Goal: Feedback & Contribution: Contribute content

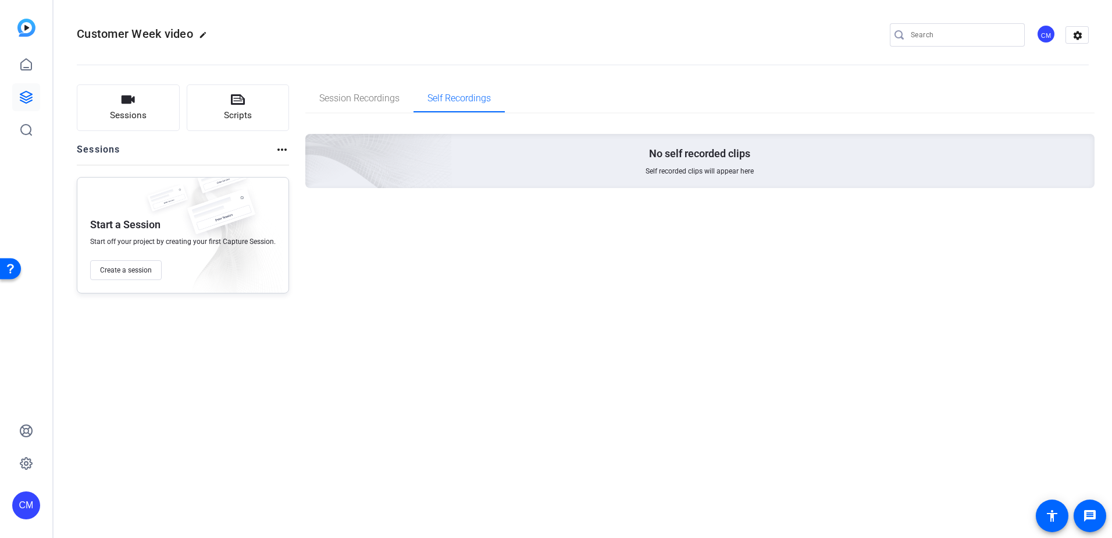
click at [632, 164] on div "No self recorded clips Self recorded clips will appear here" at bounding box center [700, 161] width 790 height 54
click at [228, 108] on button "Scripts" at bounding box center [238, 107] width 103 height 47
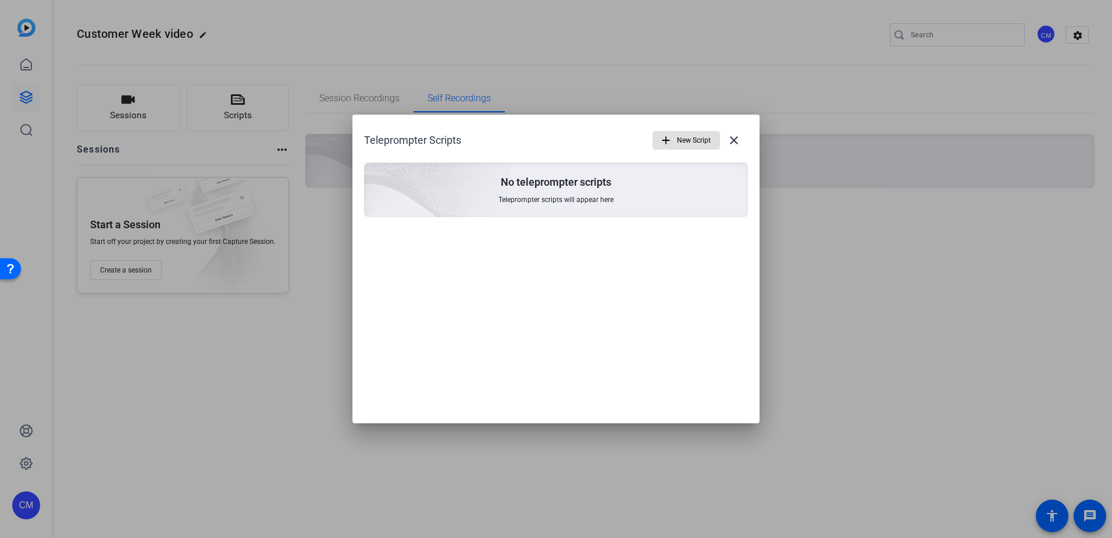
click at [538, 192] on div "No teleprompter scripts Teleprompter scripts will appear here" at bounding box center [556, 190] width 384 height 54
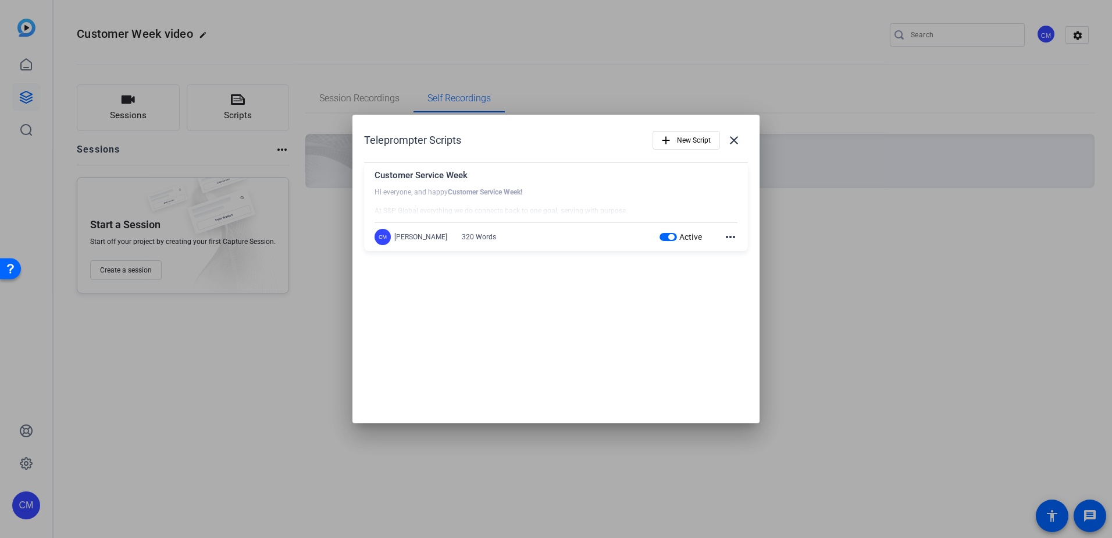
click at [725, 234] on mat-icon "more_horiz" at bounding box center [731, 237] width 14 height 14
click at [641, 293] on div at bounding box center [556, 269] width 1112 height 538
click at [475, 195] on div at bounding box center [556, 201] width 363 height 29
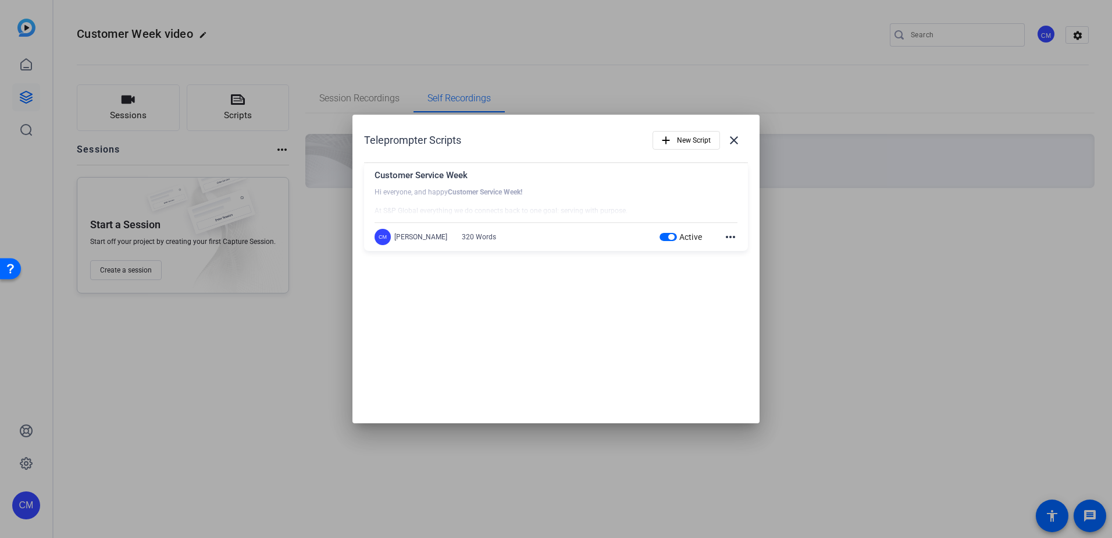
click at [129, 105] on div at bounding box center [556, 269] width 1112 height 538
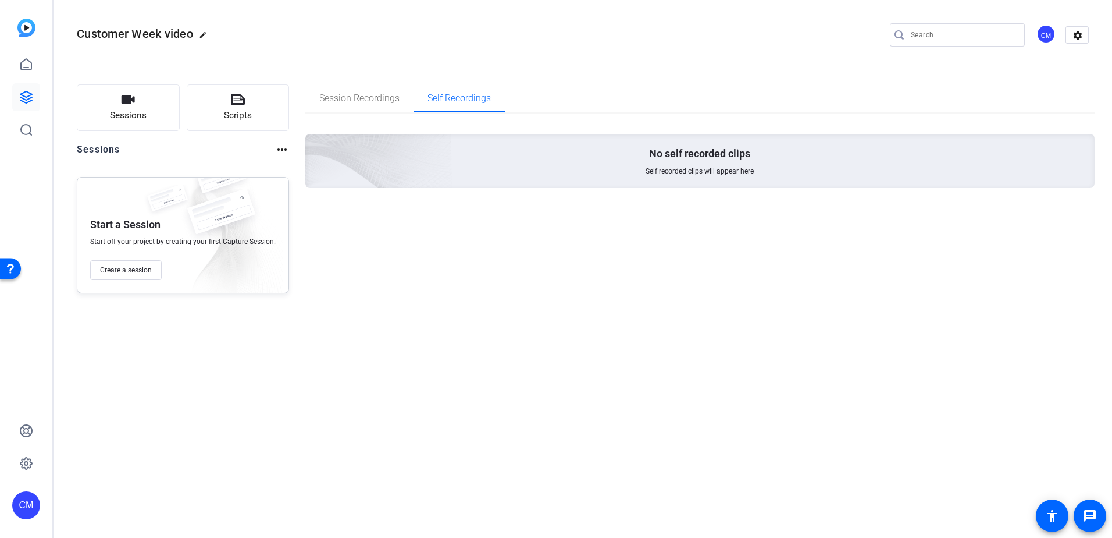
click at [129, 105] on icon "button" at bounding box center [128, 100] width 14 height 14
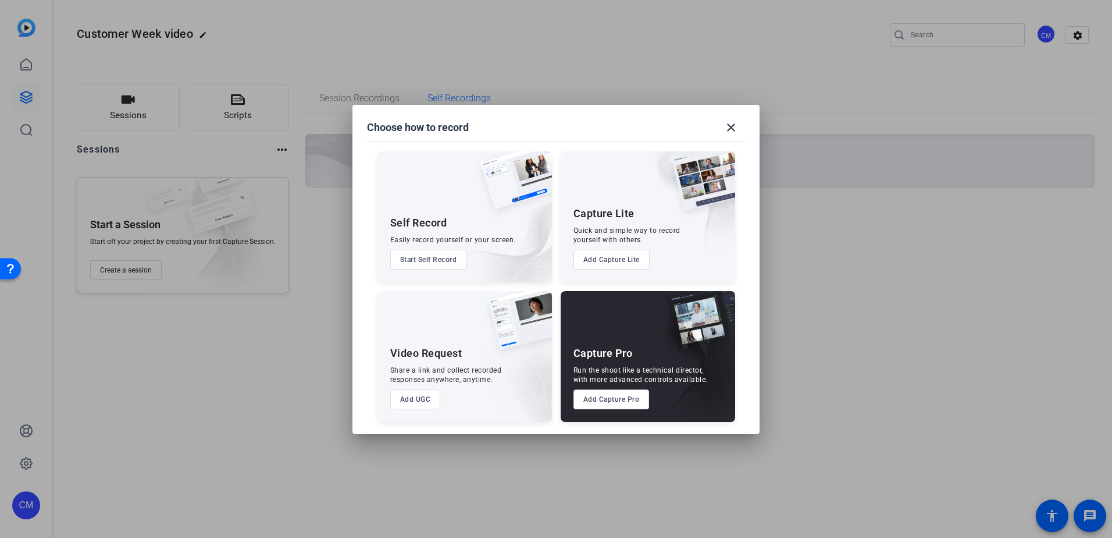
click at [433, 250] on button "Start Self Record" at bounding box center [428, 260] width 77 height 20
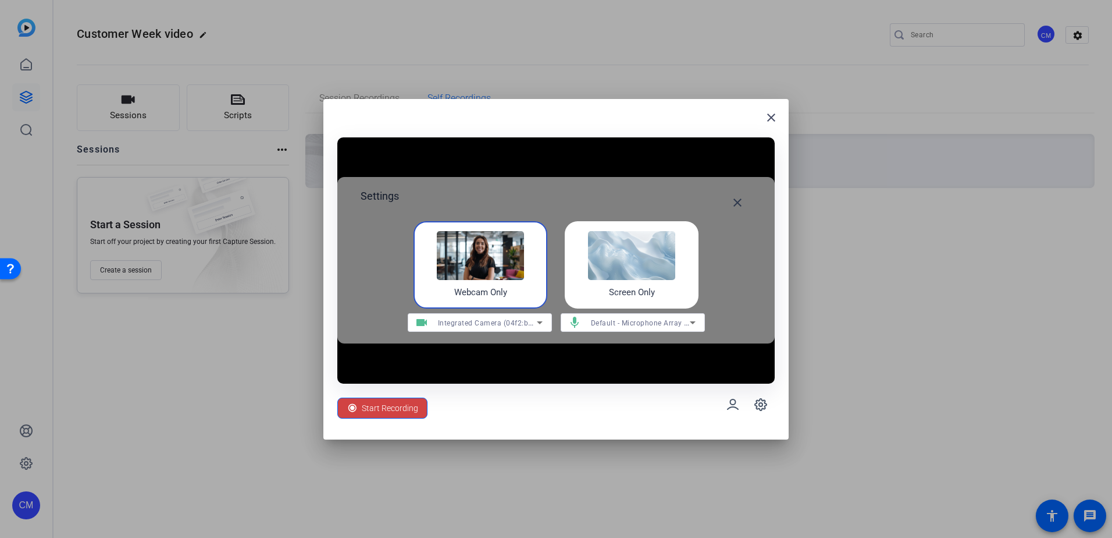
drag, startPoint x: 510, startPoint y: 125, endPoint x: 418, endPoint y: 150, distance: 94.7
click at [419, 150] on div "close Settings close Webcam Only Screen Only videocam Integrated Camera (04f2:b…" at bounding box center [555, 269] width 465 height 340
click at [766, 116] on mat-icon "close" at bounding box center [772, 118] width 14 height 14
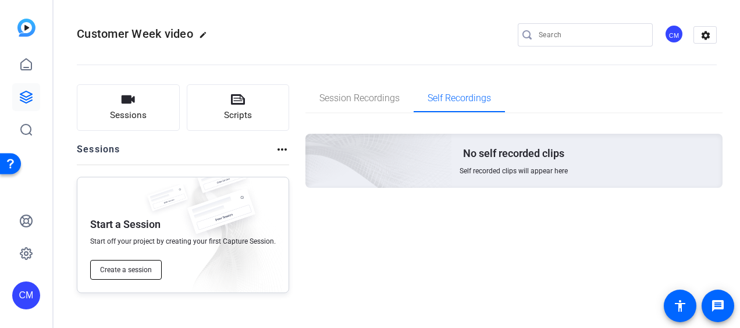
click at [143, 275] on button "Create a session" at bounding box center [126, 270] width 72 height 20
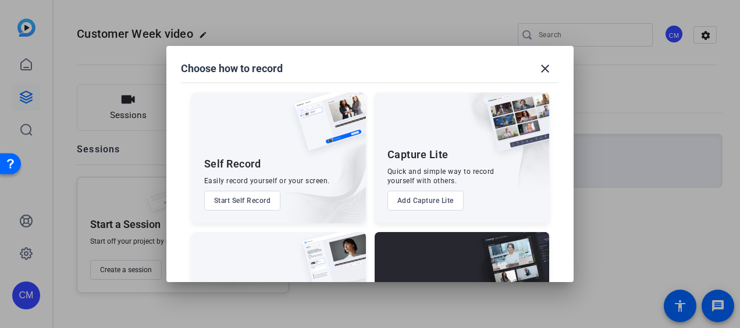
click at [241, 206] on button "Start Self Record" at bounding box center [242, 201] width 77 height 20
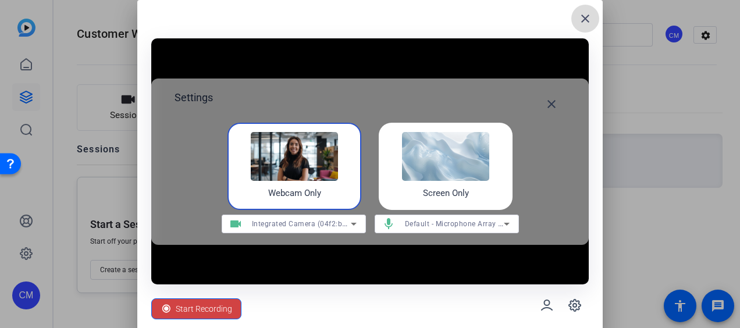
click at [577, 17] on span at bounding box center [585, 19] width 28 height 28
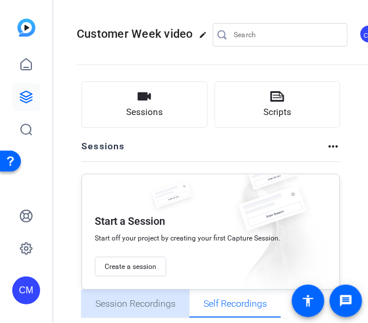
click at [149, 308] on span "Session Recordings" at bounding box center [135, 304] width 80 height 9
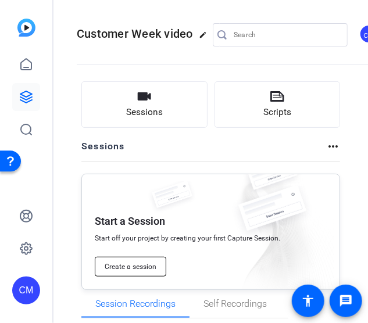
click at [142, 274] on button "Create a session" at bounding box center [131, 267] width 72 height 20
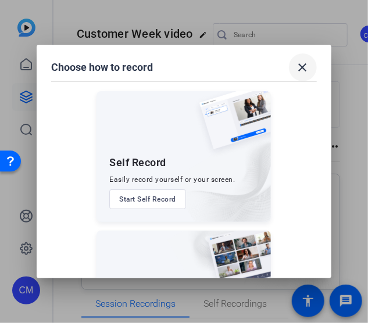
click at [308, 63] on mat-icon "close" at bounding box center [303, 68] width 14 height 14
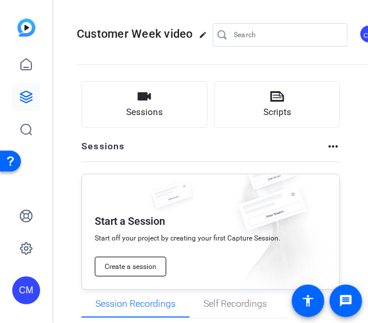
click at [136, 275] on button "Create a session" at bounding box center [131, 267] width 72 height 20
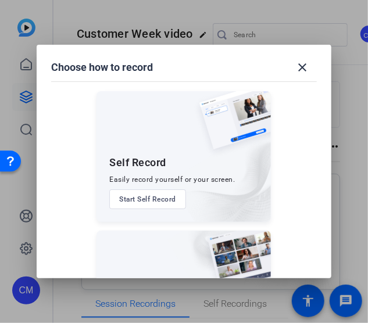
click at [125, 204] on button "Start Self Record" at bounding box center [147, 200] width 77 height 20
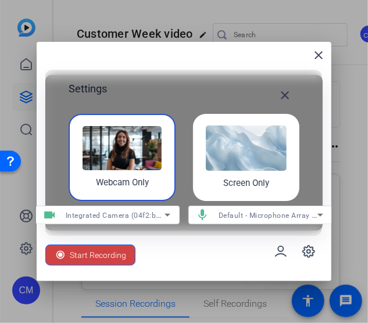
click at [279, 152] on img at bounding box center [246, 148] width 81 height 45
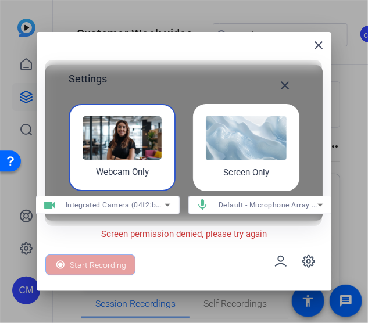
click at [92, 261] on div "Start Recording" at bounding box center [90, 265] width 90 height 21
click at [111, 132] on img at bounding box center [122, 138] width 79 height 44
click at [284, 79] on mat-icon "close" at bounding box center [286, 86] width 14 height 14
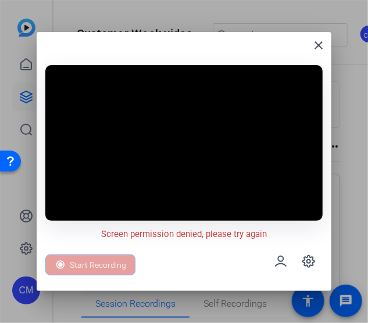
click at [284, 77] on div at bounding box center [183, 143] width 277 height 156
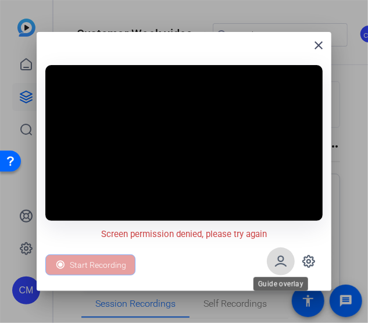
click at [275, 264] on icon at bounding box center [281, 262] width 14 height 14
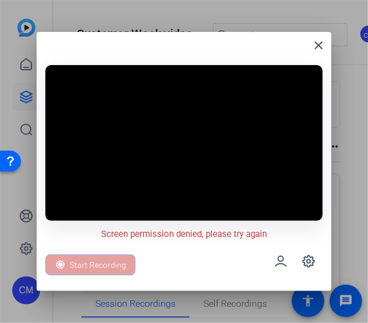
click at [58, 264] on div "Start Recording" at bounding box center [90, 265] width 90 height 21
click at [315, 44] on mat-icon "close" at bounding box center [319, 45] width 14 height 14
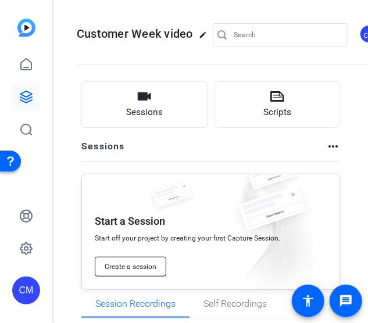
click at [143, 275] on button "Create a session" at bounding box center [131, 267] width 72 height 20
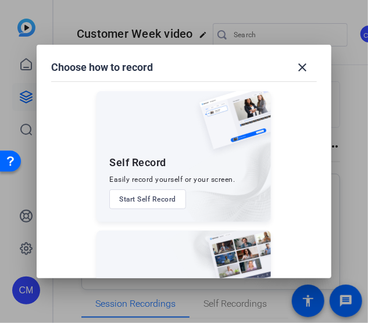
click at [148, 194] on button "Start Self Record" at bounding box center [147, 200] width 77 height 20
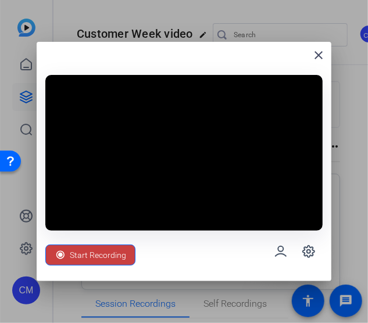
click at [118, 246] on span "Start Recording" at bounding box center [98, 255] width 56 height 22
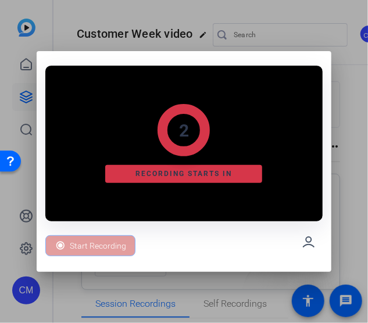
click at [118, 246] on div "Start Recording" at bounding box center [90, 246] width 90 height 21
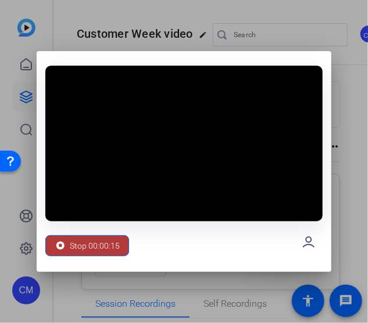
click at [78, 243] on span "Stop 00:00:15" at bounding box center [95, 246] width 50 height 22
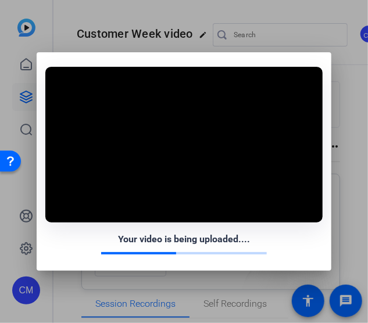
click at [354, 92] on div at bounding box center [184, 161] width 368 height 323
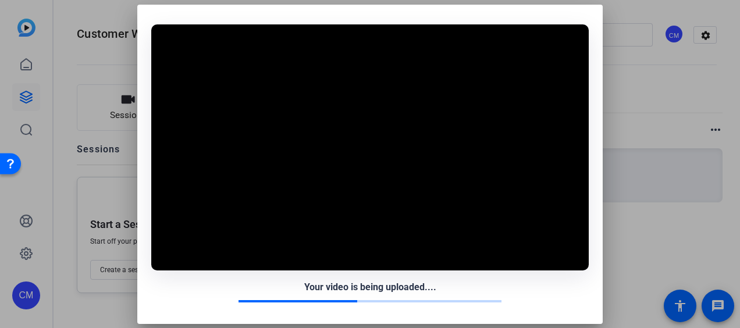
click at [71, 33] on div at bounding box center [370, 164] width 740 height 328
click at [649, 99] on div at bounding box center [370, 164] width 740 height 328
click at [670, 33] on div at bounding box center [370, 164] width 740 height 328
click at [270, 54] on video at bounding box center [370, 147] width 438 height 246
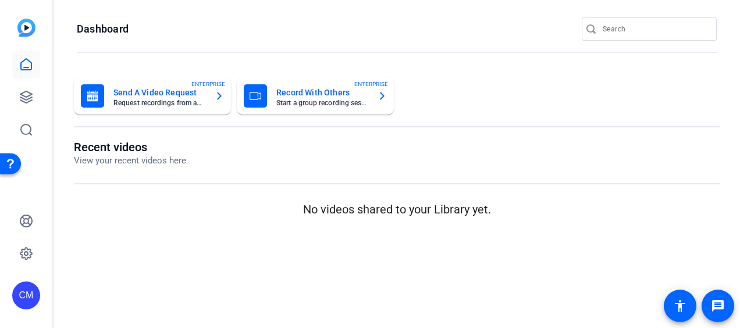
click at [211, 95] on div "Send A Video Request Request recordings from anyone, anywhere ENTERPRISE" at bounding box center [152, 95] width 143 height 23
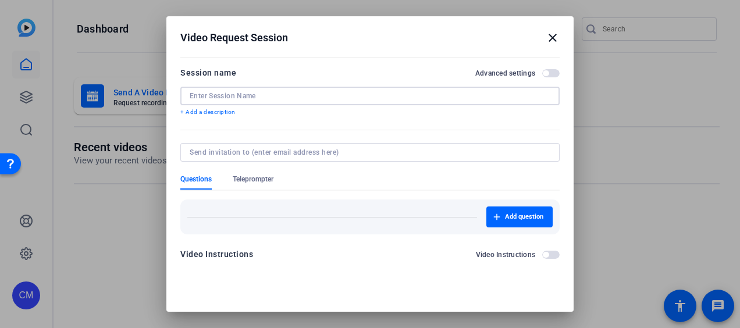
click at [211, 95] on input at bounding box center [370, 95] width 361 height 9
type input "customer service week"
click at [212, 152] on input at bounding box center [368, 152] width 356 height 9
type input "crystal.montague@spglobal.com"
click at [248, 184] on form "Session name Advanced settings customer service week + Add a description Questi…" at bounding box center [369, 167] width 379 height 202
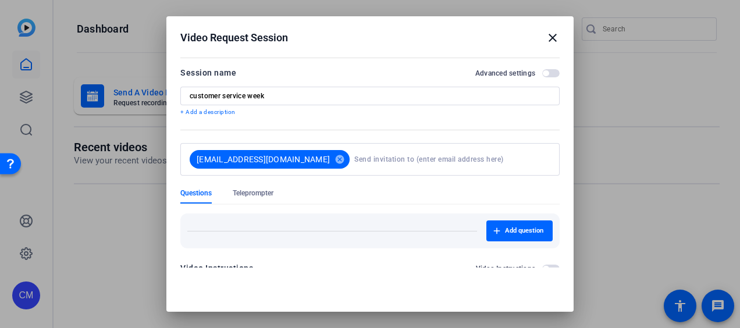
scroll to position [54, 0]
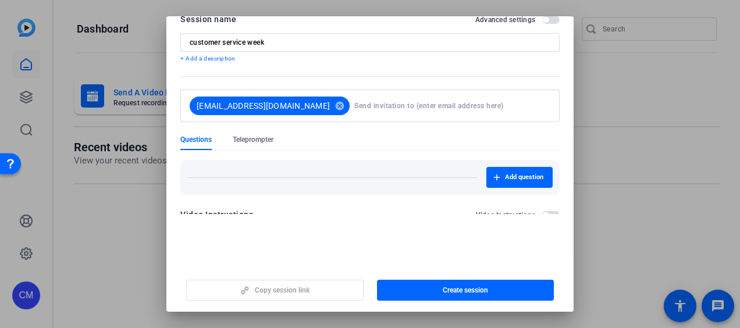
click at [561, 190] on mat-dialog-content "Session name Advanced settings customer service week + Add a description crysta…" at bounding box center [369, 108] width 407 height 214
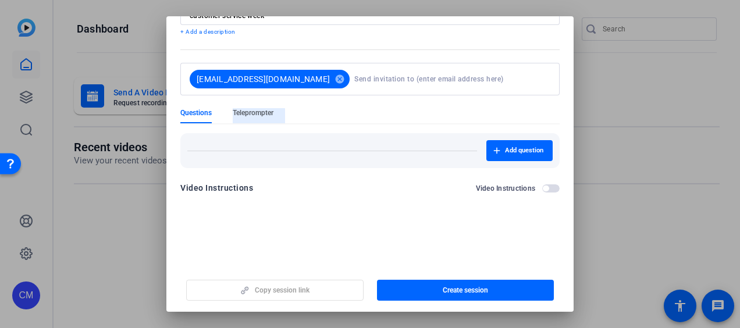
click at [254, 117] on span "Teleprompter" at bounding box center [253, 115] width 41 height 15
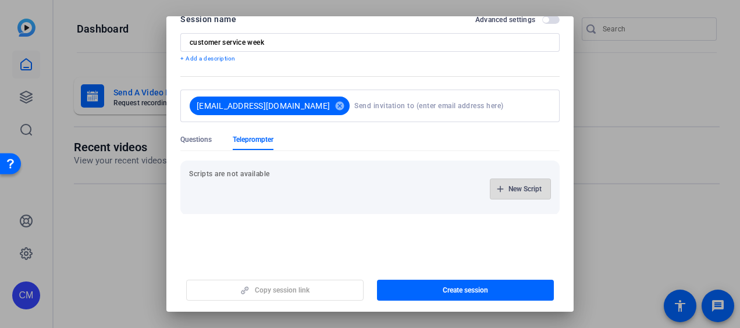
click at [492, 189] on span "button" at bounding box center [520, 189] width 60 height 28
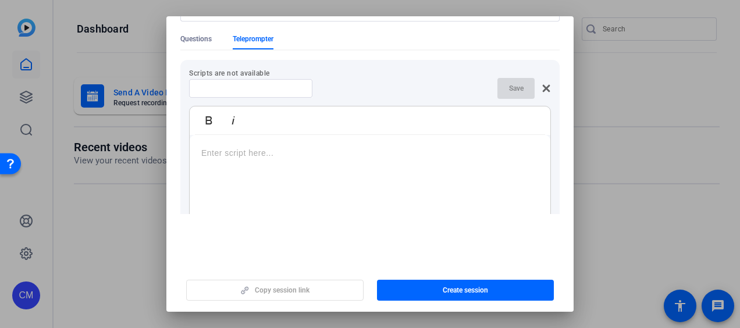
scroll to position [101, 0]
click at [284, 143] on div at bounding box center [370, 206] width 361 height 145
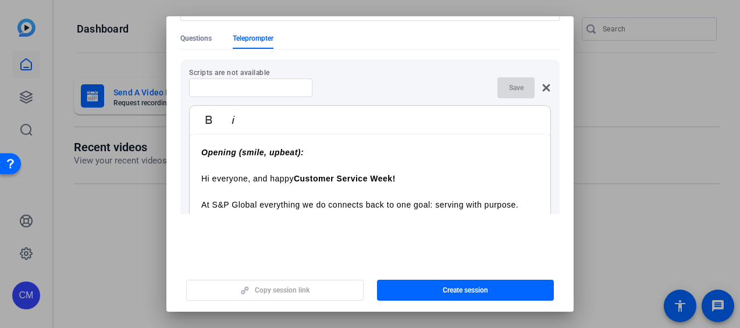
scroll to position [375, 0]
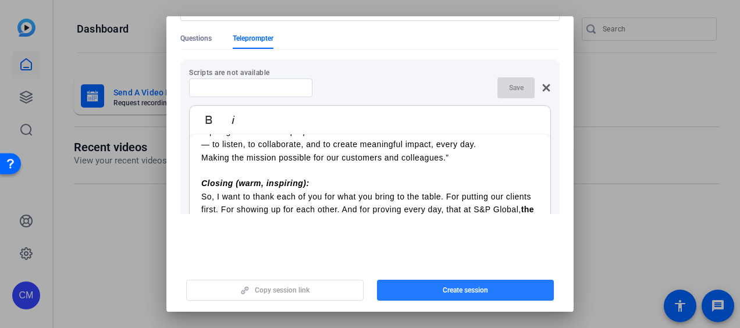
click at [495, 287] on span "button" at bounding box center [465, 290] width 177 height 28
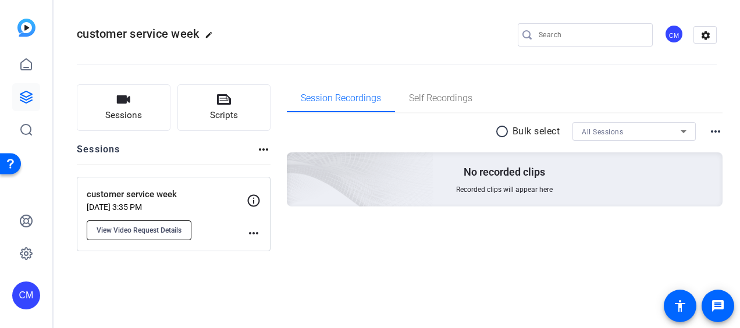
click at [159, 233] on span "View Video Request Details" at bounding box center [139, 230] width 85 height 9
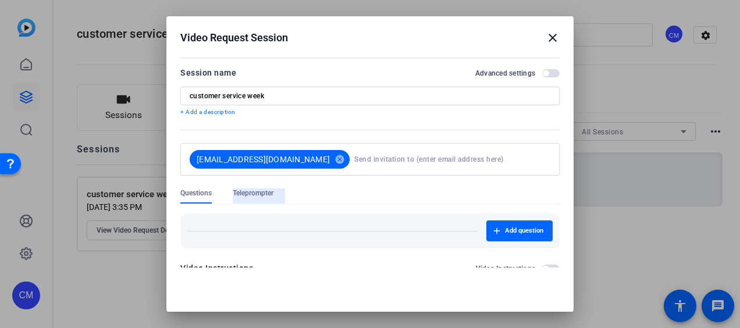
click at [261, 194] on span "Teleprompter" at bounding box center [253, 193] width 41 height 9
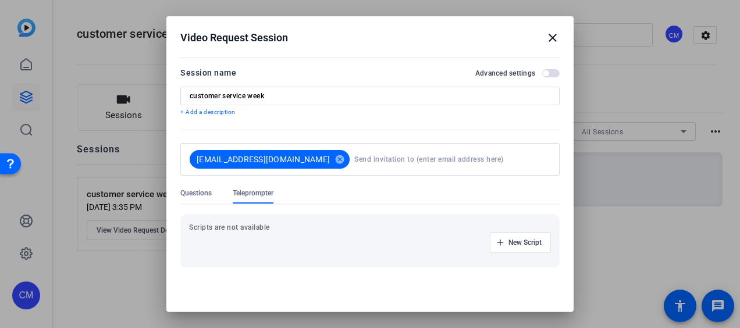
scroll to position [54, 0]
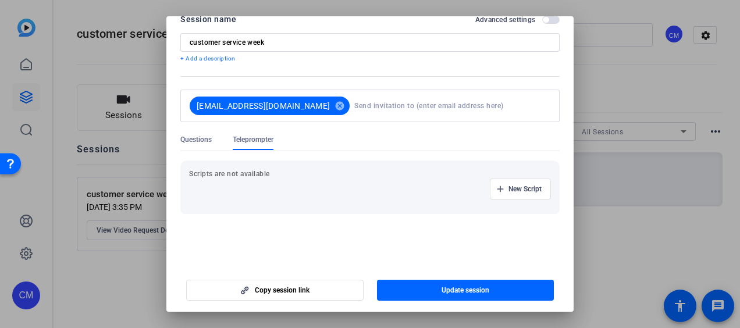
click at [202, 138] on span "Questions" at bounding box center [195, 139] width 31 height 9
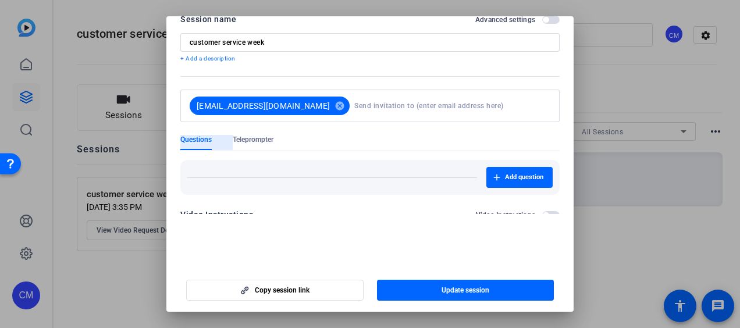
click at [230, 144] on div "Questions" at bounding box center [206, 142] width 52 height 15
click at [243, 139] on span "Teleprompter" at bounding box center [253, 139] width 41 height 9
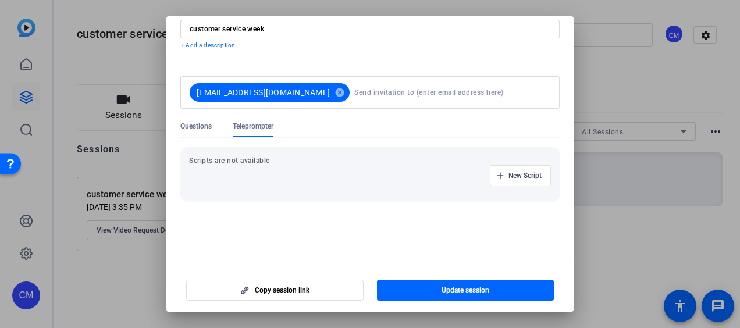
scroll to position [0, 0]
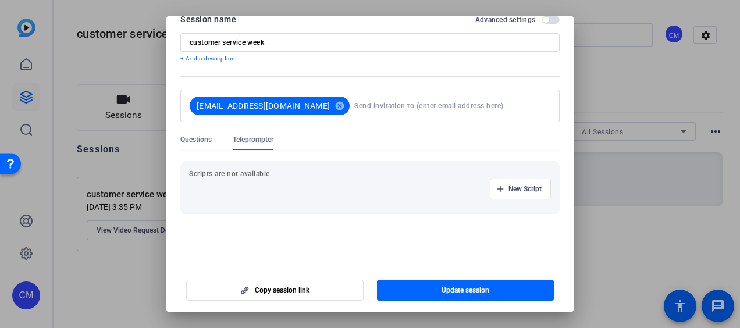
click at [586, 42] on div at bounding box center [370, 164] width 740 height 328
click at [586, 293] on div at bounding box center [370, 164] width 740 height 328
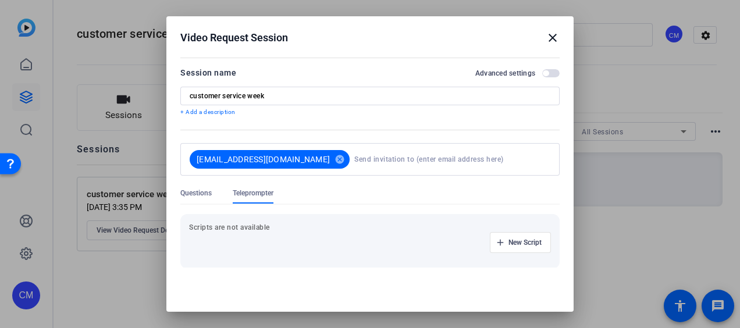
click at [546, 37] on mat-icon "close" at bounding box center [553, 38] width 14 height 14
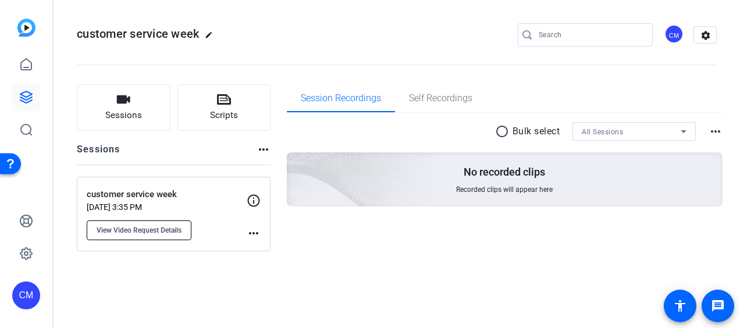
click at [183, 234] on button "View Video Request Details" at bounding box center [139, 231] width 105 height 20
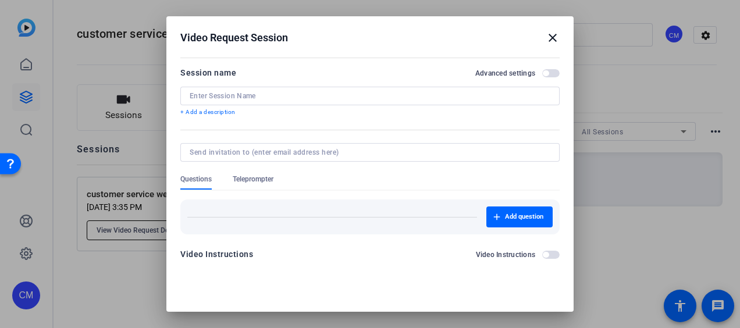
type input "customer service week"
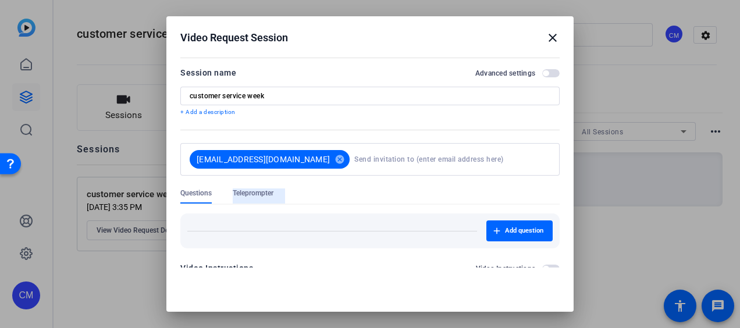
click at [261, 199] on span "Teleprompter" at bounding box center [253, 196] width 41 height 15
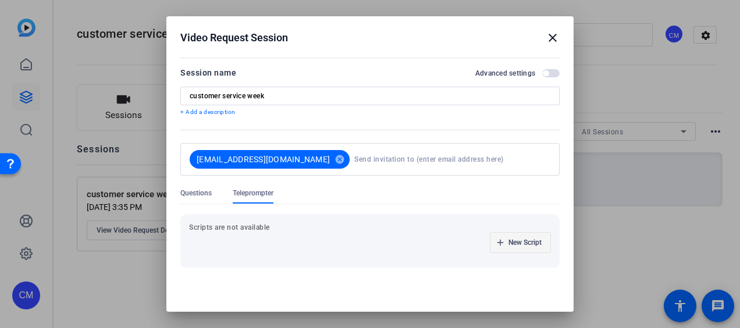
click at [509, 242] on span "New Script" at bounding box center [525, 242] width 33 height 9
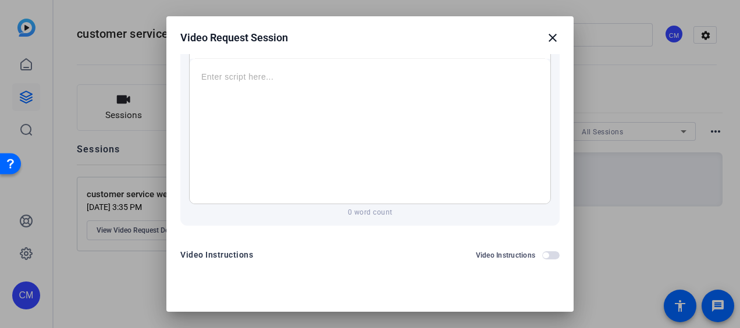
scroll to position [221, 0]
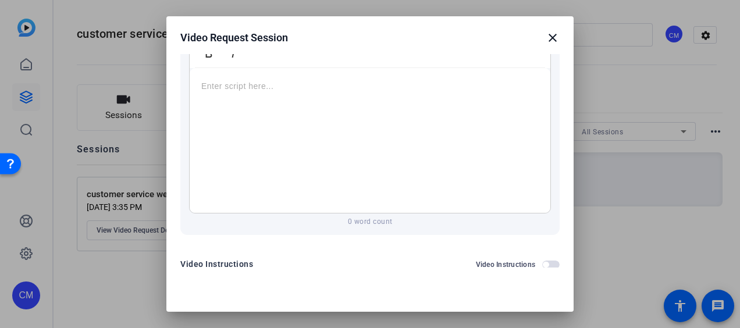
click at [405, 151] on div at bounding box center [370, 140] width 361 height 145
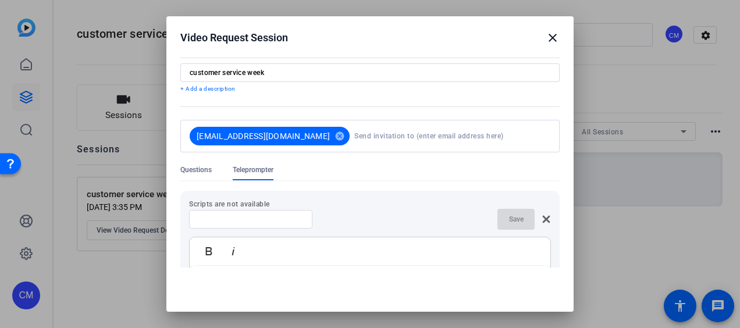
scroll to position [0, 0]
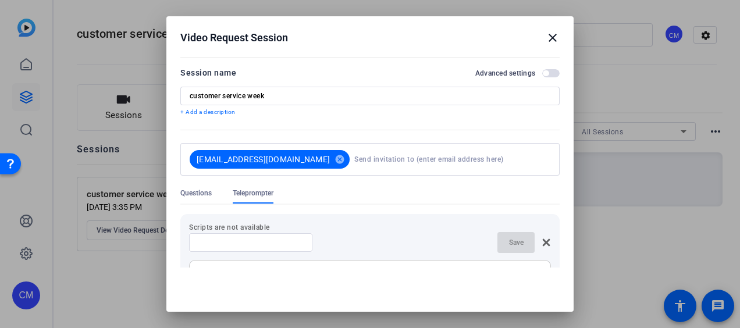
drag, startPoint x: 436, startPoint y: 96, endPoint x: 226, endPoint y: 120, distance: 212.0
click at [226, 120] on form "Session name Advanced settings customer service week + Add a description crysta…" at bounding box center [369, 282] width 379 height 433
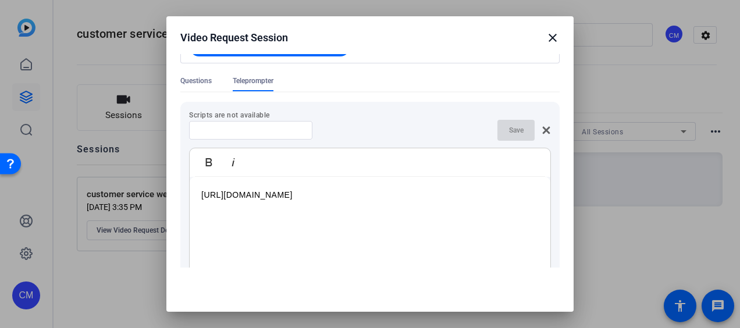
scroll to position [120, 0]
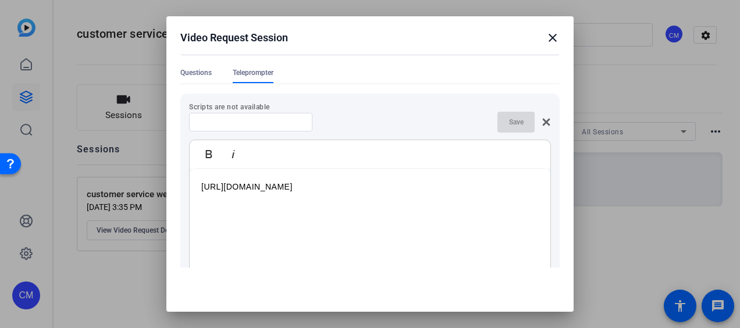
click at [283, 128] on div at bounding box center [250, 122] width 105 height 19
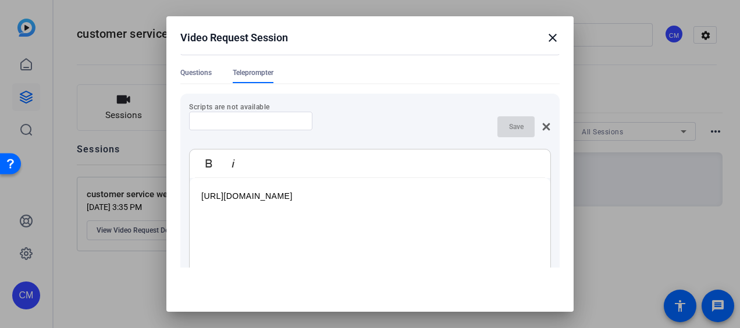
drag, startPoint x: 283, startPoint y: 128, endPoint x: 289, endPoint y: 113, distance: 16.0
click at [289, 113] on div at bounding box center [250, 121] width 105 height 19
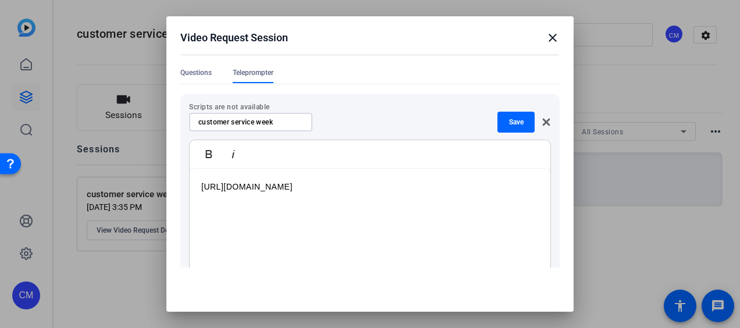
type input "customer service week"
drag, startPoint x: 432, startPoint y: 203, endPoint x: 164, endPoint y: 161, distance: 271.6
click at [164, 161] on div "Video Request Session close Session name Advanced settings customer service wee…" at bounding box center [370, 164] width 740 height 328
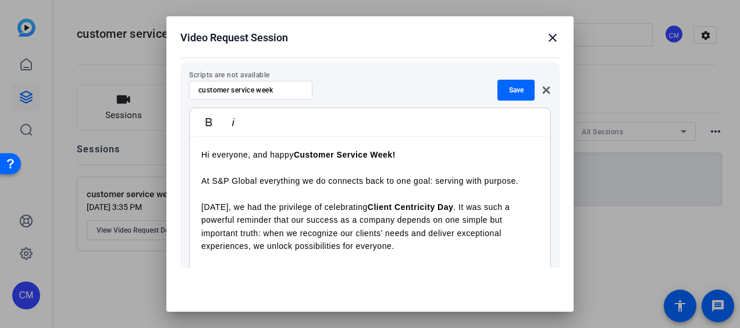
scroll to position [151, 0]
click at [505, 84] on span "button" at bounding box center [515, 91] width 37 height 28
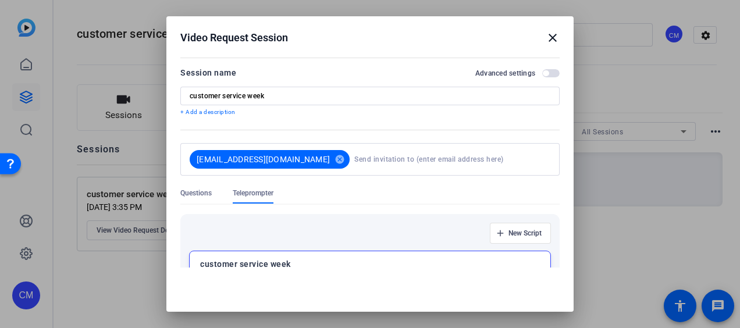
scroll to position [54, 0]
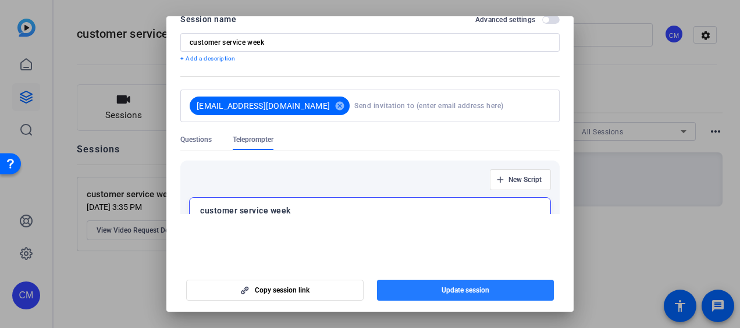
click at [468, 287] on span "Update session" at bounding box center [466, 290] width 48 height 9
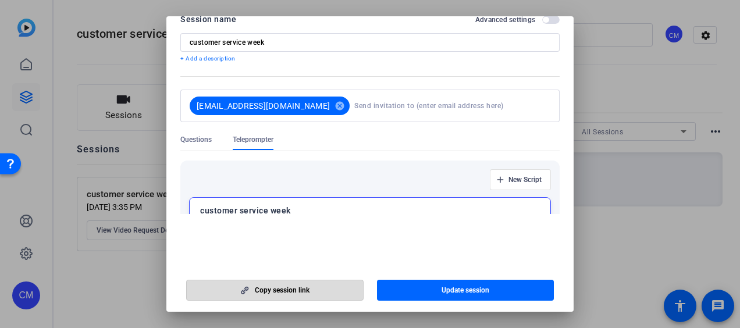
click at [319, 283] on span "button" at bounding box center [275, 290] width 176 height 28
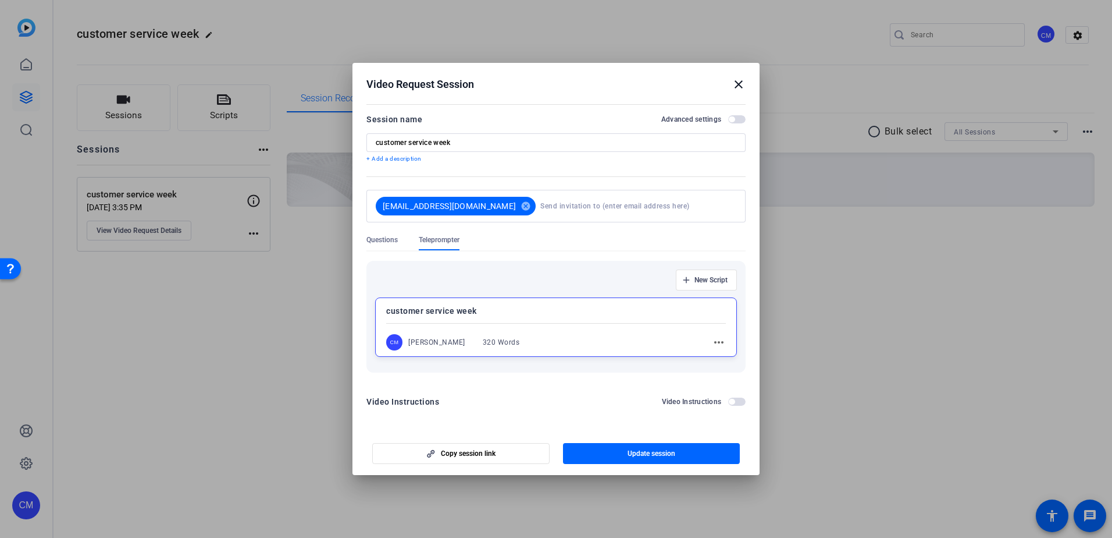
scroll to position [0, 0]
click at [739, 86] on mat-icon "close" at bounding box center [739, 84] width 14 height 14
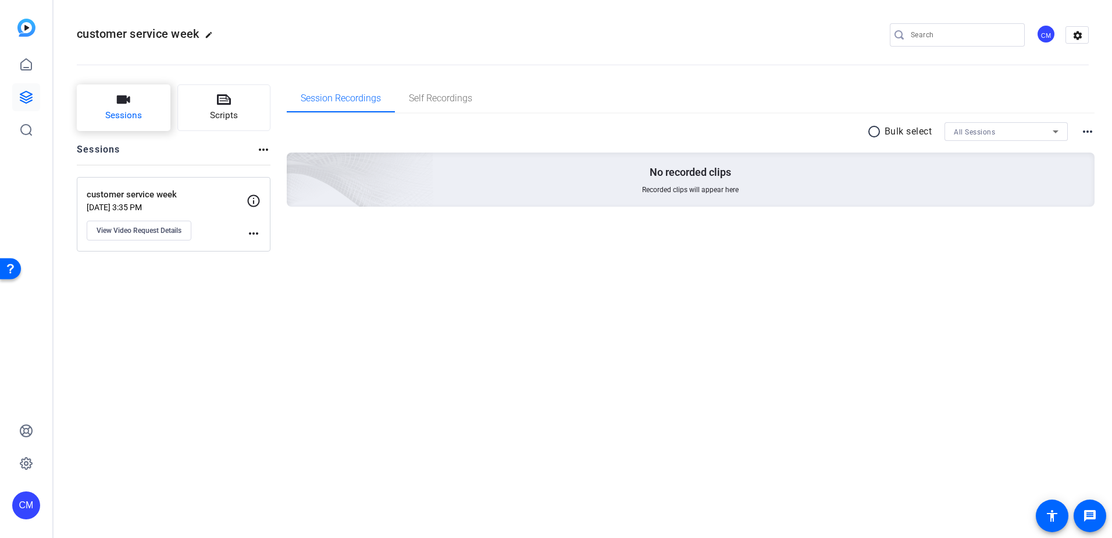
click at [147, 125] on button "Sessions" at bounding box center [124, 107] width 94 height 47
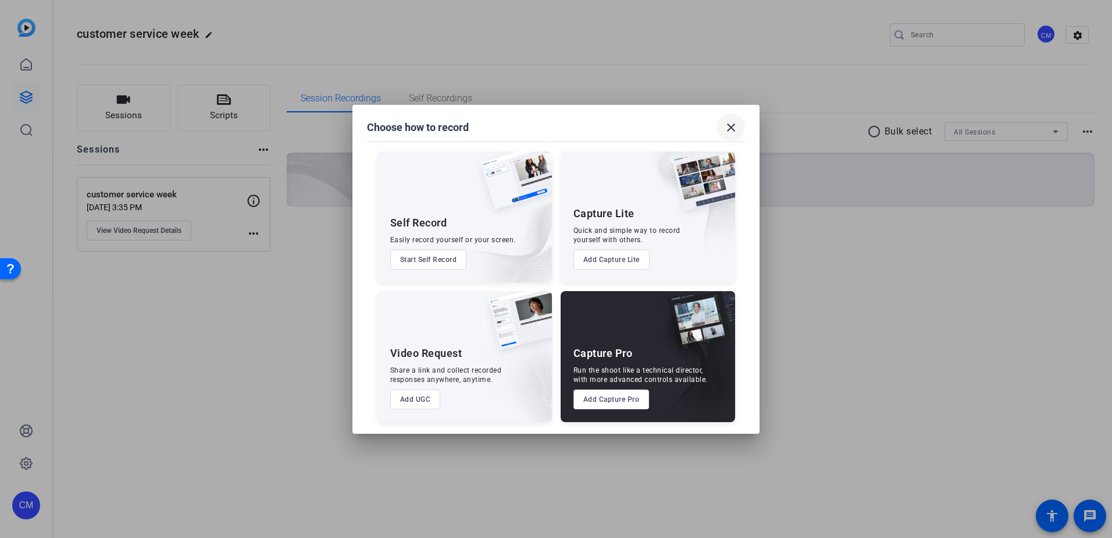
click at [733, 131] on mat-icon "close" at bounding box center [731, 127] width 14 height 14
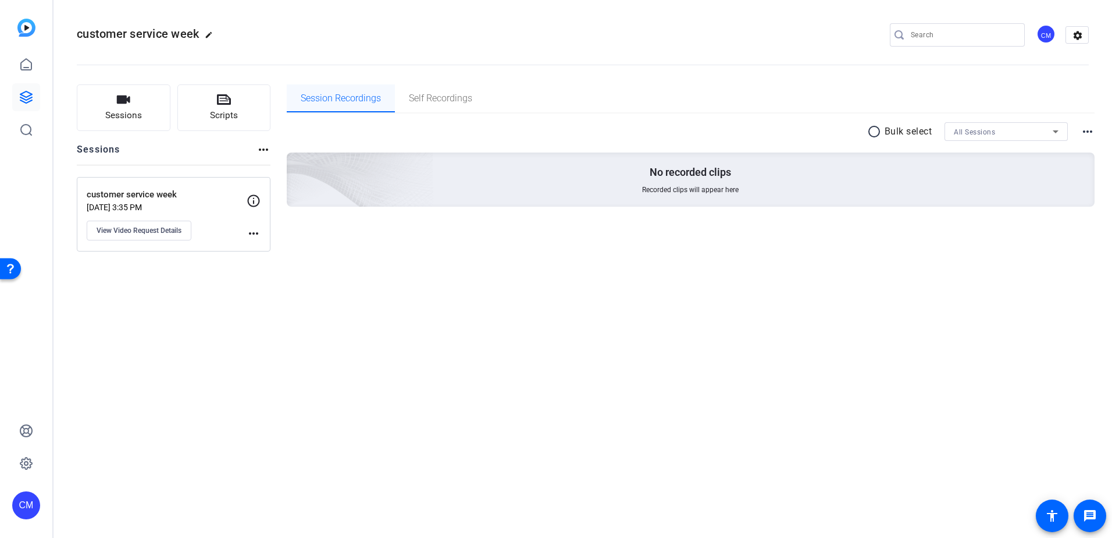
click at [371, 99] on span "Session Recordings" at bounding box center [341, 98] width 80 height 9
click at [421, 96] on span "Self Recordings" at bounding box center [440, 98] width 63 height 9
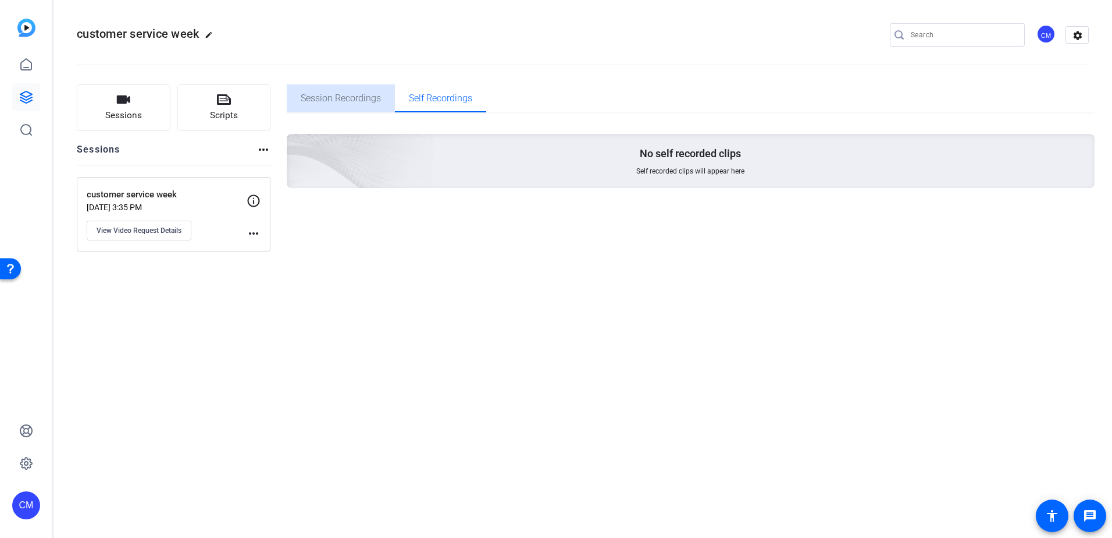
click at [366, 99] on span "Session Recordings" at bounding box center [341, 98] width 80 height 9
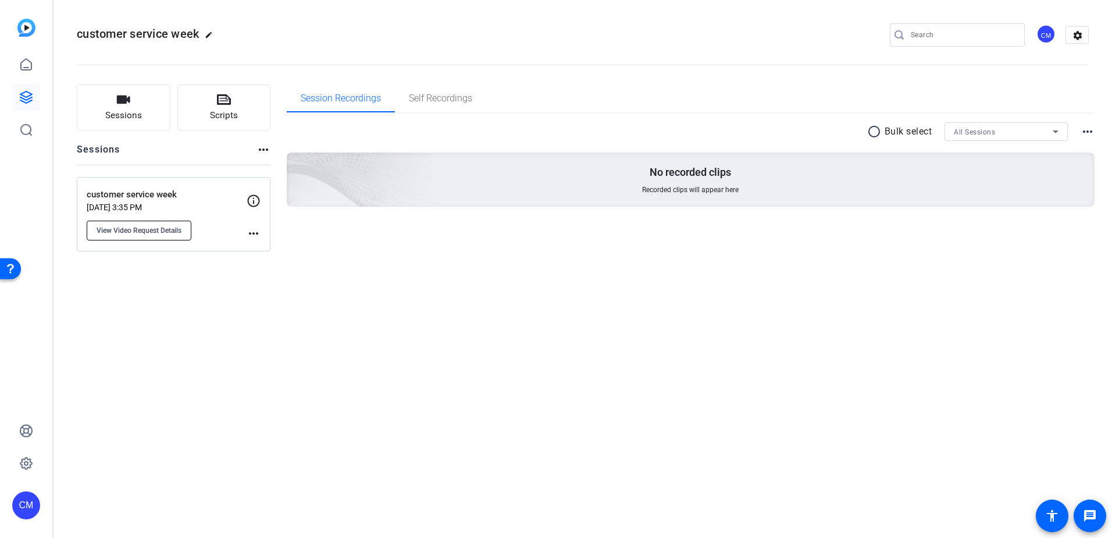
click at [125, 223] on button "View Video Request Details" at bounding box center [139, 231] width 105 height 20
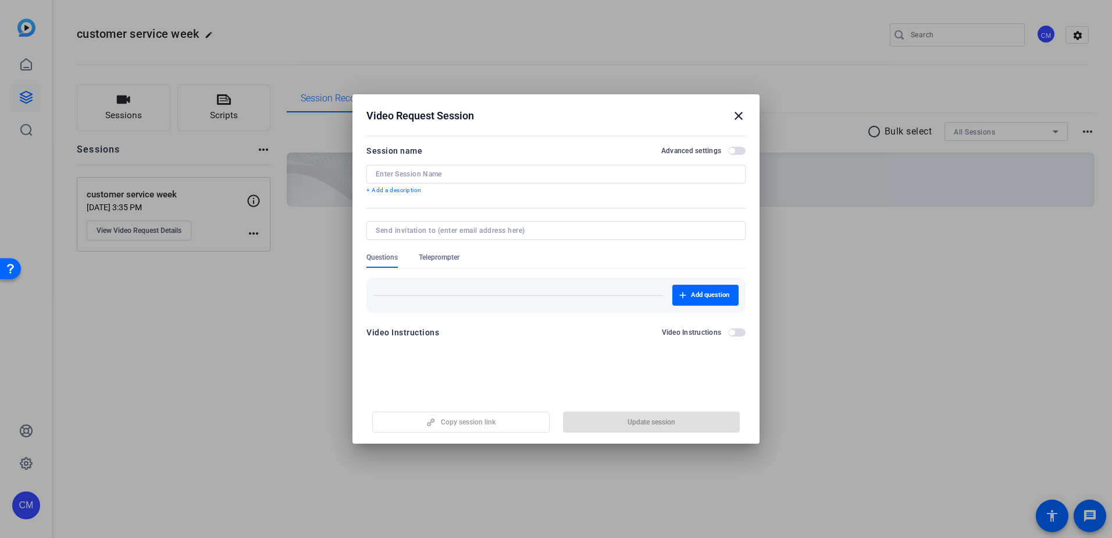
type input "customer service week"
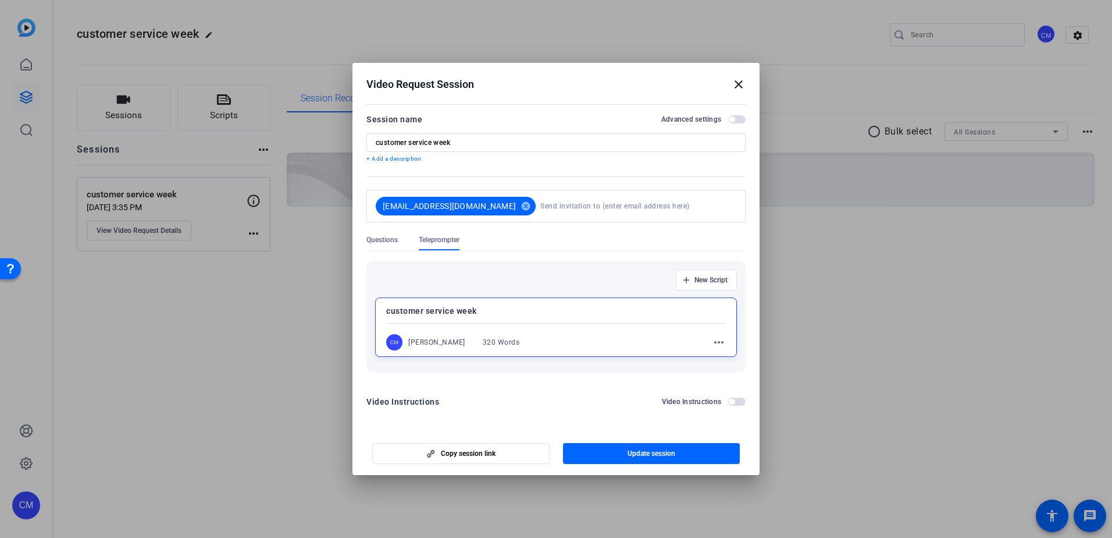
click at [739, 78] on mat-icon "close" at bounding box center [739, 84] width 14 height 14
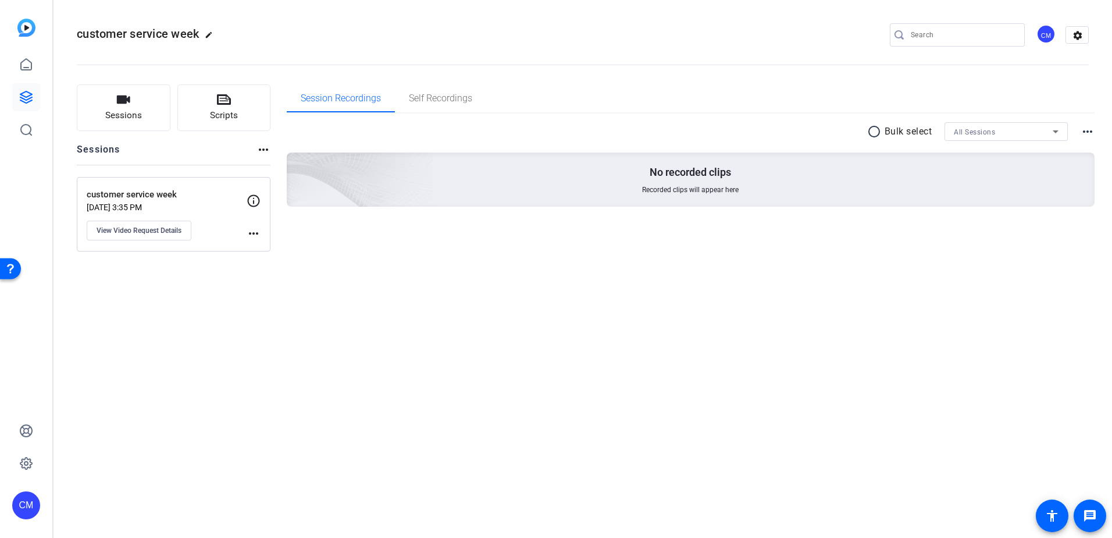
click at [114, 35] on span "customer service week" at bounding box center [138, 34] width 122 height 14
click at [132, 96] on button "Sessions" at bounding box center [124, 107] width 94 height 47
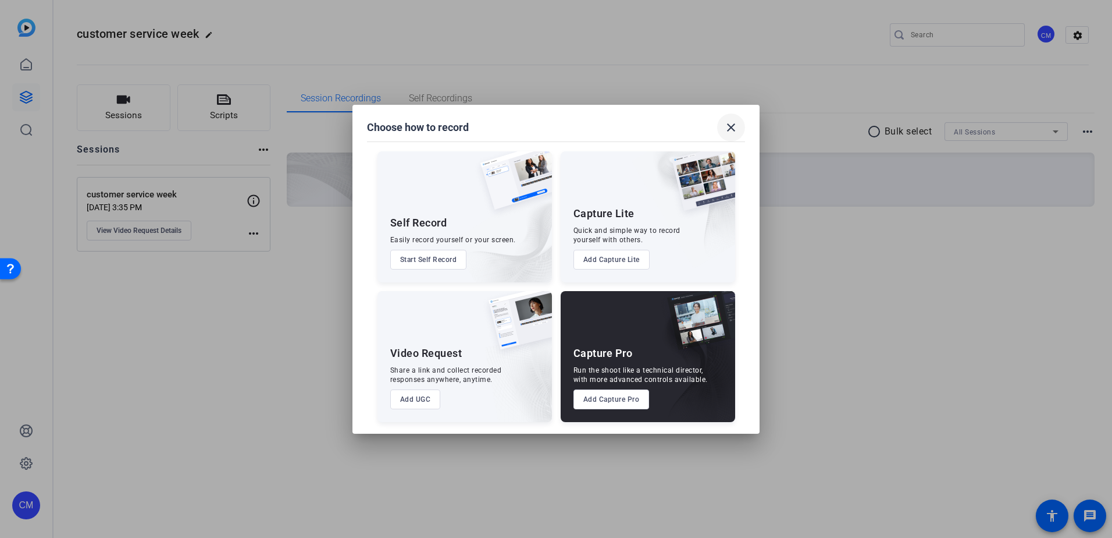
click at [738, 132] on span at bounding box center [731, 127] width 28 height 28
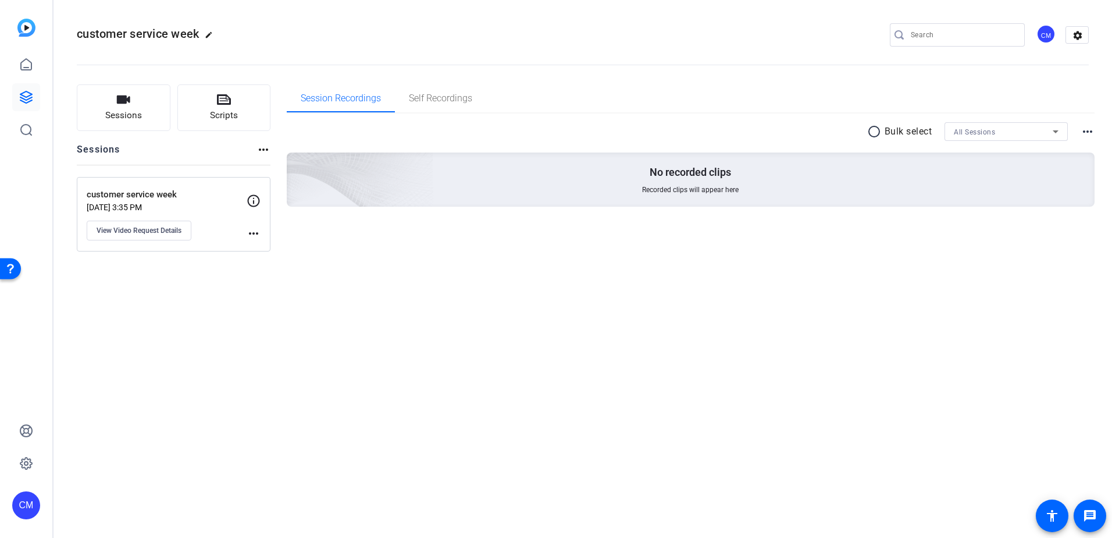
click at [244, 22] on div "customer service week edit CM settings" at bounding box center [583, 35] width 1012 height 88
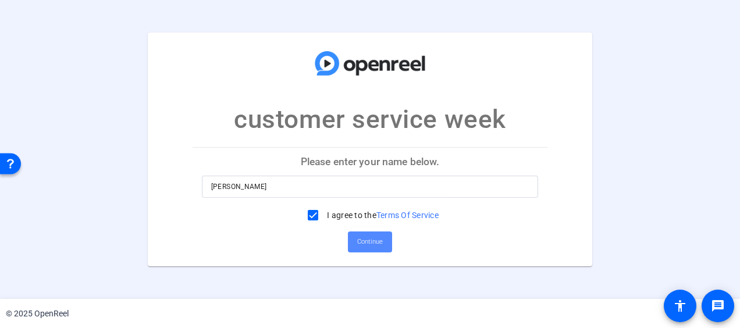
click at [370, 243] on span "Continue" at bounding box center [370, 241] width 26 height 17
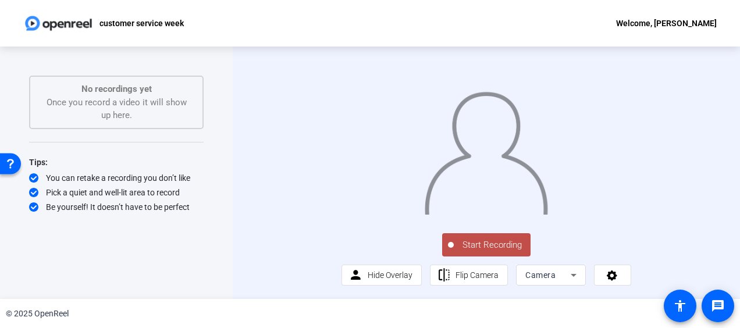
click at [151, 212] on div "Be yourself! It doesn’t have to be perfect" at bounding box center [116, 207] width 175 height 12
click at [141, 104] on div "No recordings yet Once you record a video it will show up here." at bounding box center [116, 103] width 149 height 40
click at [571, 276] on icon at bounding box center [574, 275] width 6 height 3
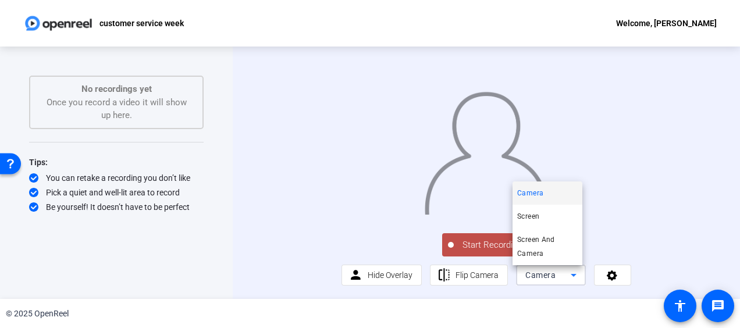
click at [571, 276] on div at bounding box center [370, 164] width 740 height 328
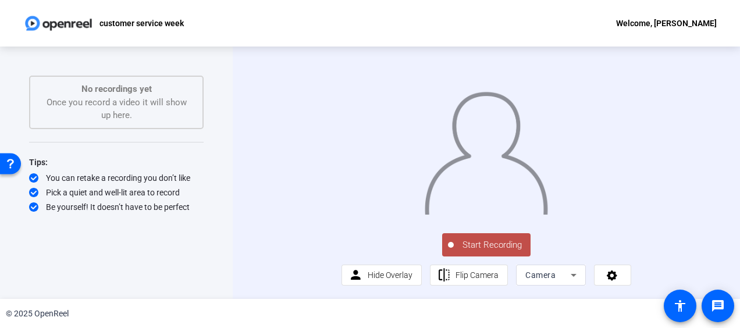
drag, startPoint x: 606, startPoint y: 278, endPoint x: 257, endPoint y: 246, distance: 351.1
click at [257, 246] on div "Start Recording person Hide Overlay flip Flip Camera Camera" at bounding box center [486, 173] width 507 height 253
click at [378, 276] on span "Hide Overlay" at bounding box center [390, 275] width 45 height 9
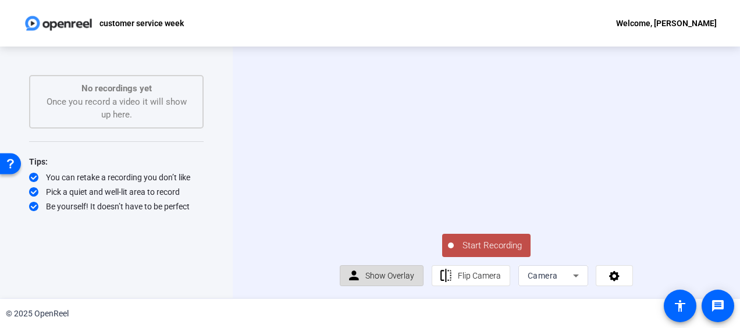
click at [378, 276] on span "Show Overlay" at bounding box center [389, 275] width 49 height 9
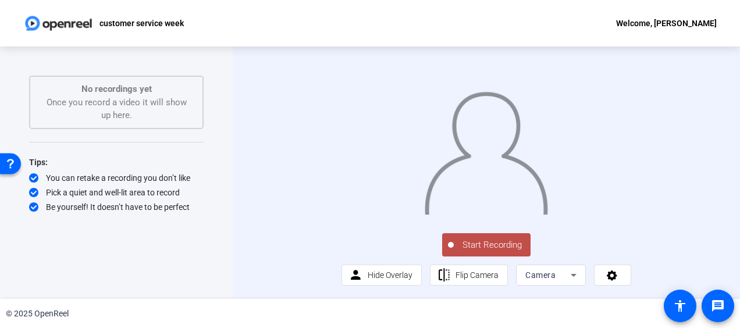
scroll to position [0, 0]
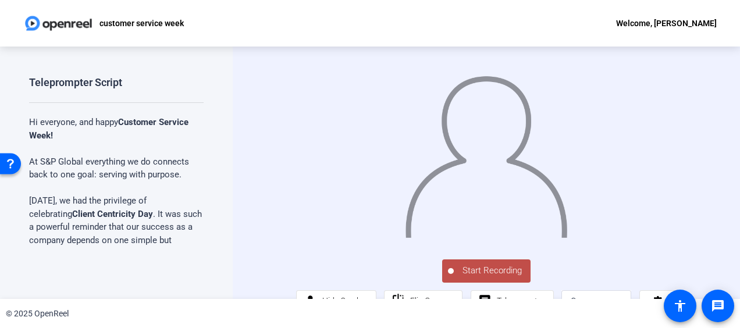
click at [501, 278] on span "Start Recording" at bounding box center [492, 270] width 77 height 13
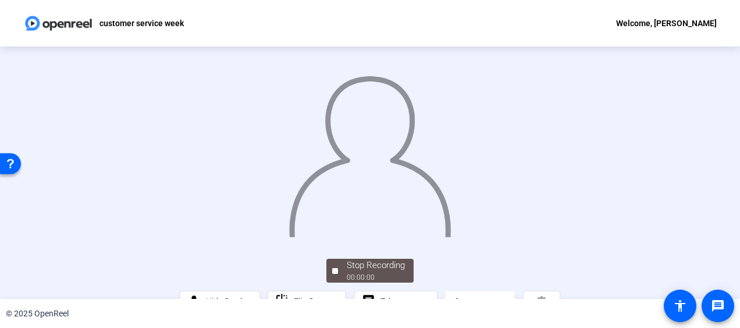
click at [383, 180] on img at bounding box center [370, 151] width 165 height 171
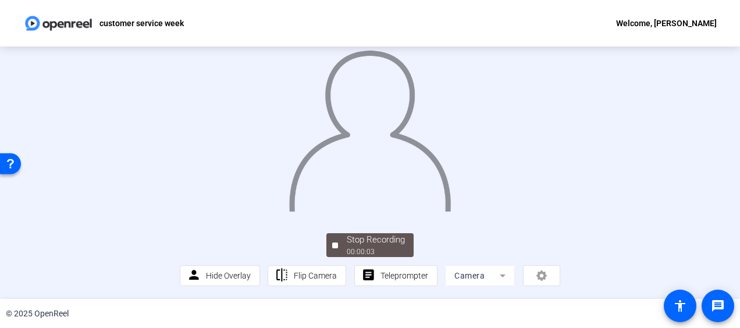
scroll to position [77, 0]
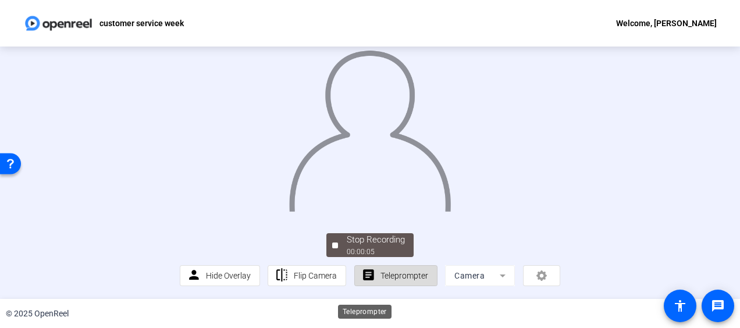
click at [368, 283] on mat-icon "article" at bounding box center [368, 275] width 15 height 15
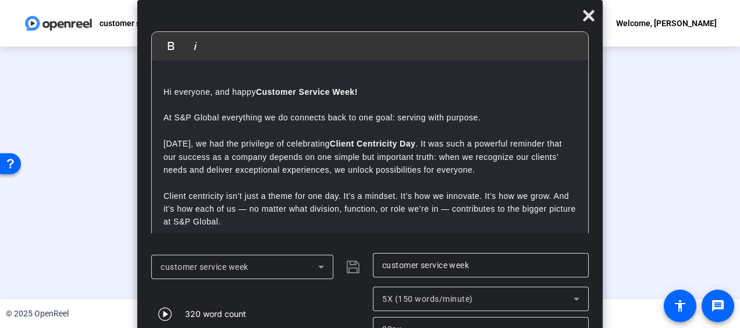
click at [542, 161] on p "Yesterday, we had the privilege of celebrating Client Centricity Day . It was s…" at bounding box center [369, 156] width 413 height 39
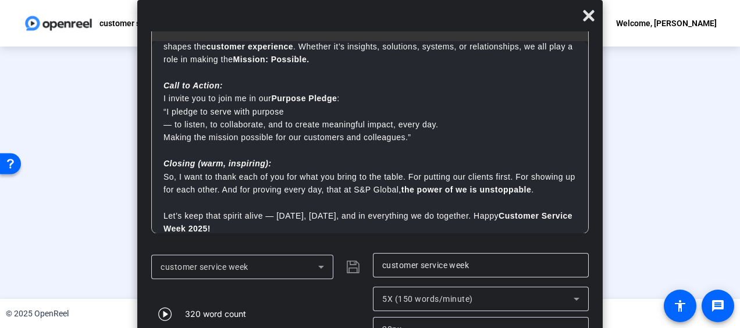
scroll to position [273, 0]
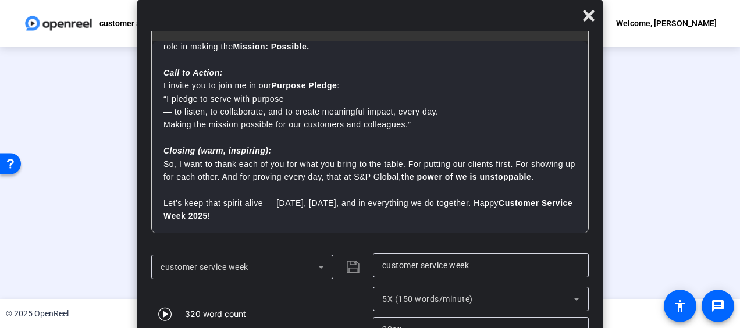
click at [180, 158] on div at bounding box center [370, 116] width 381 height 214
click at [593, 19] on icon at bounding box center [588, 15] width 11 height 11
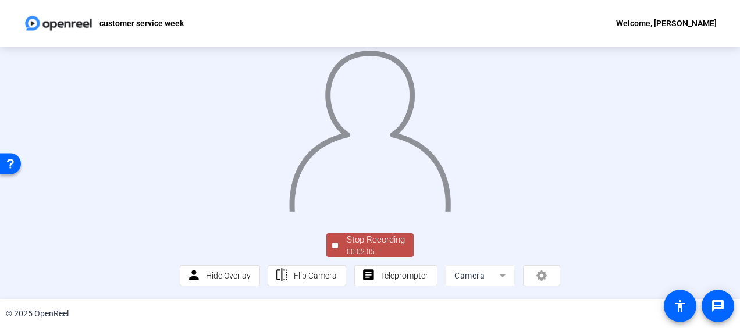
scroll to position [81, 0]
click at [391, 257] on div "00:02:06" at bounding box center [376, 252] width 58 height 10
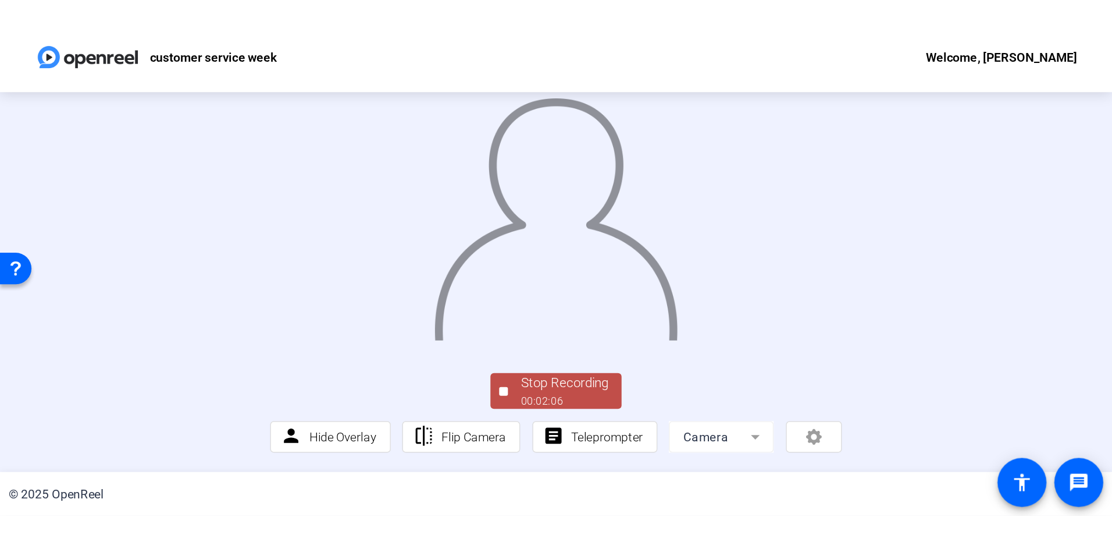
scroll to position [0, 0]
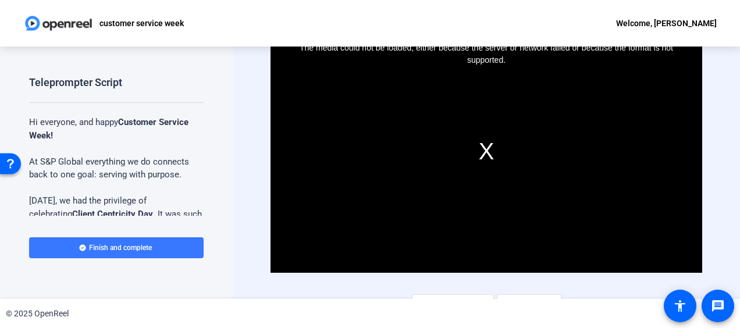
click at [692, 186] on div "The media could not be loaded, either because the server or network failed or b…" at bounding box center [486, 151] width 431 height 243
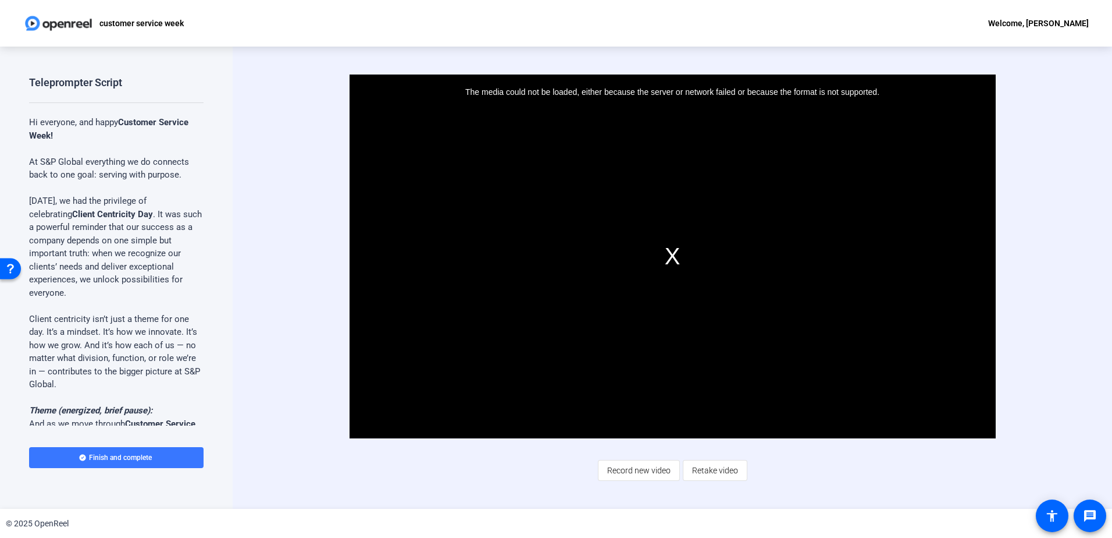
click at [669, 251] on div "The media could not be loaded, either because the server or network failed or b…" at bounding box center [673, 256] width 646 height 364
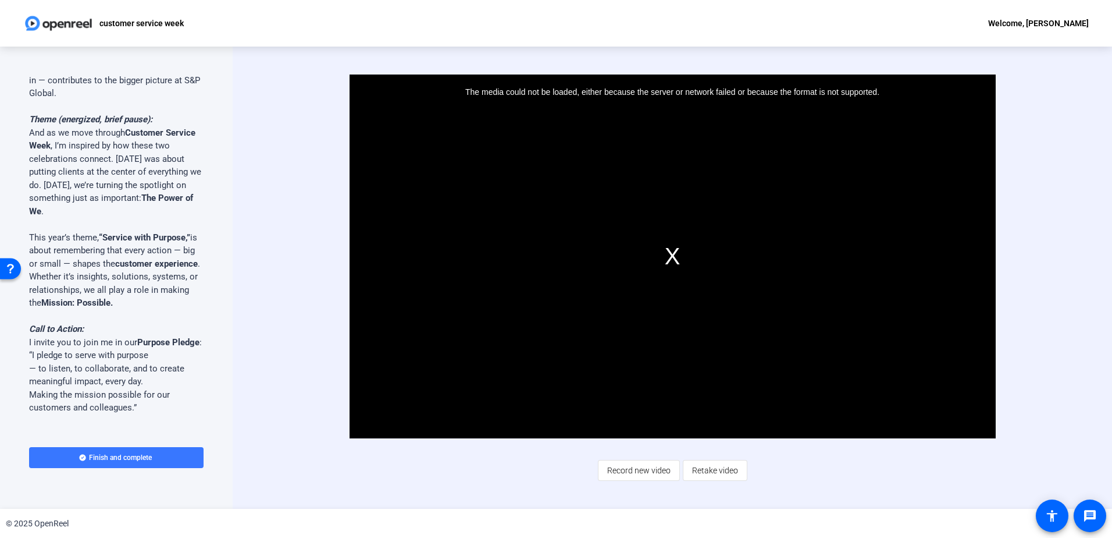
scroll to position [619, 0]
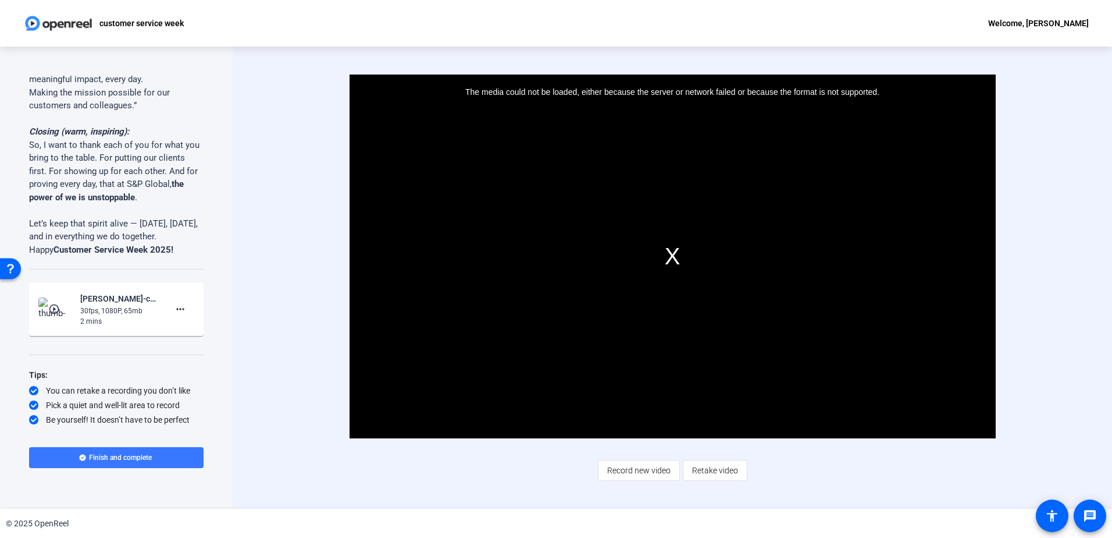
click at [50, 308] on mat-icon "play_circle_outline" at bounding box center [55, 309] width 14 height 12
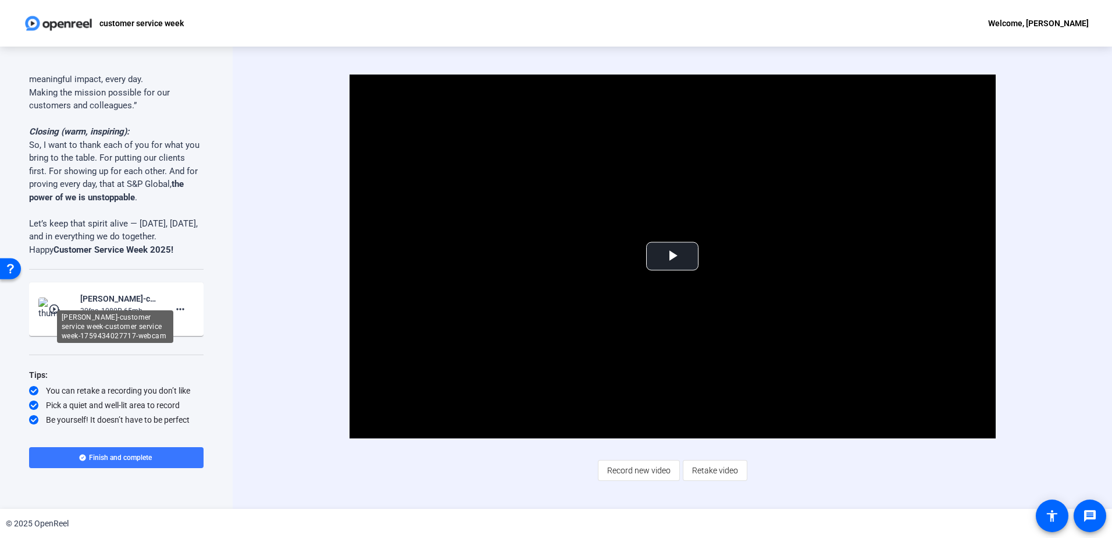
click at [93, 305] on div "Crystal Montague-customer service week-customer service week-1759434027717-webc…" at bounding box center [119, 298] width 78 height 14
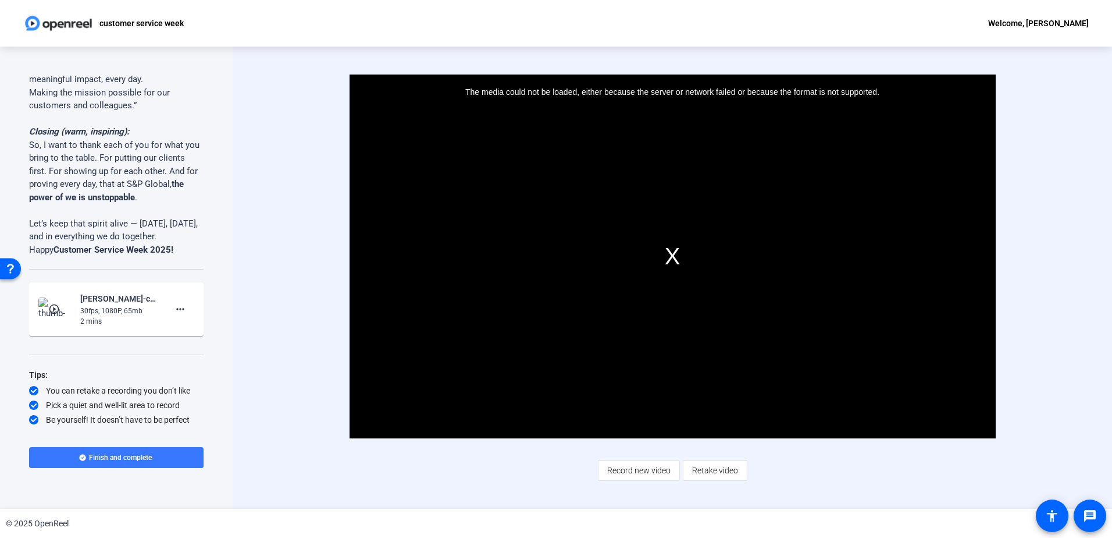
click at [61, 307] on mat-icon "play_circle_outline" at bounding box center [55, 309] width 14 height 12
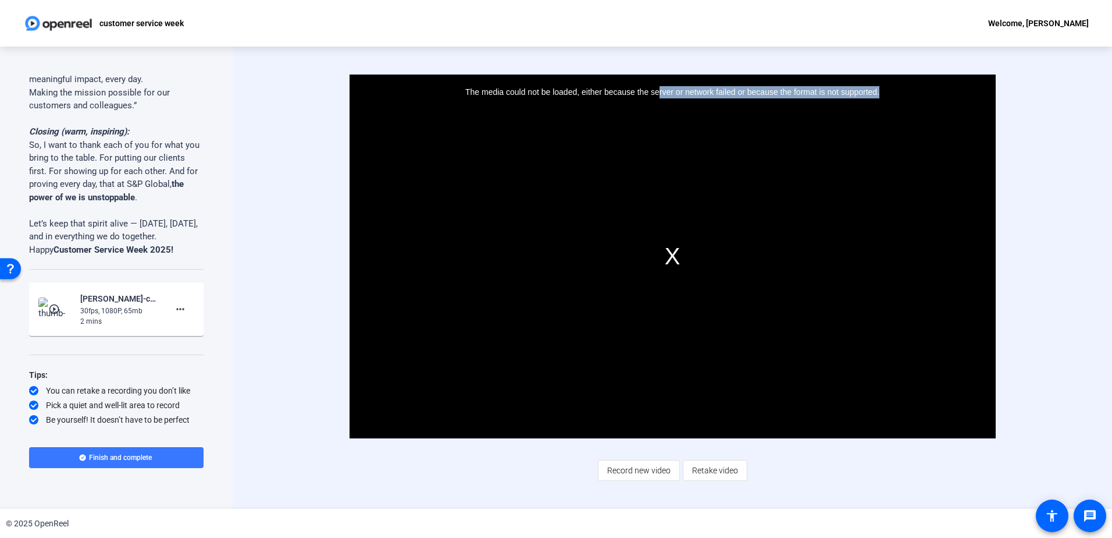
drag, startPoint x: 657, startPoint y: 97, endPoint x: 912, endPoint y: 344, distance: 354.7
click at [739, 328] on div "The media could not be loaded, either because the server or network failed or b…" at bounding box center [673, 256] width 646 height 364
click at [739, 281] on div "The media could not be loaded, either because the server or network failed or b…" at bounding box center [673, 256] width 646 height 364
click at [739, 255] on div "The media could not be loaded, either because the server or network failed or b…" at bounding box center [673, 256] width 646 height 364
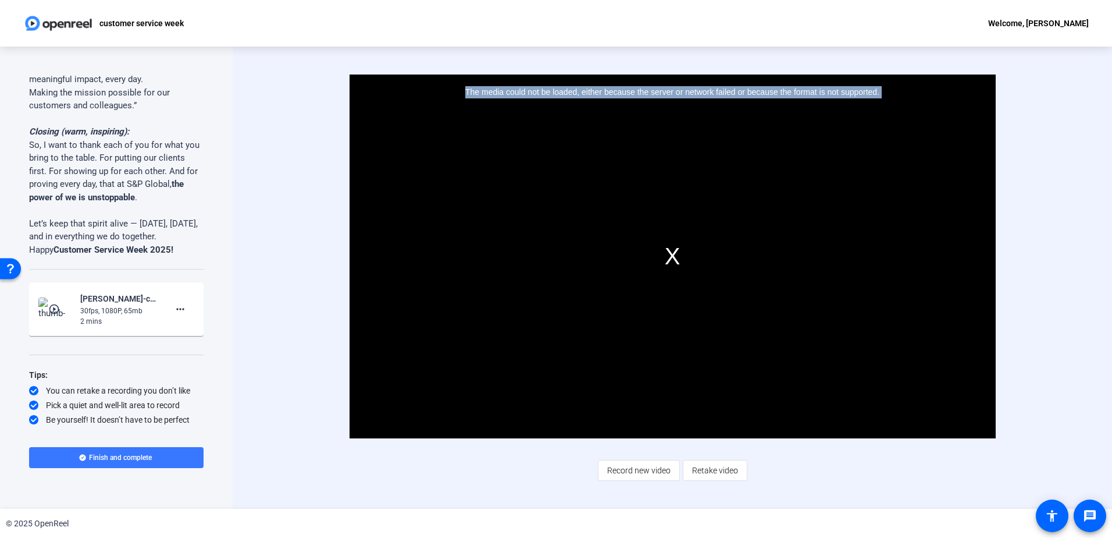
click at [739, 255] on div "The media could not be loaded, either because the server or network failed or b…" at bounding box center [673, 256] width 646 height 364
click at [653, 328] on span "Record new video" at bounding box center [638, 470] width 63 height 22
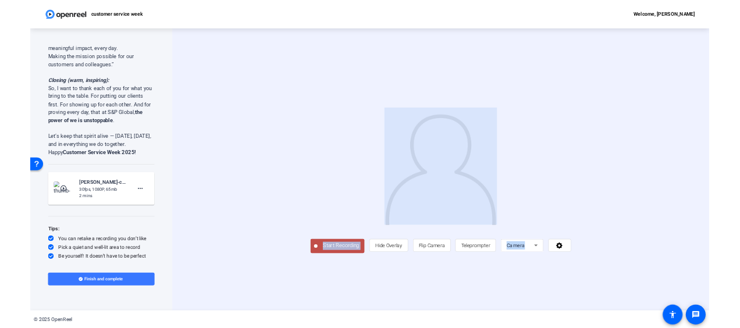
scroll to position [618, 0]
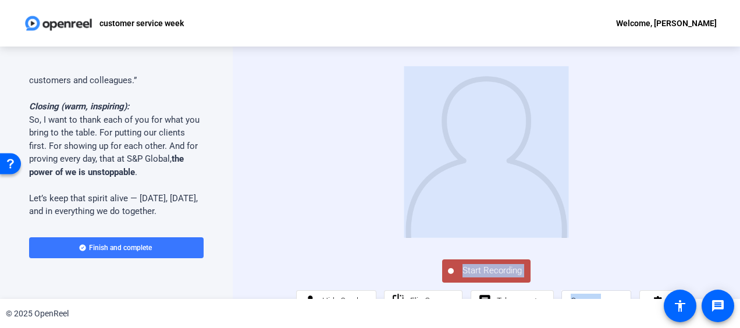
click at [461, 278] on span "Start Recording" at bounding box center [492, 270] width 77 height 13
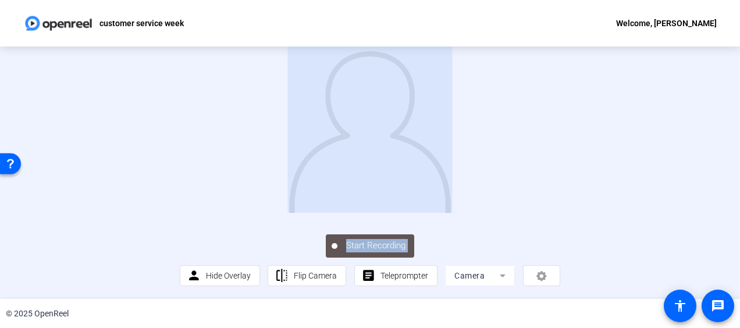
scroll to position [93, 0]
click at [405, 274] on span "Teleprompter" at bounding box center [405, 275] width 48 height 9
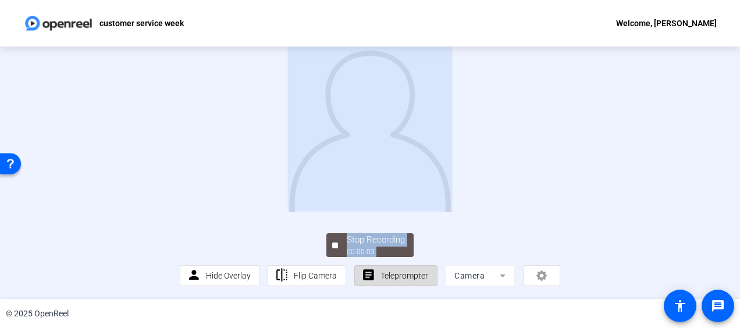
click at [401, 277] on span "Teleprompter" at bounding box center [405, 275] width 48 height 9
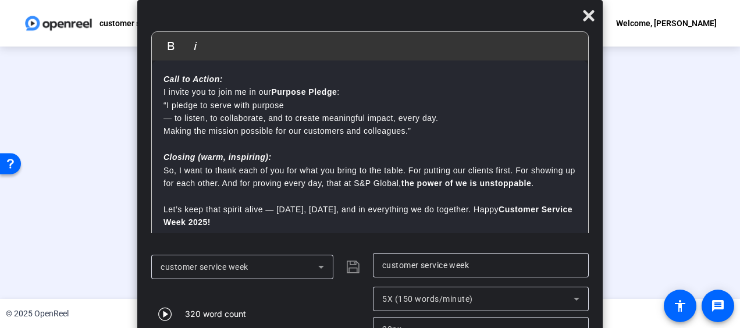
scroll to position [287, 0]
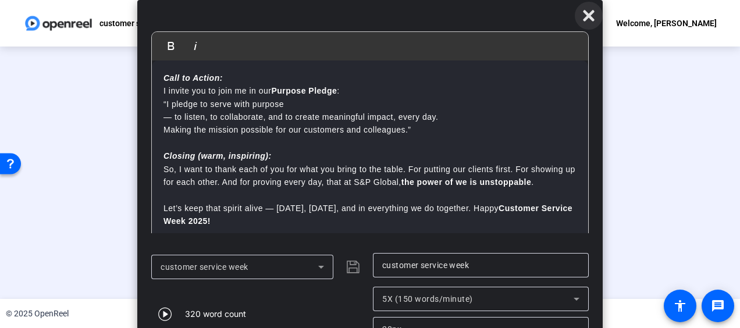
click at [591, 19] on icon at bounding box center [588, 15] width 11 height 11
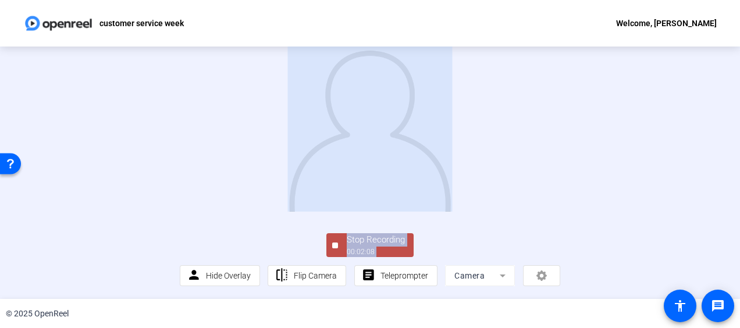
click at [385, 247] on div "Stop Recording" at bounding box center [376, 239] width 58 height 13
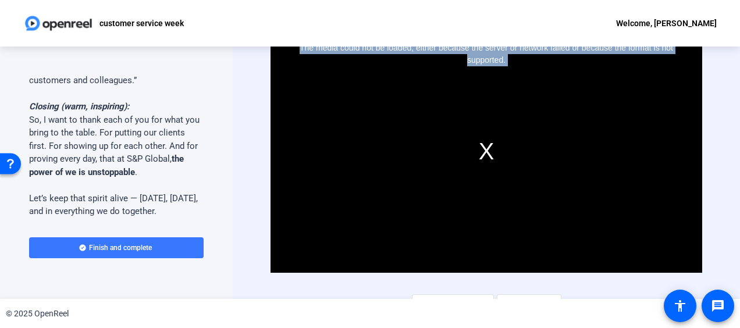
scroll to position [19, 0]
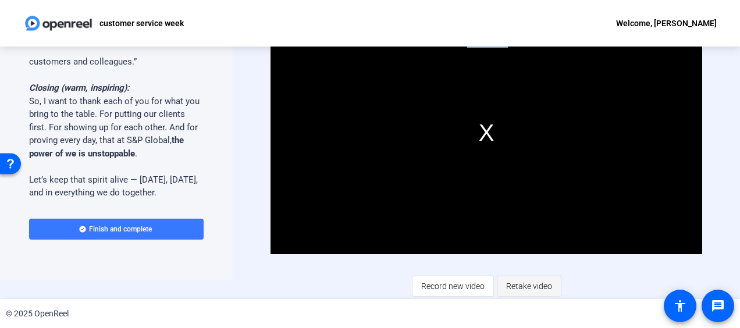
click at [528, 286] on span "Retake video" at bounding box center [529, 286] width 46 height 22
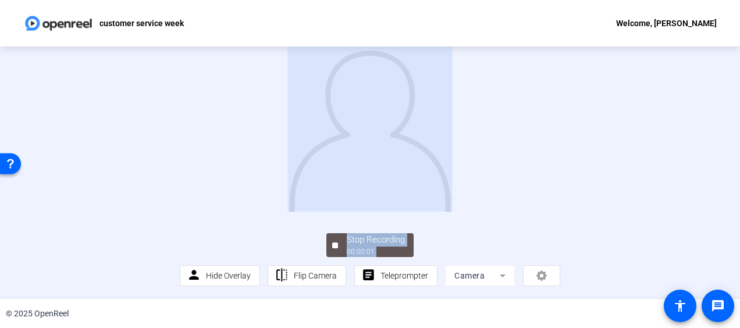
scroll to position [94, 0]
click at [419, 278] on span "Teleprompter" at bounding box center [405, 275] width 48 height 9
click at [420, 275] on span "Teleprompter" at bounding box center [405, 275] width 48 height 9
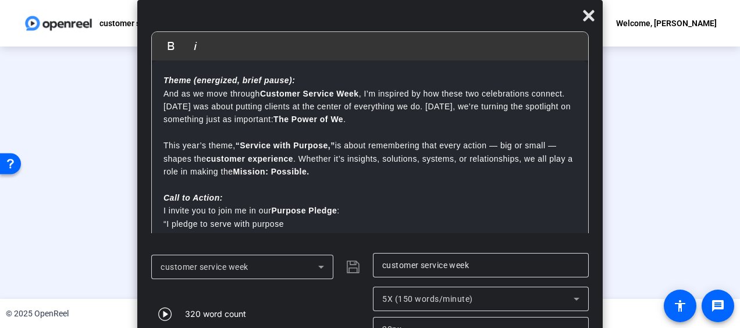
scroll to position [108, 0]
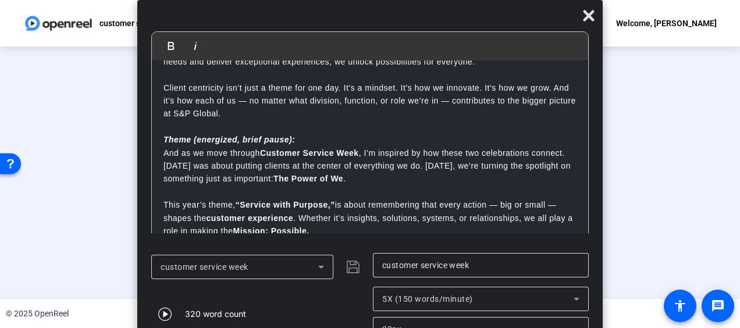
drag, startPoint x: 588, startPoint y: 118, endPoint x: 584, endPoint y: 133, distance: 15.8
click at [584, 133] on div "Bold Italic Hi everyone, and happy Customer Service Week! At S&P Global everyth…" at bounding box center [370, 142] width 438 height 222
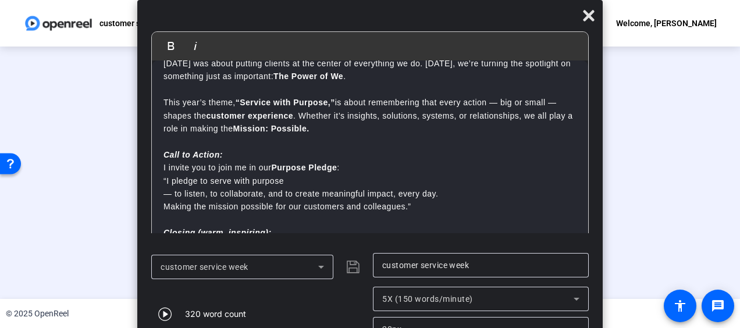
scroll to position [219, 0]
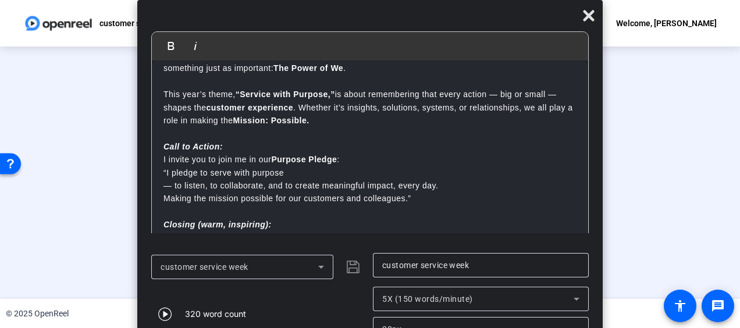
click at [560, 183] on div at bounding box center [370, 116] width 381 height 214
click at [581, 13] on span at bounding box center [589, 16] width 28 height 28
click at [581, 14] on span at bounding box center [589, 16] width 28 height 28
click at [180, 195] on div at bounding box center [370, 116] width 381 height 214
click at [583, 29] on span at bounding box center [589, 16] width 28 height 28
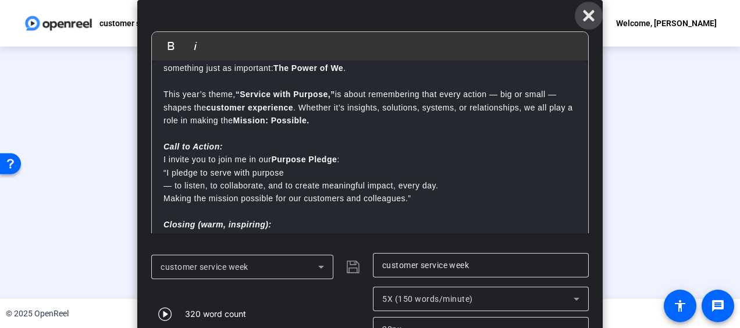
click at [583, 29] on span at bounding box center [589, 16] width 28 height 28
click at [592, 7] on span at bounding box center [589, 16] width 28 height 28
click at [560, 140] on div at bounding box center [370, 116] width 381 height 214
click at [589, 6] on span at bounding box center [589, 16] width 28 height 28
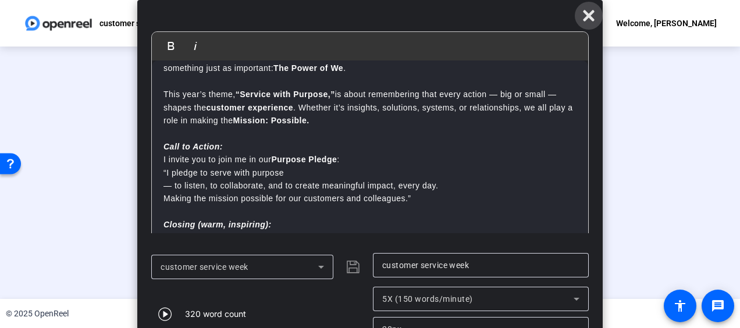
click at [589, 6] on span at bounding box center [589, 16] width 28 height 28
click at [595, 165] on mat-dialog-content "Bold Italic Hi everyone, and happy Customer Service Week! At S&P Global everyth…" at bounding box center [369, 138] width 465 height 214
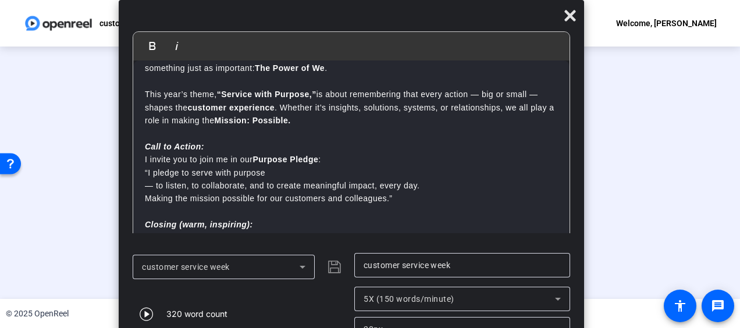
drag, startPoint x: 538, startPoint y: 24, endPoint x: 518, endPoint y: -55, distance: 81.7
click at [518, 0] on html "Accessibility Screen-Reader Guide, Feedback, and Issue Reporting | New window c…" at bounding box center [370, 164] width 740 height 328
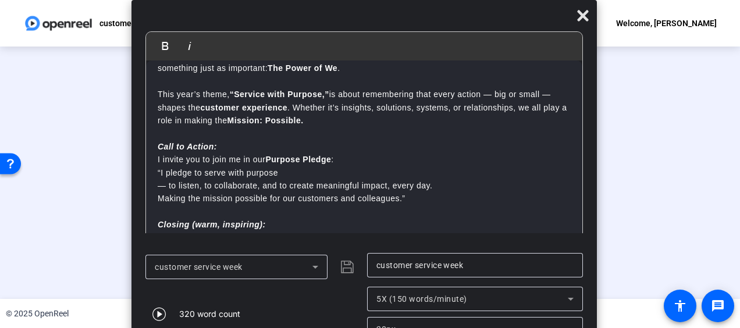
drag, startPoint x: 477, startPoint y: 13, endPoint x: 492, endPoint y: -47, distance: 61.7
click at [492, 0] on html "Accessibility Screen-Reader Guide, Feedback, and Issue Reporting | New window c…" at bounding box center [370, 164] width 740 height 328
click at [165, 317] on icon "button" at bounding box center [158, 314] width 13 height 13
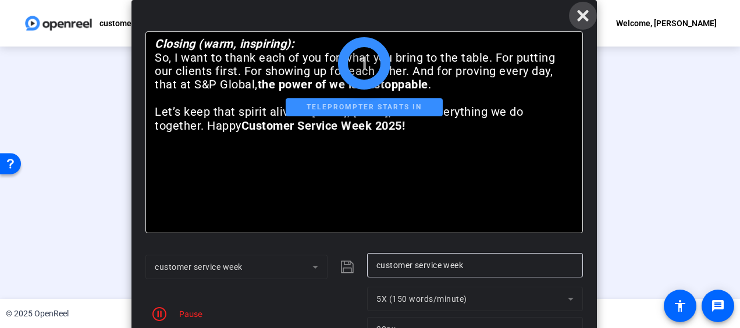
click at [576, 27] on span at bounding box center [583, 16] width 28 height 28
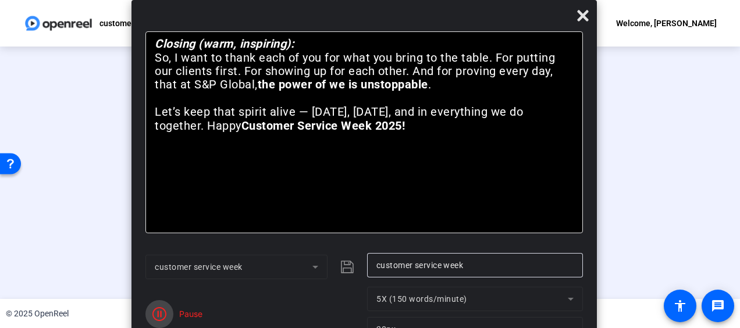
click at [152, 305] on span "button" at bounding box center [159, 314] width 28 height 28
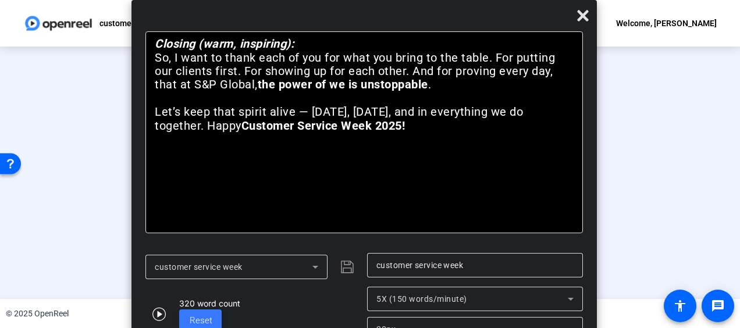
click at [180, 230] on div at bounding box center [370, 123] width 381 height 214
click at [560, 116] on div at bounding box center [370, 123] width 381 height 214
click at [584, 12] on icon at bounding box center [583, 16] width 14 height 14
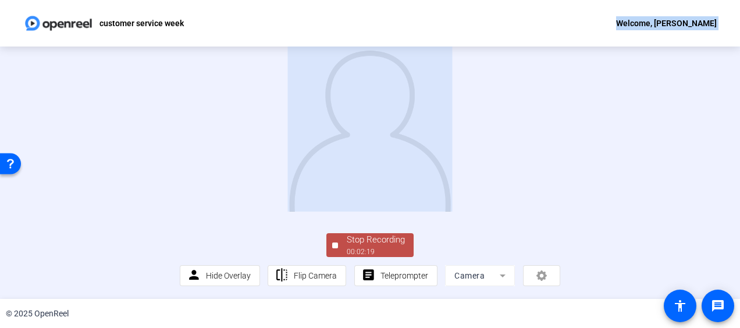
click at [584, 12] on div "customer service week Welcome, Crystal Montague" at bounding box center [370, 23] width 740 height 47
click at [347, 236] on div "Stop Recording" at bounding box center [376, 239] width 58 height 13
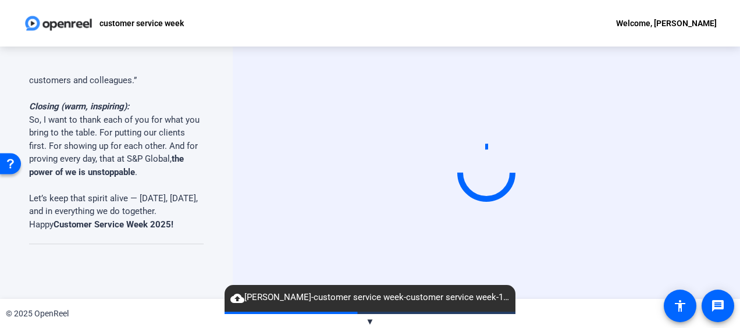
click at [739, 180] on div "Start Recording" at bounding box center [486, 173] width 507 height 253
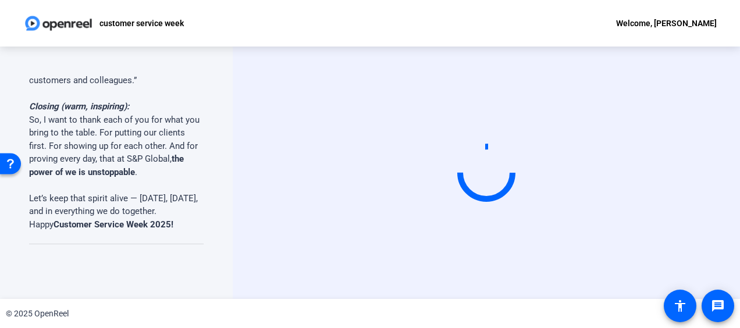
drag, startPoint x: 739, startPoint y: 138, endPoint x: 730, endPoint y: 163, distance: 26.7
click at [730, 163] on div "Start Recording" at bounding box center [486, 173] width 507 height 253
click at [574, 124] on video at bounding box center [486, 173] width 175 height 98
click at [546, 310] on div "© 2025 OpenReel" at bounding box center [370, 313] width 740 height 29
click at [739, 99] on html "Accessibility Screen-Reader Guide, Feedback, and Issue Reporting | New window c…" at bounding box center [370, 164] width 740 height 328
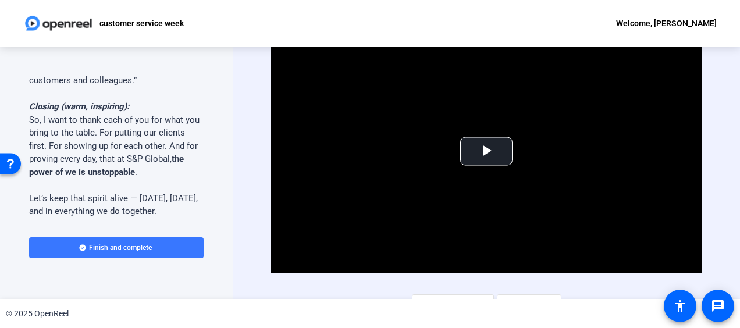
scroll to position [19, 0]
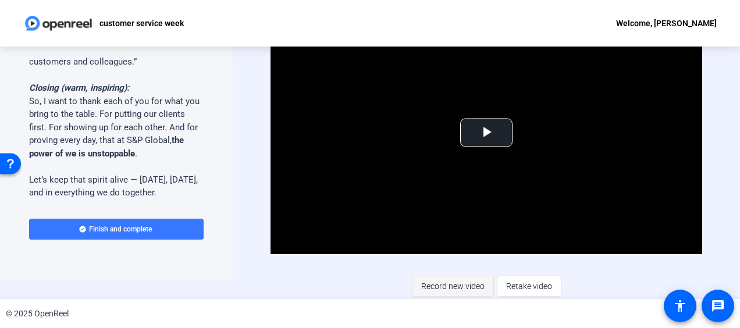
click at [440, 287] on span "Record new video" at bounding box center [452, 286] width 63 height 22
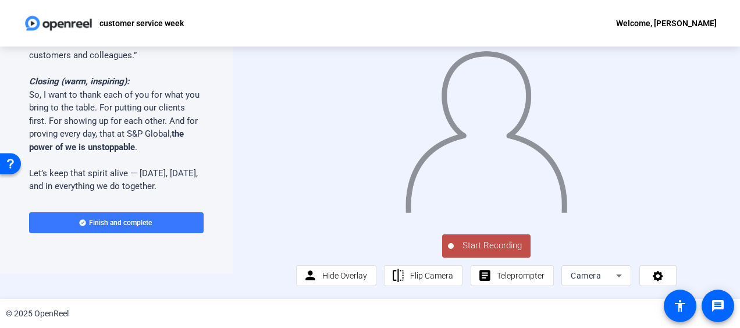
scroll to position [38, 0]
click at [525, 279] on span "Teleprompter" at bounding box center [521, 275] width 48 height 9
click at [529, 275] on span "Teleprompter" at bounding box center [521, 275] width 48 height 9
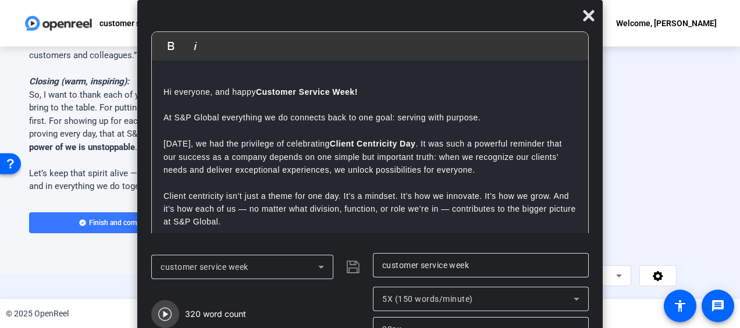
click at [169, 319] on icon "button" at bounding box center [165, 314] width 14 height 14
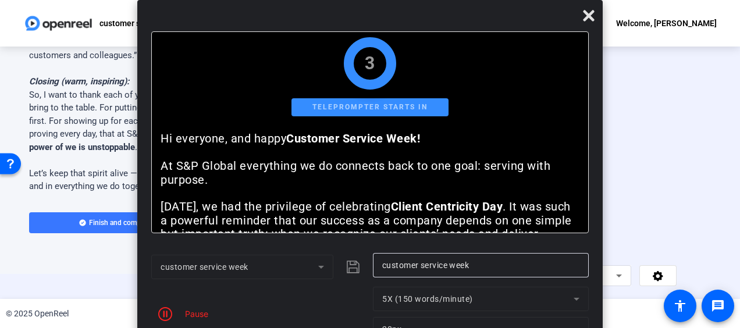
click at [648, 152] on div at bounding box center [486, 116] width 381 height 214
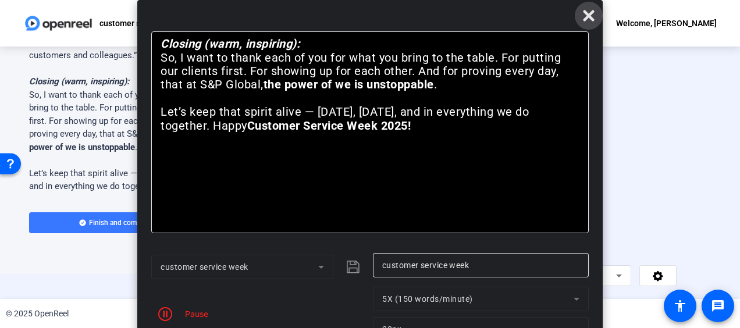
click at [586, 16] on icon at bounding box center [588, 15] width 11 height 11
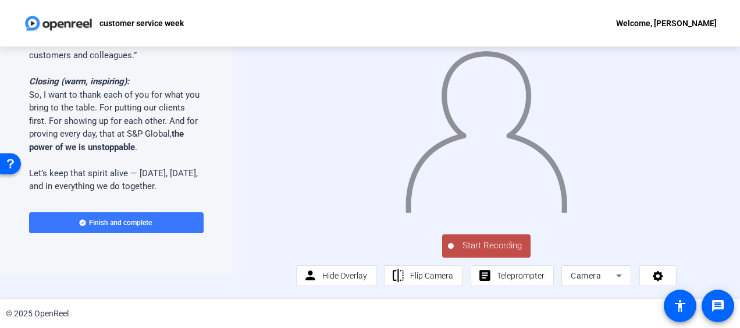
click at [483, 237] on button "Start Recording" at bounding box center [486, 245] width 88 height 23
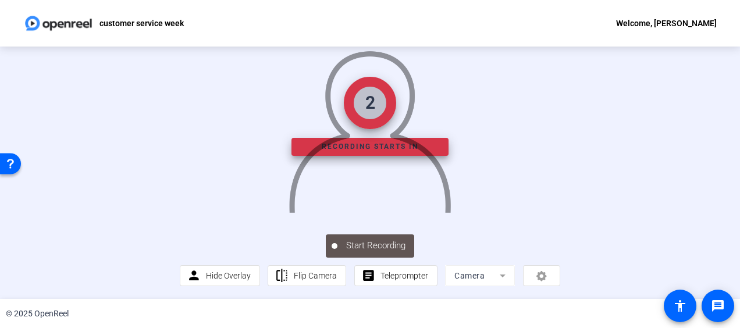
scroll to position [93, 0]
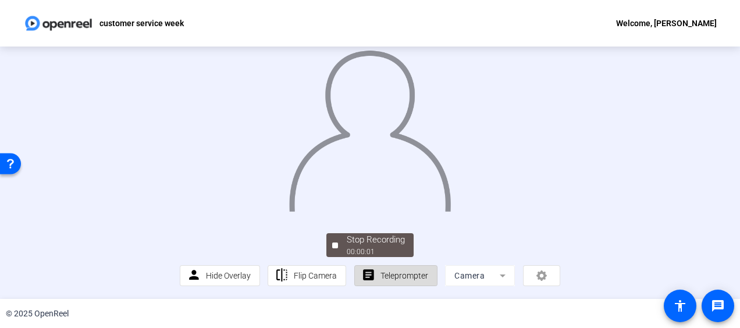
click at [384, 277] on span "Teleprompter" at bounding box center [405, 275] width 48 height 9
click at [405, 280] on span "Teleprompter" at bounding box center [405, 275] width 48 height 9
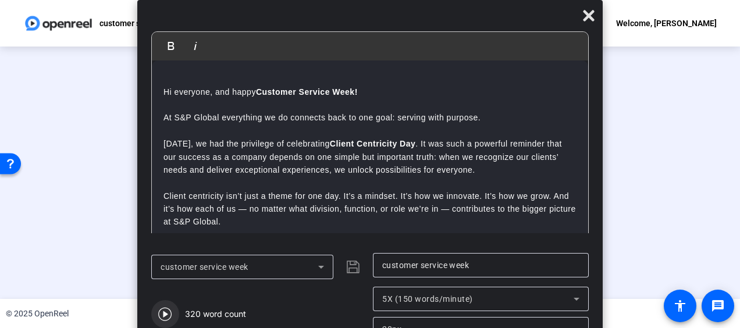
click at [171, 308] on icon "button" at bounding box center [165, 314] width 14 height 14
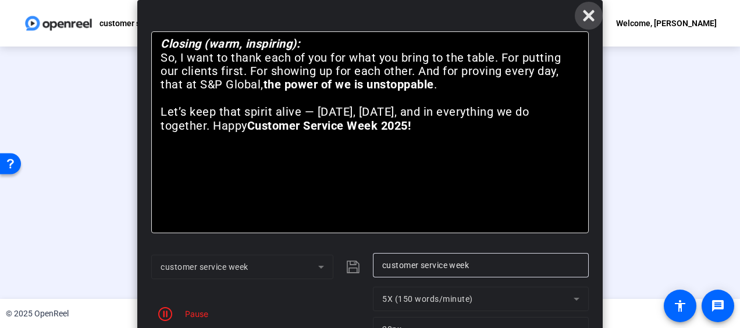
click at [593, 7] on span at bounding box center [589, 16] width 28 height 28
click at [175, 303] on span "button" at bounding box center [165, 314] width 28 height 28
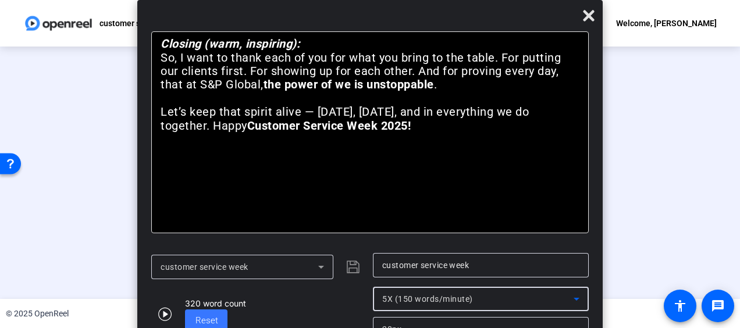
click at [425, 293] on div "5X (150 words/minute)" at bounding box center [477, 299] width 191 height 14
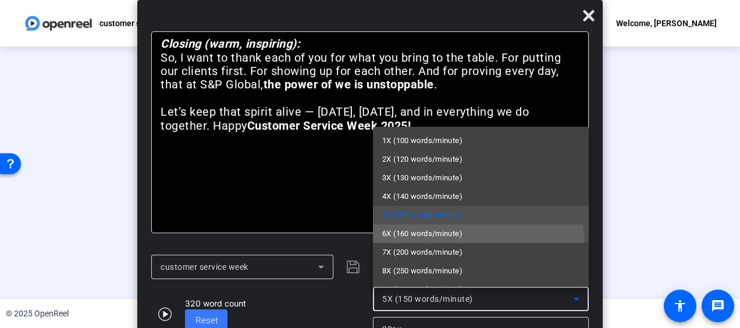
click at [435, 241] on mat-option "6X (160 words/minute)" at bounding box center [481, 234] width 216 height 19
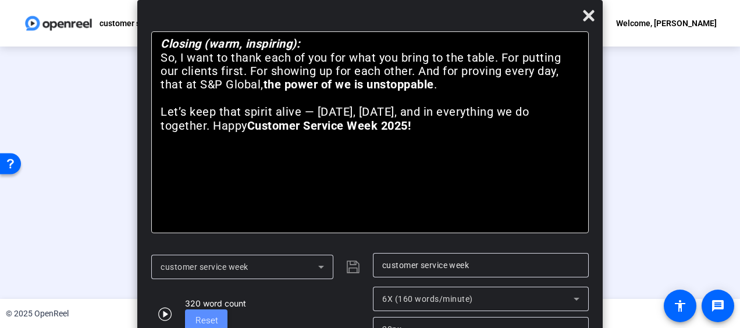
click at [216, 325] on span "Reset" at bounding box center [206, 320] width 23 height 10
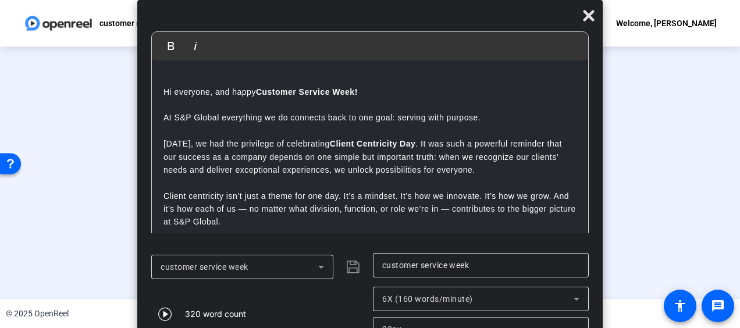
click at [216, 325] on div "320 word count" at bounding box center [259, 314] width 216 height 55
click at [560, 250] on div "Stop Recording 00:01:17 person Hide Overlay flip Flip Camera article Teleprompt…" at bounding box center [370, 259] width 381 height 55
click at [599, 15] on span at bounding box center [589, 16] width 28 height 28
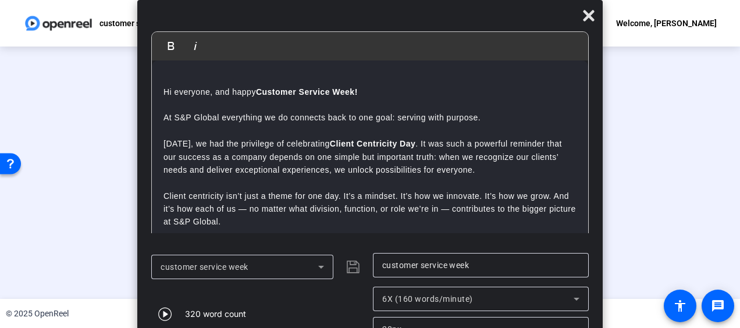
click at [180, 139] on div at bounding box center [370, 116] width 381 height 214
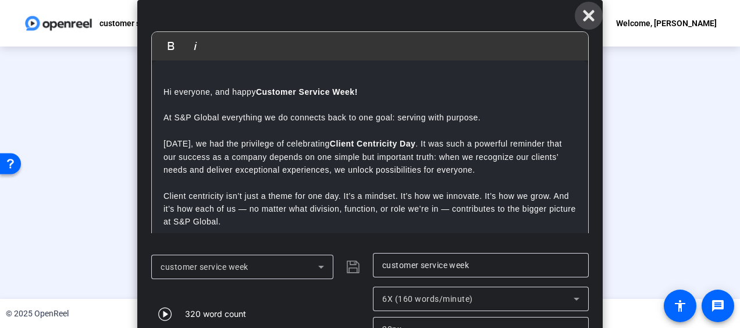
click at [583, 20] on icon at bounding box center [588, 15] width 11 height 11
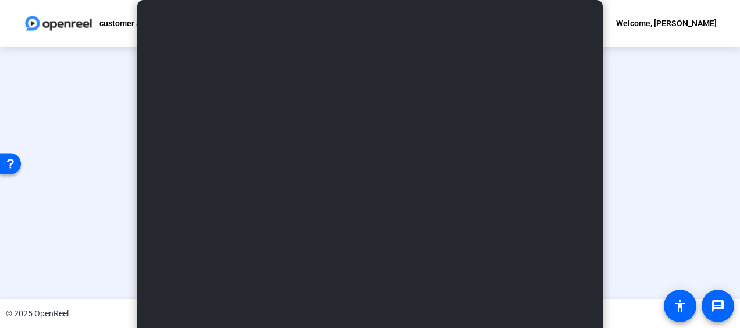
click at [583, 20] on div "customer service week Welcome, Crystal Montague" at bounding box center [370, 23] width 740 height 47
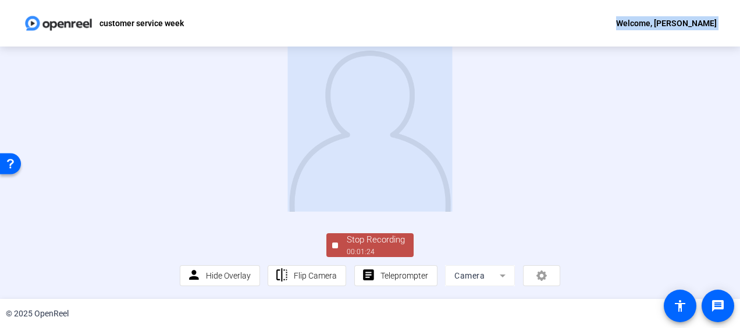
click at [583, 20] on div "customer service week Welcome, Crystal Montague" at bounding box center [370, 23] width 740 height 47
click at [340, 246] on span "Stop Recording 00:01:26" at bounding box center [376, 245] width 76 height 24
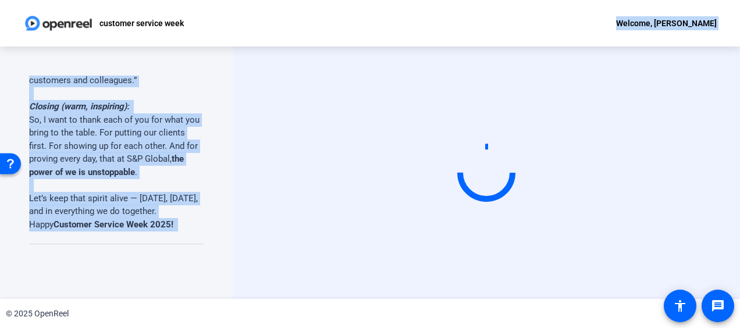
scroll to position [0, 0]
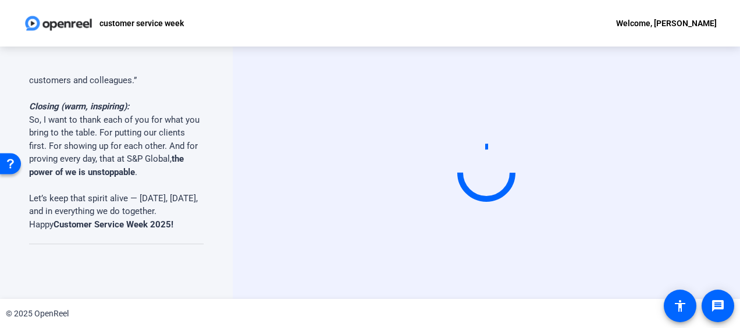
click at [726, 66] on div "Start Recording" at bounding box center [486, 173] width 507 height 253
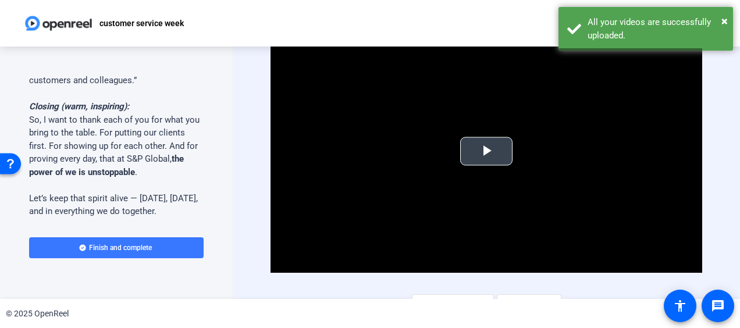
click at [486, 151] on span "Video Player" at bounding box center [486, 151] width 0 height 0
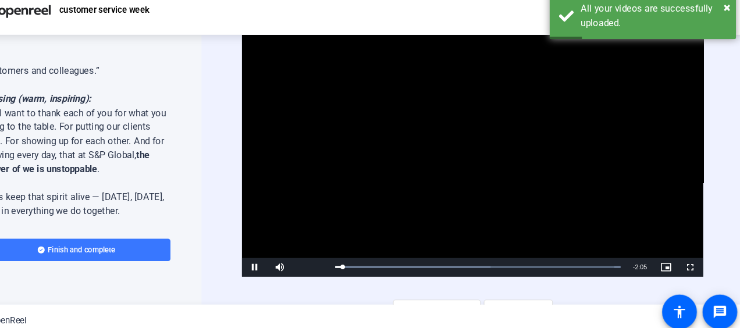
scroll to position [19, 0]
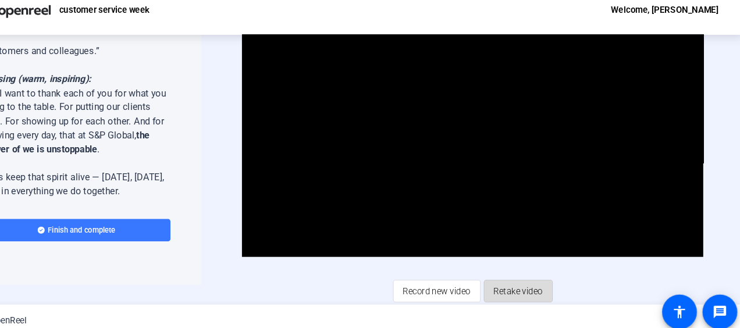
click at [527, 286] on span "Retake video" at bounding box center [529, 286] width 46 height 22
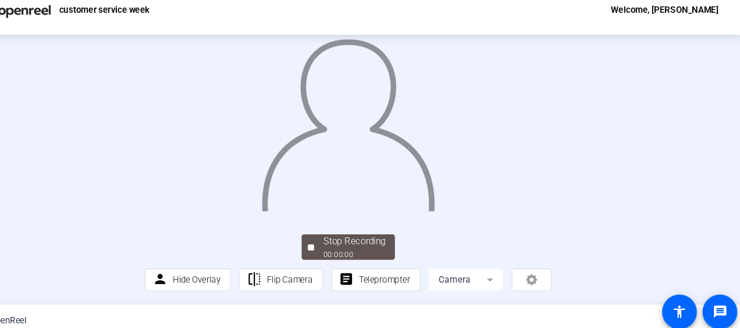
scroll to position [94, 0]
click at [392, 275] on span "Teleprompter" at bounding box center [405, 275] width 48 height 9
click at [404, 273] on span "Teleprompter" at bounding box center [405, 275] width 48 height 9
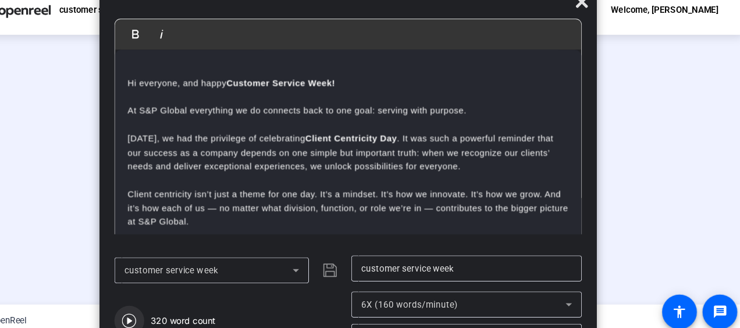
click at [175, 315] on span "button" at bounding box center [165, 314] width 28 height 28
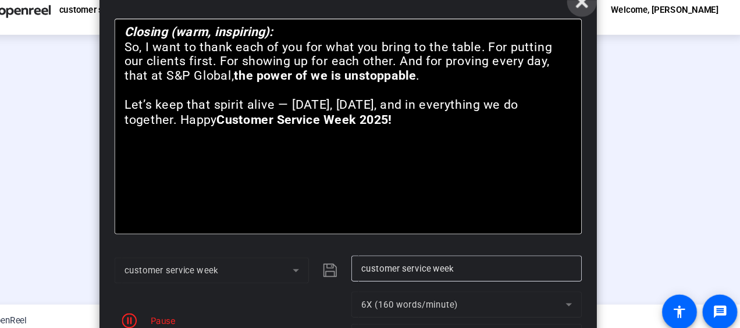
click at [588, 21] on icon at bounding box center [589, 16] width 14 height 14
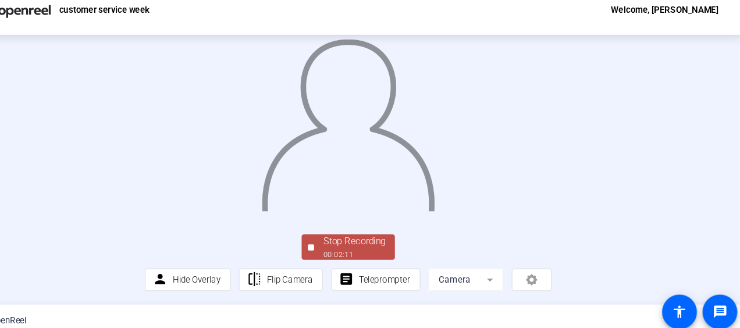
click at [358, 246] on div "Stop Recording" at bounding box center [376, 239] width 58 height 13
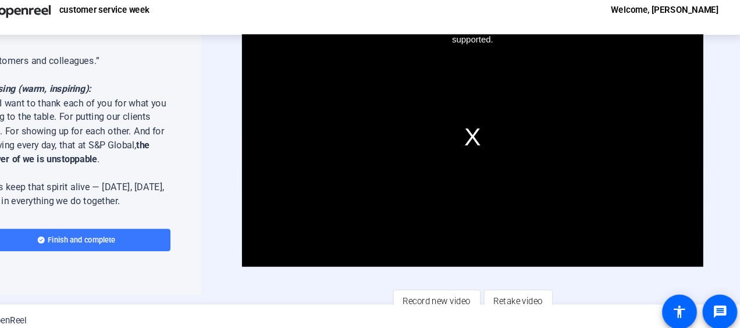
scroll to position [19, 0]
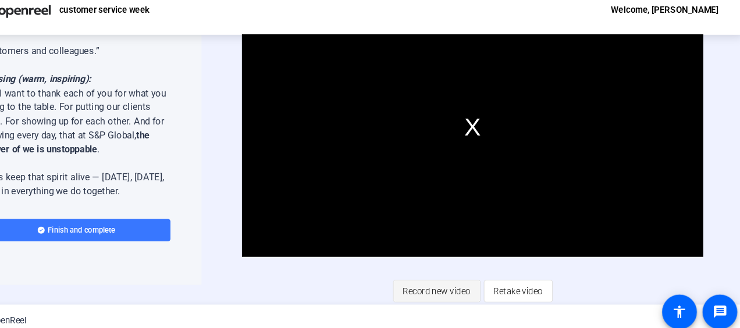
click at [477, 275] on span "Record new video" at bounding box center [452, 286] width 63 height 22
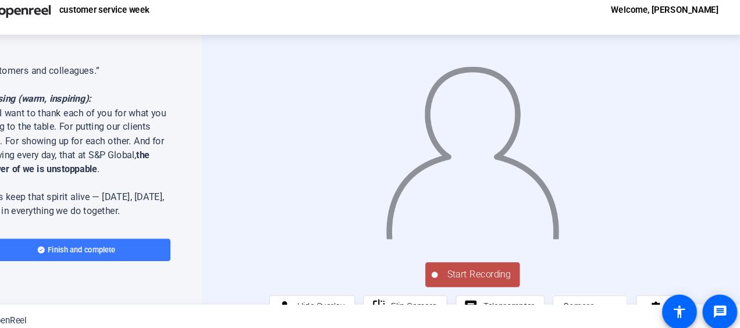
scroll to position [38, 0]
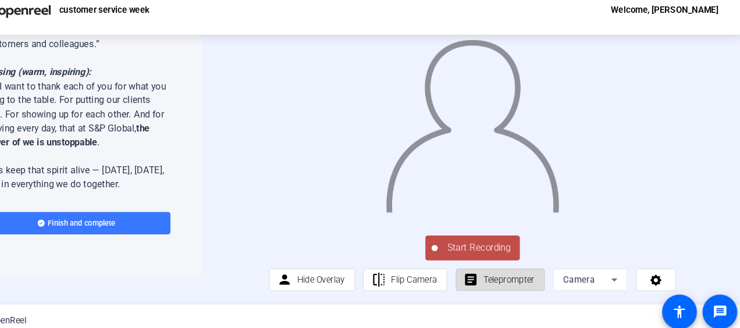
click at [525, 280] on span "Teleprompter" at bounding box center [521, 276] width 48 height 22
click at [521, 275] on span "Teleprompter" at bounding box center [521, 275] width 48 height 9
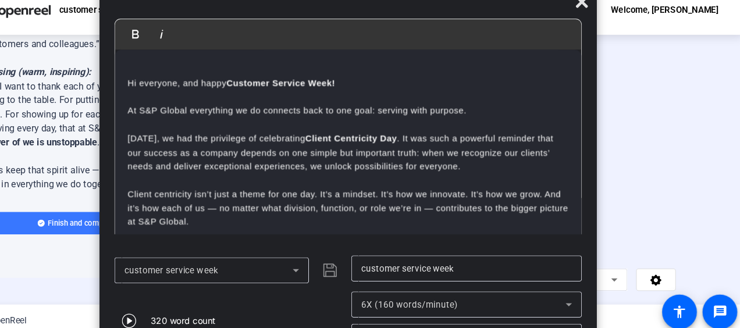
scroll to position [109, 0]
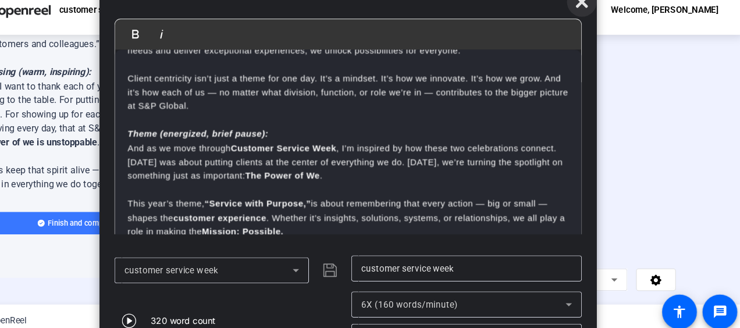
click at [593, 24] on span at bounding box center [589, 16] width 28 height 28
click at [650, 110] on div at bounding box center [486, 116] width 381 height 214
click at [589, 19] on icon at bounding box center [589, 16] width 14 height 14
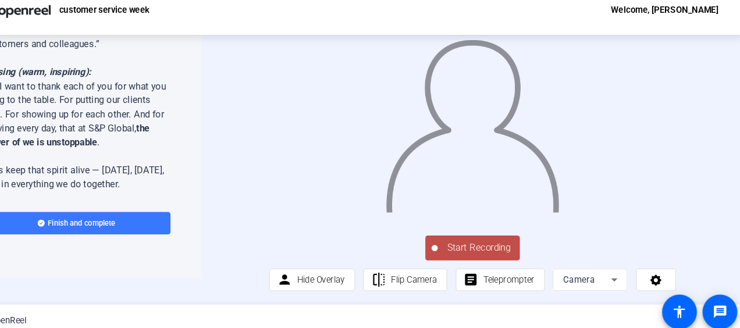
scroll to position [28, 0]
click at [490, 284] on span at bounding box center [512, 276] width 82 height 28
click at [522, 280] on span "Teleprompter" at bounding box center [521, 275] width 48 height 9
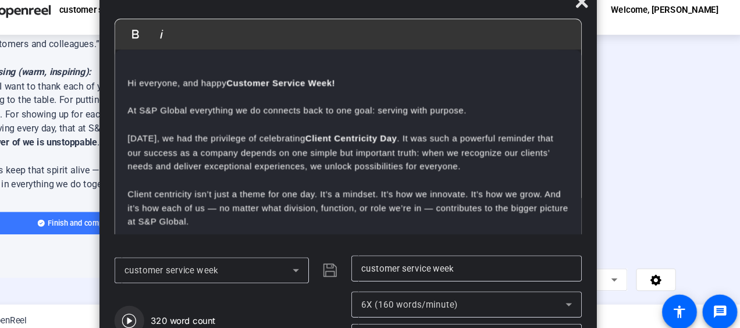
click at [169, 309] on icon "button" at bounding box center [165, 314] width 14 height 14
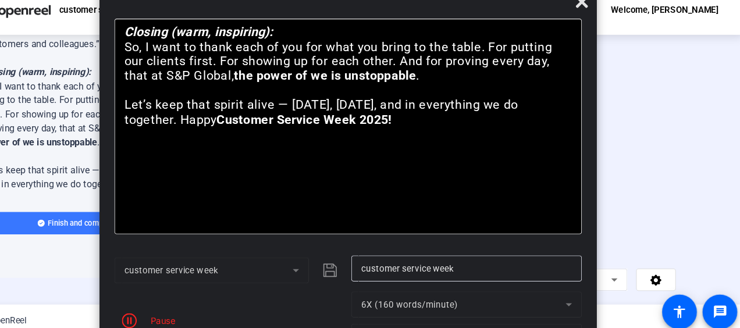
click at [637, 186] on div at bounding box center [486, 116] width 381 height 214
click at [616, 253] on div "Start Recording person Hide Overlay flip Flip Camera article Teleprompter Camera" at bounding box center [486, 259] width 381 height 55
click at [163, 304] on span "button" at bounding box center [165, 314] width 28 height 28
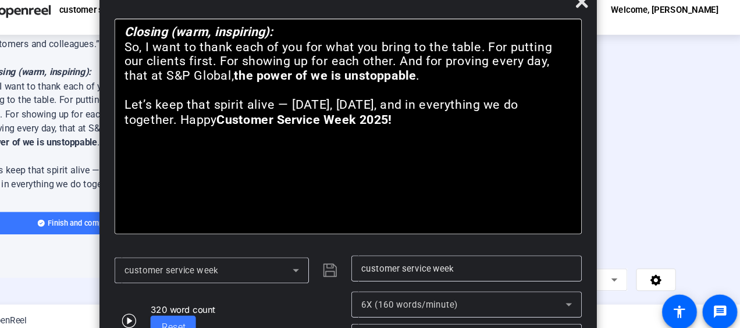
click at [613, 223] on div at bounding box center [486, 116] width 381 height 214
click at [596, 21] on span at bounding box center [589, 16] width 28 height 28
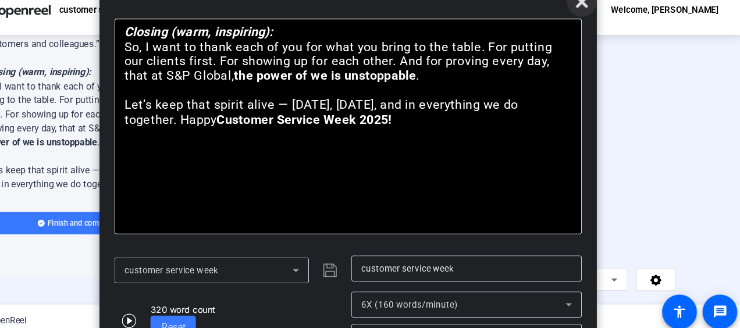
click at [596, 21] on span at bounding box center [589, 16] width 28 height 28
click at [638, 102] on div at bounding box center [486, 116] width 381 height 214
drag, startPoint x: 638, startPoint y: 102, endPoint x: 720, endPoint y: 114, distance: 82.9
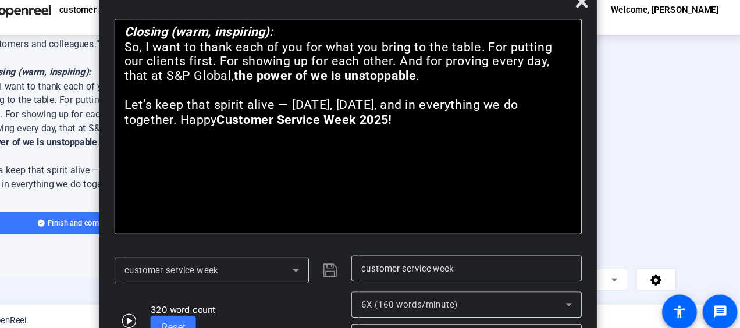
click at [720, 114] on div "Start Recording person Hide Overlay flip Flip Camera article Teleprompter Camera" at bounding box center [486, 148] width 507 height 253
click at [97, 260] on div "Teleprompter Script Hi everyone, and happy Customer Service Week! At S&P Global…" at bounding box center [116, 148] width 233 height 253
click at [98, 257] on div "Teleprompter Script Hi everyone, and happy Customer Service Week! At S&P Global…" at bounding box center [116, 148] width 233 height 253
click at [272, 17] on div at bounding box center [369, 18] width 465 height 20
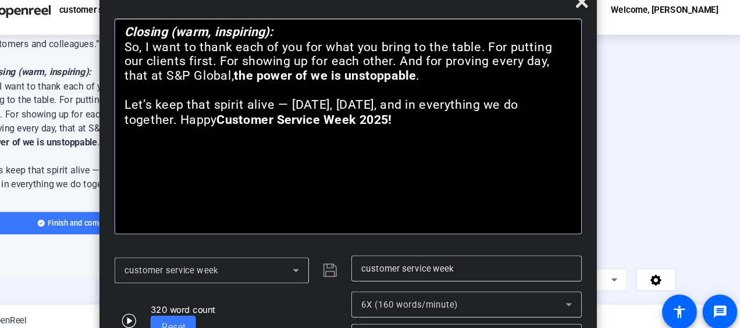
click at [273, 22] on div at bounding box center [369, 18] width 465 height 20
click at [587, 15] on icon at bounding box center [588, 15] width 11 height 11
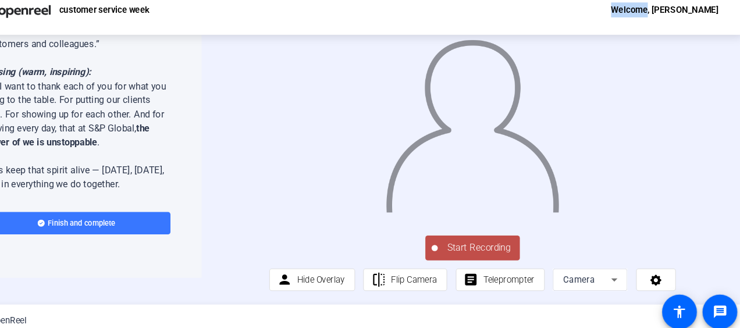
click at [587, 15] on div "customer service week Welcome, Crystal Montague" at bounding box center [370, 23] width 740 height 47
click at [459, 249] on span "Start Recording" at bounding box center [492, 245] width 77 height 13
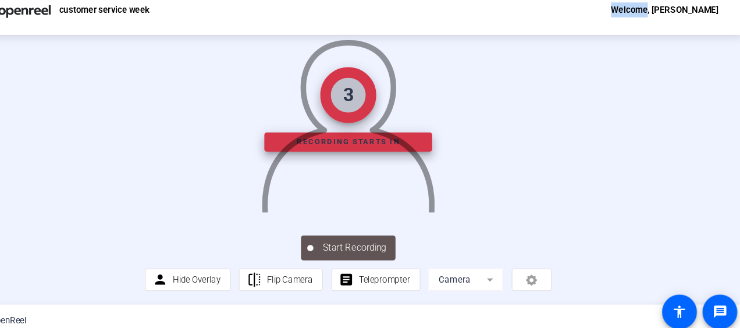
scroll to position [0, 0]
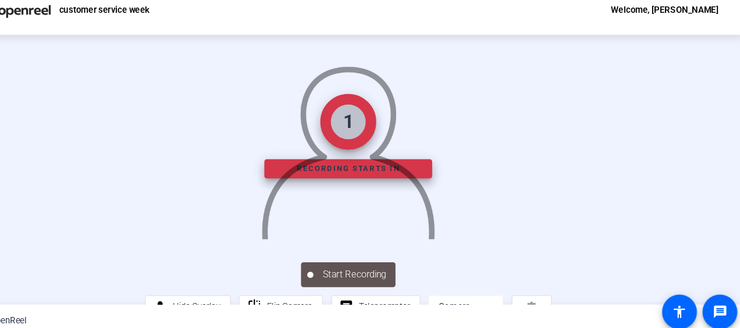
click at [734, 166] on div "1 Recording starts in Start Recording person Hide Overlay flip Flip Camera arti…" at bounding box center [370, 173] width 740 height 253
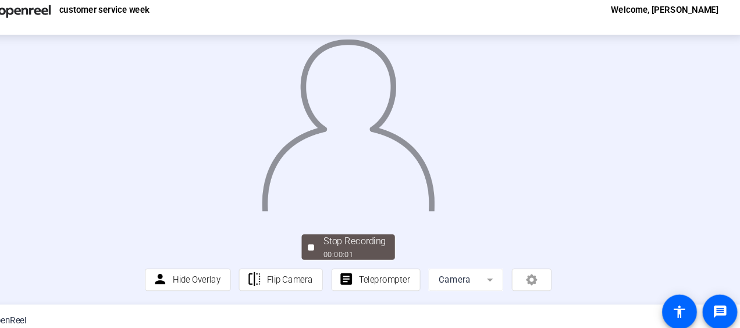
scroll to position [94, 0]
click at [400, 275] on span "Teleprompter" at bounding box center [405, 275] width 48 height 9
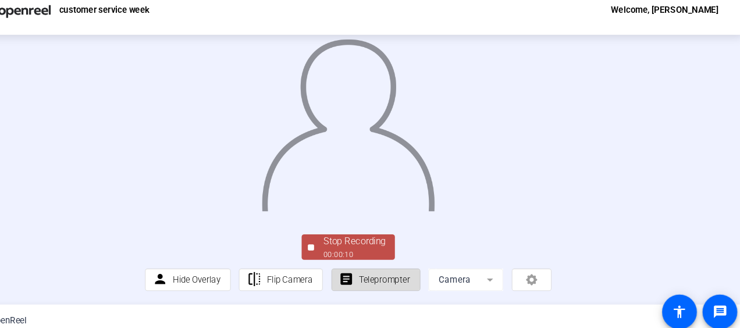
click at [382, 278] on span "Teleprompter" at bounding box center [405, 275] width 48 height 9
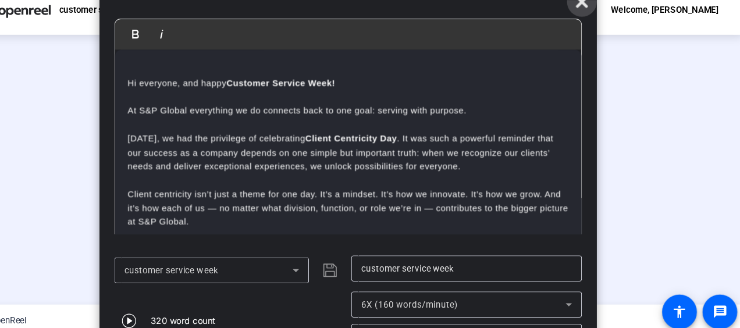
click at [594, 23] on span at bounding box center [589, 16] width 28 height 28
click at [560, 133] on div at bounding box center [370, 116] width 381 height 214
click at [180, 229] on div "Stop Recording 00:00:18 person Hide Overlay flip Flip Camera article Teleprompt…" at bounding box center [370, 148] width 381 height 278
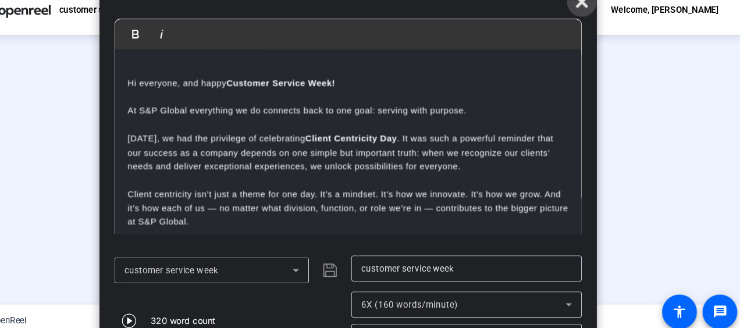
click at [589, 21] on icon at bounding box center [589, 16] width 14 height 14
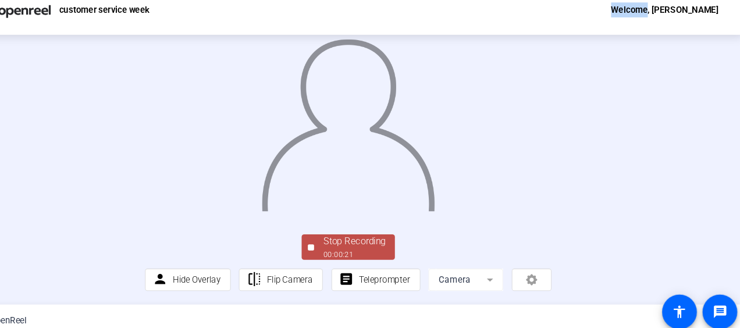
click at [589, 21] on div "customer service week Welcome, Crystal Montague" at bounding box center [370, 23] width 740 height 47
click at [347, 244] on div "Stop Recording" at bounding box center [376, 239] width 58 height 13
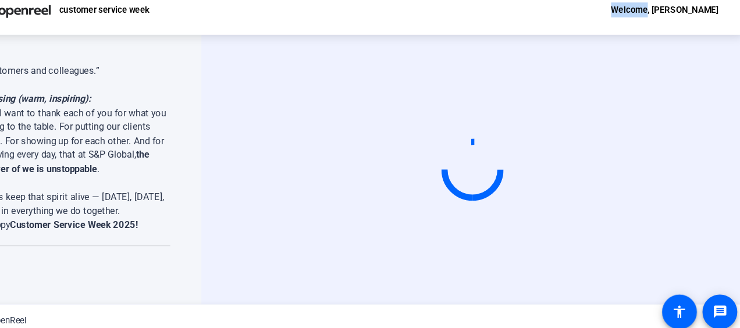
scroll to position [0, 0]
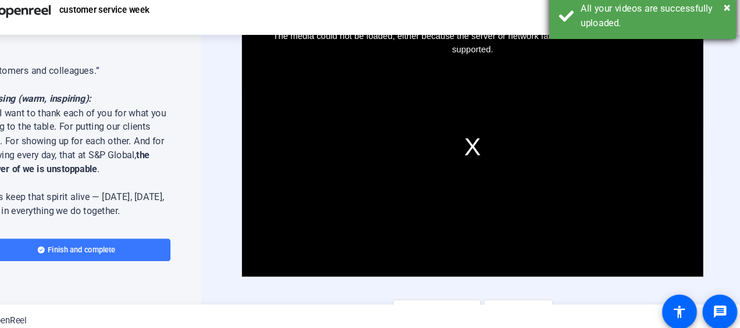
click at [729, 19] on div "× All your videos are successfully uploaded." at bounding box center [646, 29] width 175 height 44
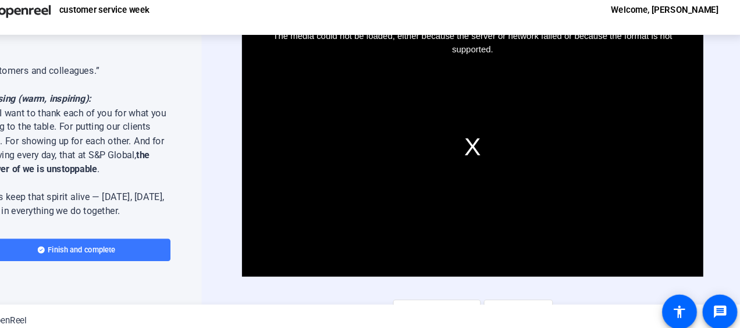
scroll to position [19, 0]
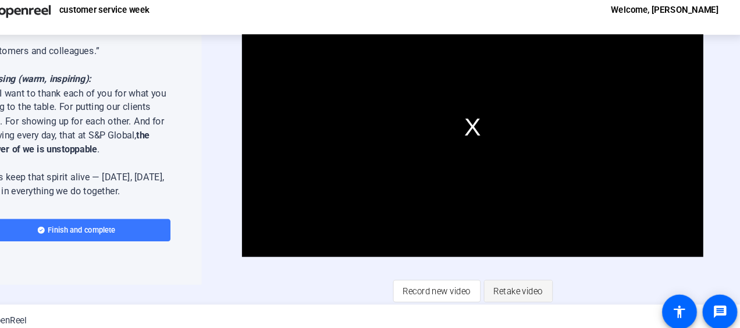
click at [514, 280] on span "Retake video" at bounding box center [529, 286] width 46 height 22
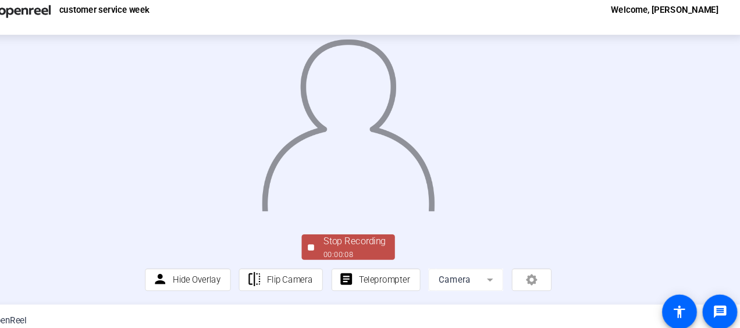
scroll to position [73, 0]
click at [338, 257] on span "Stop Recording 00:00:10" at bounding box center [376, 245] width 76 height 24
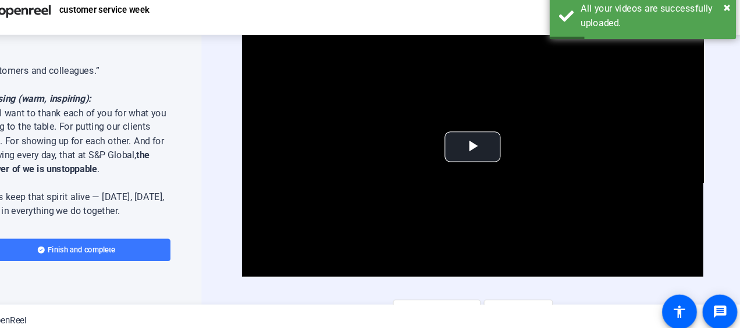
scroll to position [19, 0]
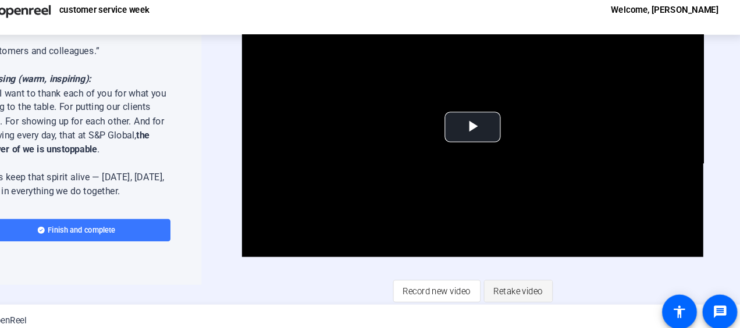
click at [542, 279] on span "Retake video" at bounding box center [529, 286] width 46 height 22
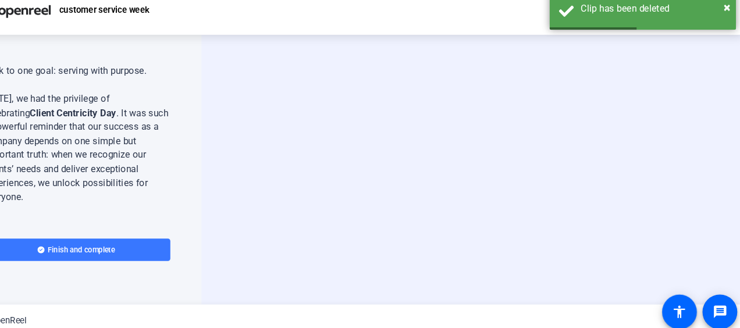
scroll to position [0, 0]
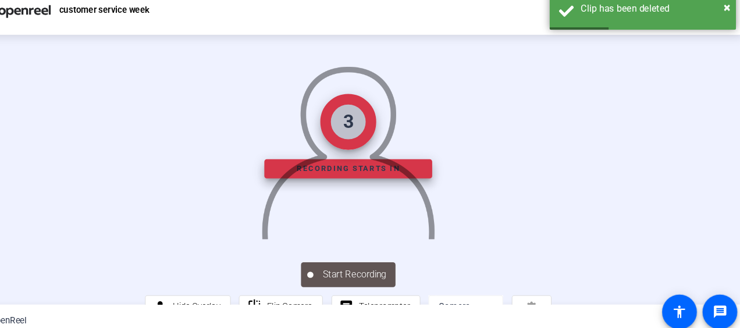
click at [191, 87] on div "Teleprompter Script Hi everyone, and happy Customer Service Week! At S&P Global…" at bounding box center [370, 173] width 740 height 253
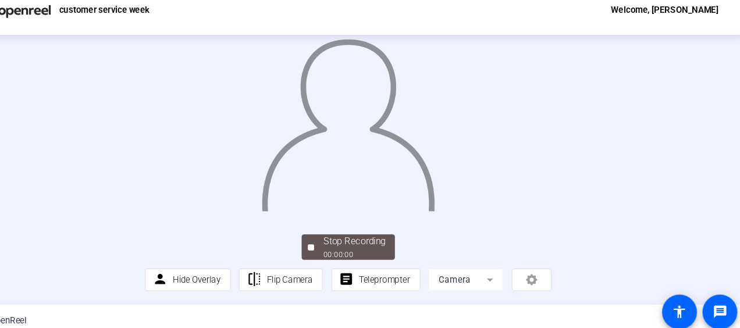
scroll to position [94, 0]
click at [397, 280] on span "Teleprompter" at bounding box center [405, 275] width 48 height 9
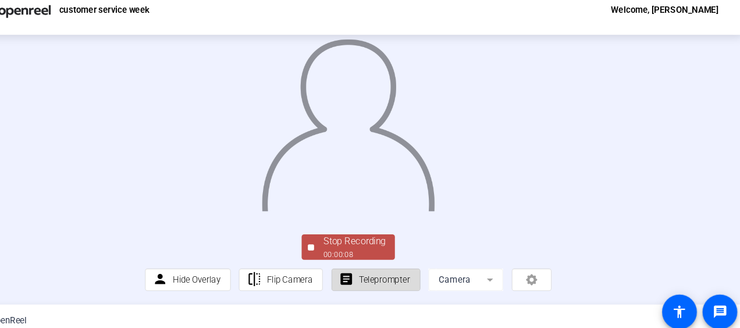
click at [397, 280] on span "Teleprompter" at bounding box center [405, 275] width 48 height 9
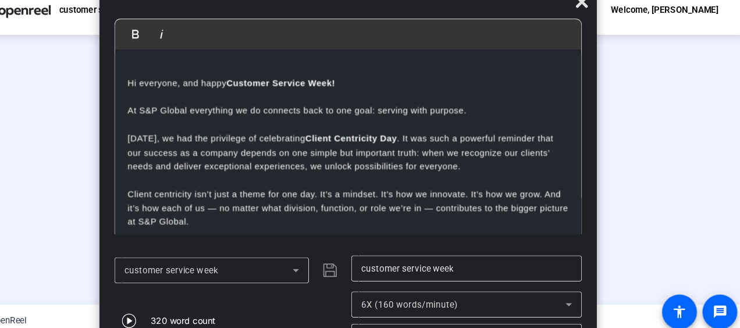
click at [397, 280] on div at bounding box center [481, 284] width 216 height 13
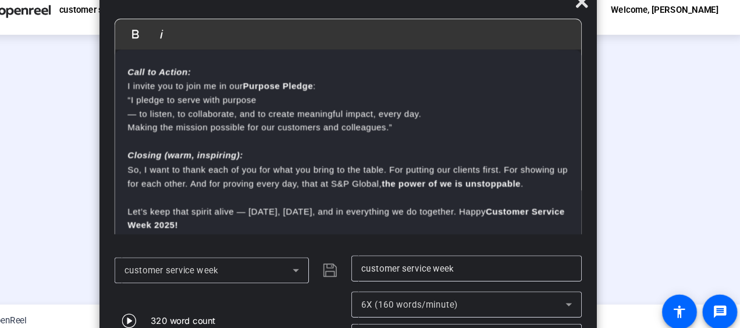
scroll to position [287, 0]
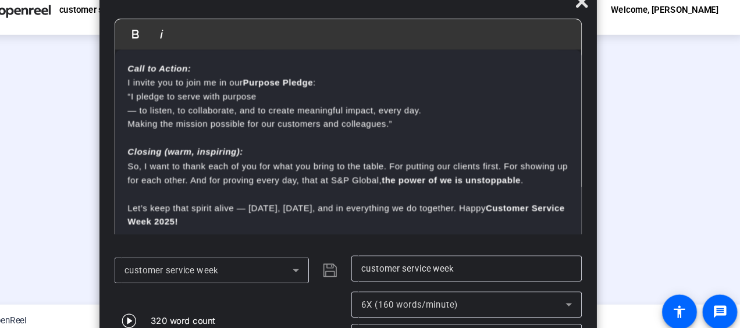
click at [560, 133] on div at bounding box center [370, 116] width 381 height 214
click at [593, 16] on icon at bounding box center [589, 16] width 14 height 14
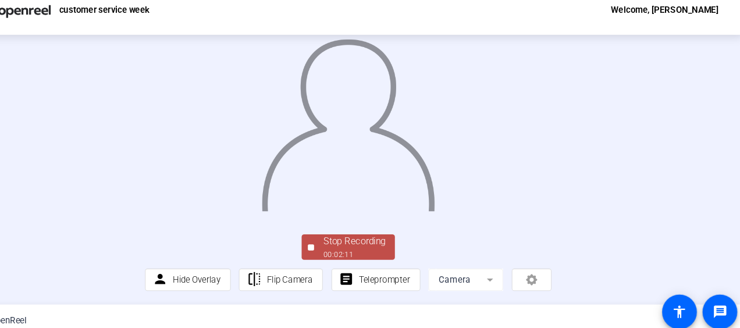
click at [385, 234] on div "Stop Recording" at bounding box center [376, 239] width 58 height 13
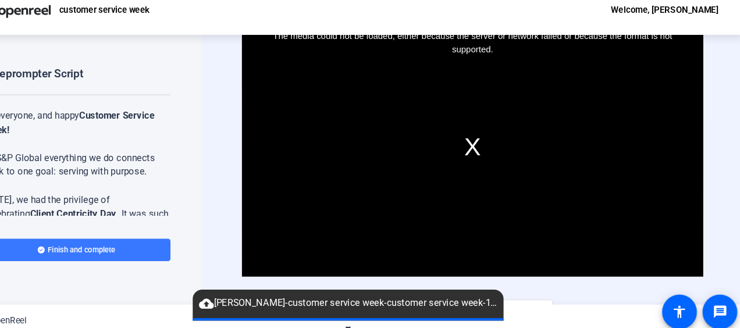
drag, startPoint x: 736, startPoint y: 72, endPoint x: 234, endPoint y: 201, distance: 517.9
drag, startPoint x: 234, startPoint y: 201, endPoint x: 109, endPoint y: 300, distance: 160.3
click at [109, 300] on div "© 2025 OpenReel" at bounding box center [370, 313] width 740 height 29
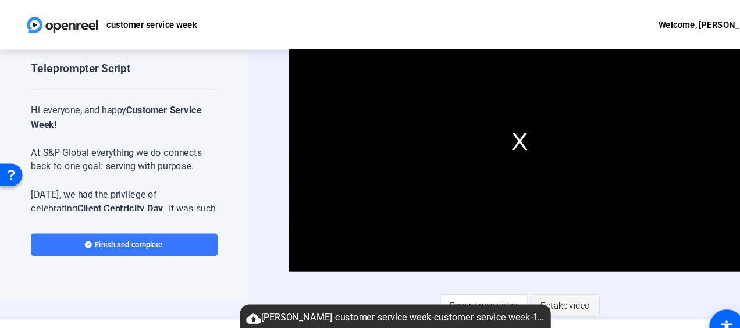
click at [531, 283] on span "Retake video" at bounding box center [529, 286] width 46 height 22
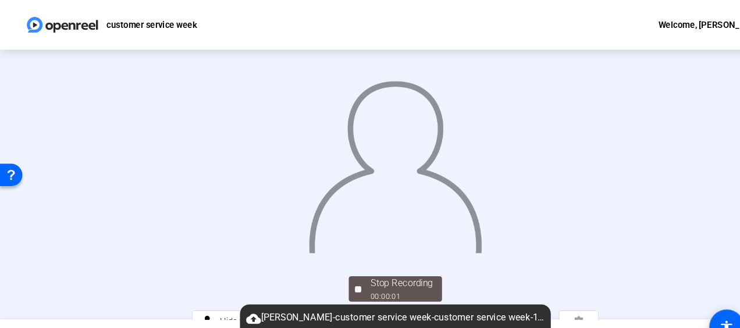
click at [683, 84] on div "Stop Recording 00:00:01 person Hide Overlay flip Flip Camera article Teleprompt…" at bounding box center [370, 173] width 740 height 253
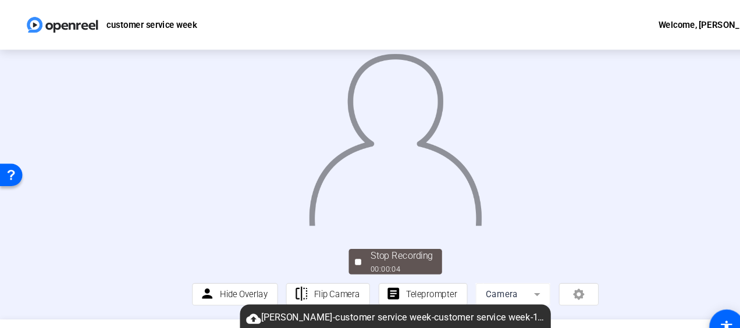
scroll to position [94, 0]
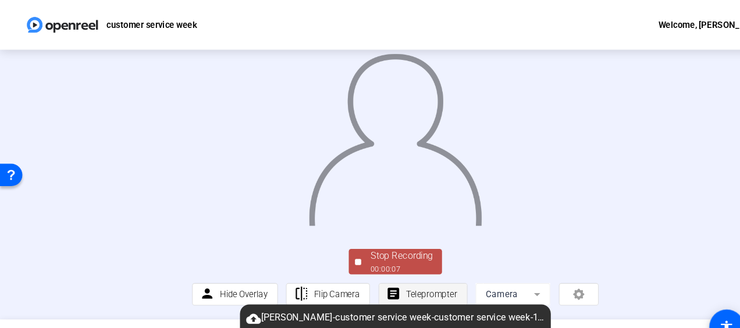
click at [385, 281] on span "Teleprompter" at bounding box center [405, 276] width 48 height 22
click at [389, 276] on span "Teleprompter" at bounding box center [405, 275] width 48 height 9
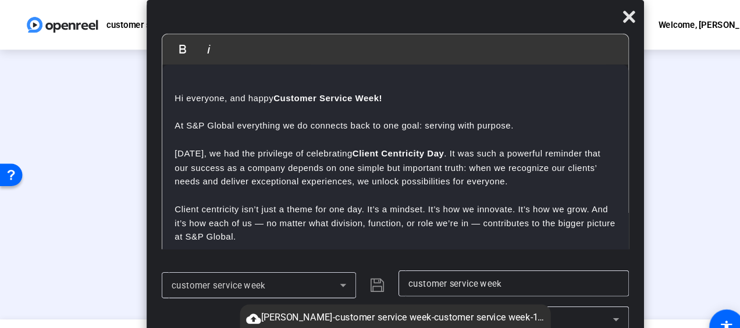
click at [560, 148] on div at bounding box center [370, 116] width 381 height 214
click at [180, 170] on div at bounding box center [370, 116] width 381 height 214
click at [584, 12] on icon at bounding box center [588, 15] width 11 height 11
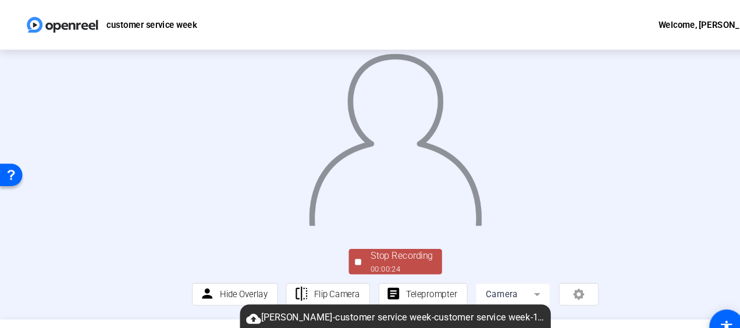
click at [350, 247] on div "00:00:24" at bounding box center [376, 252] width 58 height 10
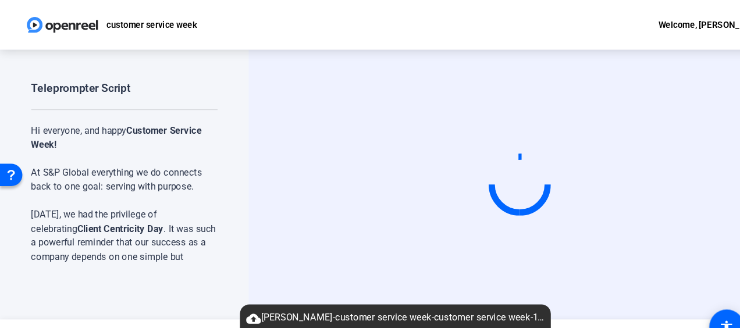
scroll to position [0, 0]
click at [574, 124] on video at bounding box center [486, 173] width 175 height 98
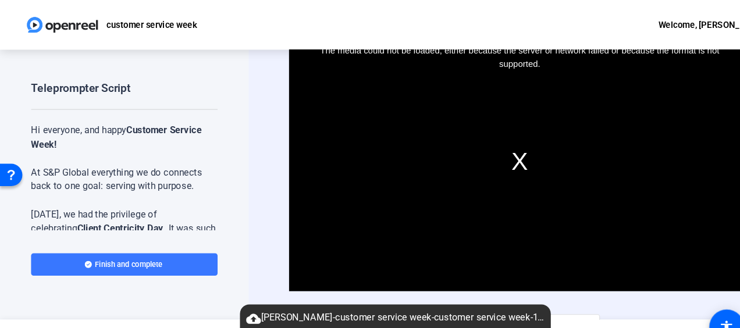
drag, startPoint x: 605, startPoint y: 280, endPoint x: 254, endPoint y: 174, distance: 367.0
click at [254, 174] on div "Video Player is loading. Play Video Play Mute Current Time 0:00 / Duration -:- …" at bounding box center [486, 173] width 507 height 253
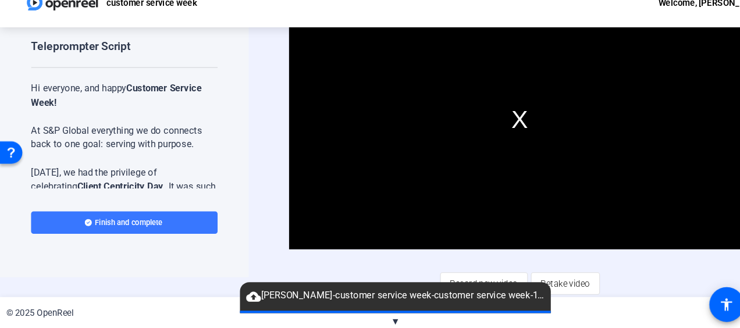
click at [367, 319] on span "▼" at bounding box center [370, 322] width 9 height 10
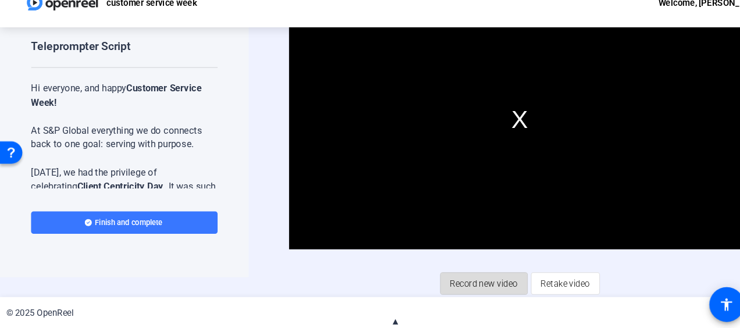
click at [466, 282] on span "Record new video" at bounding box center [452, 286] width 63 height 22
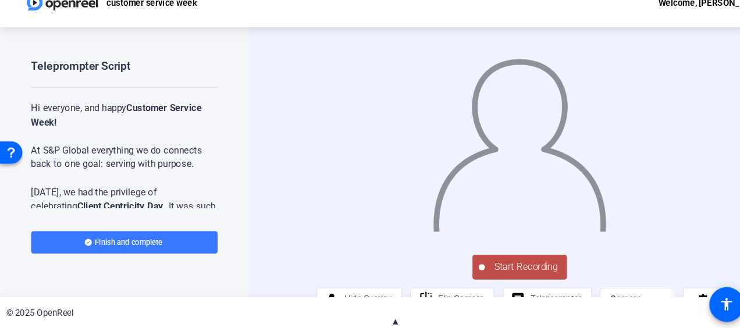
click at [641, 300] on div "© 2025 OpenReel" at bounding box center [370, 313] width 740 height 29
click at [458, 278] on span "Start Recording" at bounding box center [492, 270] width 77 height 13
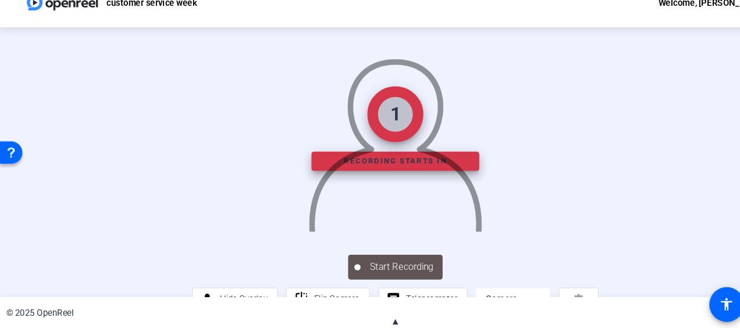
click at [694, 110] on div "1 Recording starts in Start Recording person Hide Overlay flip Flip Camera arti…" at bounding box center [370, 173] width 740 height 253
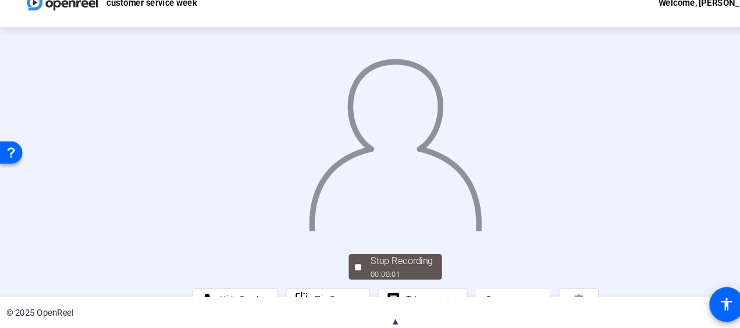
click at [692, 89] on div "Stop Recording 00:00:01 person Hide Overlay flip Flip Camera article Teleprompt…" at bounding box center [370, 173] width 740 height 253
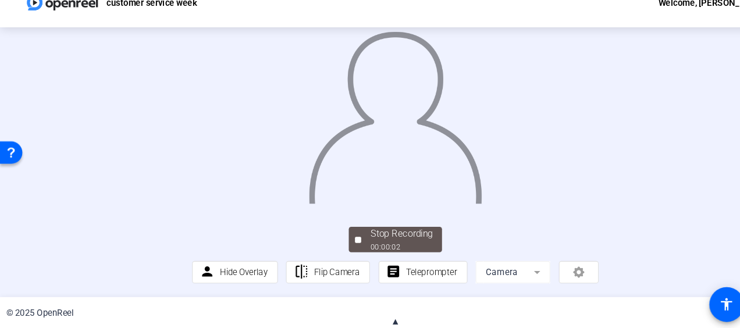
scroll to position [94, 0]
click at [394, 275] on span "Teleprompter" at bounding box center [405, 275] width 48 height 9
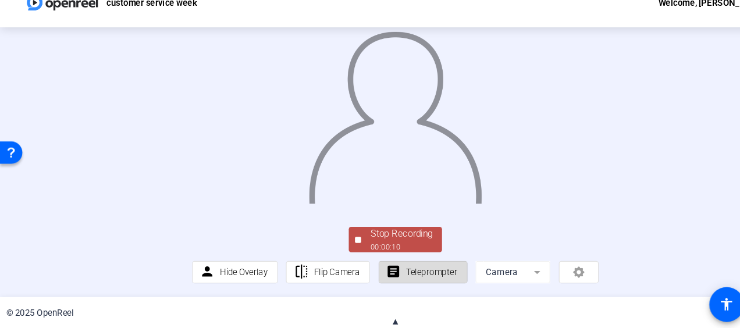
click at [394, 275] on span "Teleprompter" at bounding box center [405, 275] width 48 height 9
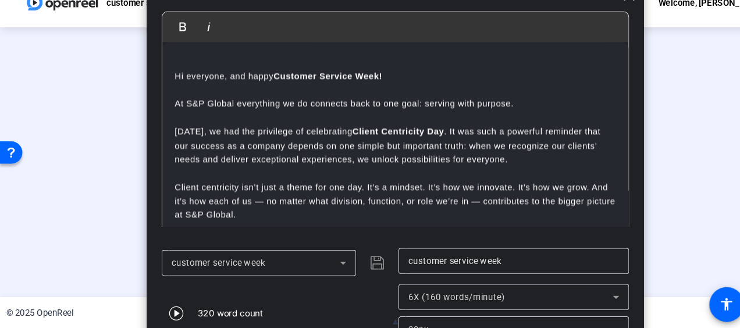
click at [560, 216] on div at bounding box center [370, 116] width 381 height 214
click at [180, 109] on div at bounding box center [370, 116] width 381 height 214
click at [584, 27] on span at bounding box center [589, 16] width 28 height 28
click at [588, 21] on icon at bounding box center [589, 16] width 14 height 14
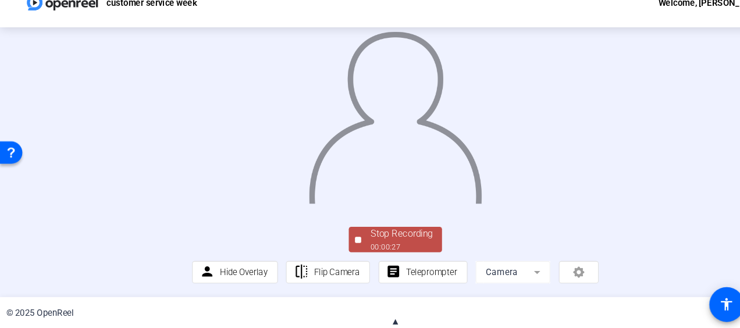
click at [393, 237] on div "Stop Recording" at bounding box center [376, 239] width 58 height 13
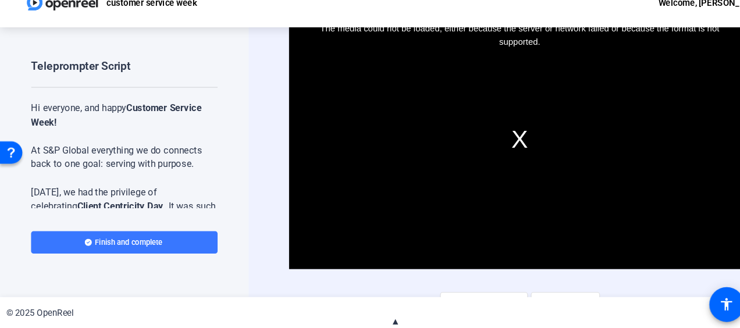
drag, startPoint x: 577, startPoint y: 293, endPoint x: 233, endPoint y: 221, distance: 350.7
click at [233, 221] on div "Video Player is loading. Play Video Play Mute Current Time 0:00 / Duration -:- …" at bounding box center [486, 173] width 507 height 253
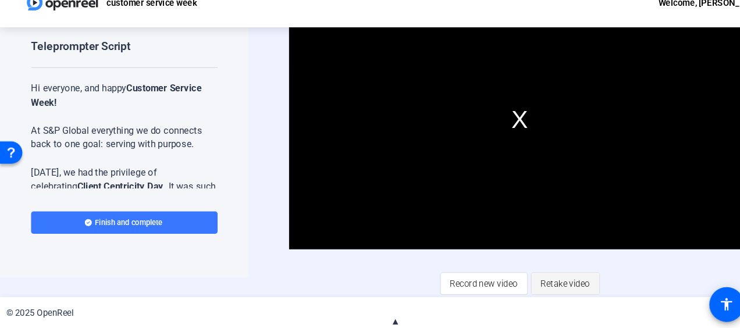
click at [515, 287] on span "Retake video" at bounding box center [529, 286] width 46 height 22
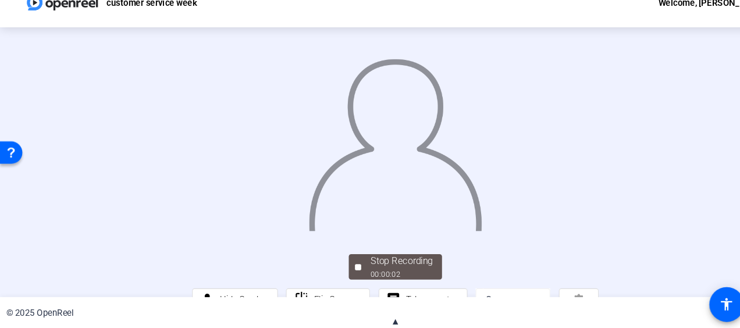
click at [694, 136] on div "Stop Recording 00:00:02 person Hide Overlay flip Flip Camera article Teleprompt…" at bounding box center [370, 173] width 740 height 253
drag, startPoint x: 692, startPoint y: 77, endPoint x: 560, endPoint y: 225, distance: 197.8
click at [680, 198] on div "Stop Recording 00:00:04 person Hide Overlay flip Flip Camera article Teleprompt…" at bounding box center [370, 173] width 740 height 253
click at [447, 312] on div "© 2025 OpenReel" at bounding box center [370, 313] width 740 height 29
drag, startPoint x: 692, startPoint y: 70, endPoint x: 691, endPoint y: 256, distance: 185.6
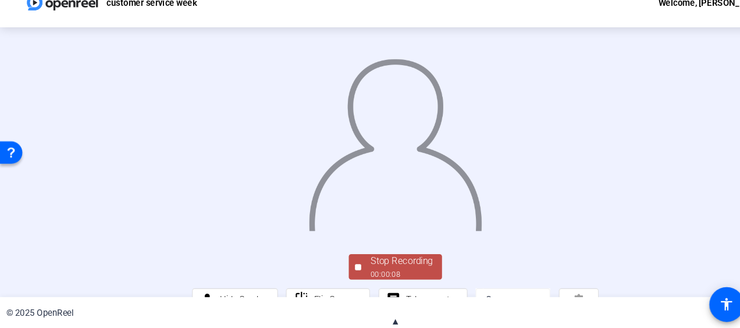
click at [691, 256] on div "Stop Recording 00:00:08 person Hide Overlay flip Flip Camera article Teleprompt…" at bounding box center [370, 173] width 740 height 253
click at [180, 248] on div at bounding box center [370, 141] width 381 height 214
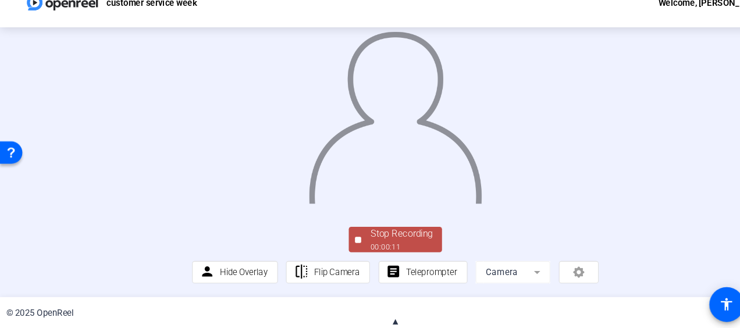
scroll to position [94, 0]
click at [389, 286] on span "Teleprompter" at bounding box center [405, 276] width 48 height 22
click at [387, 273] on span "Teleprompter" at bounding box center [405, 275] width 48 height 9
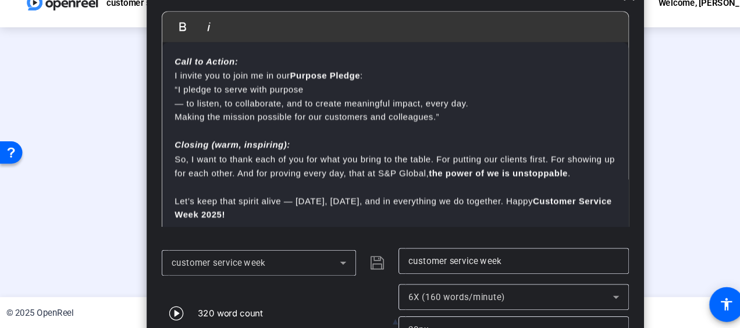
scroll to position [287, 0]
click at [560, 193] on div at bounding box center [370, 116] width 381 height 214
click at [598, 24] on span at bounding box center [589, 16] width 28 height 28
click at [586, 22] on icon at bounding box center [589, 16] width 14 height 14
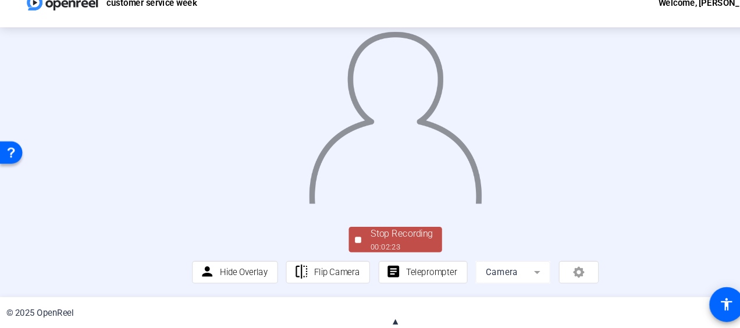
click at [349, 247] on div "00:02:23" at bounding box center [376, 252] width 58 height 10
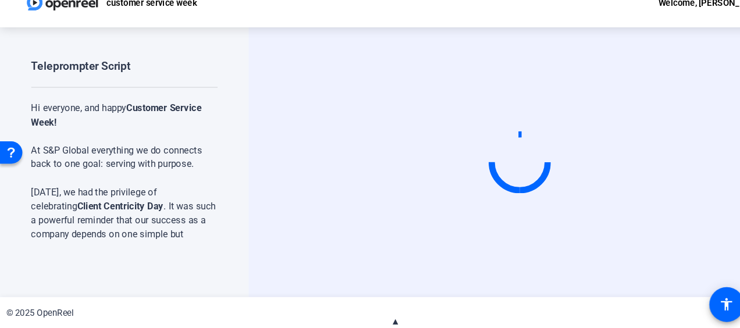
scroll to position [0, 0]
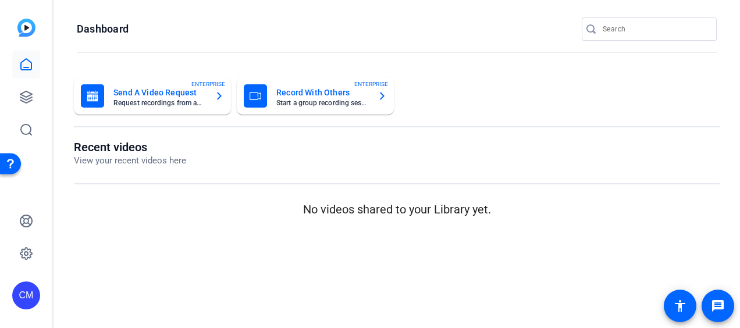
click at [130, 143] on h1 "Recent videos" at bounding box center [130, 147] width 112 height 14
click at [18, 56] on link at bounding box center [26, 65] width 28 height 28
click at [22, 60] on icon at bounding box center [26, 65] width 14 height 14
click at [26, 88] on link at bounding box center [26, 97] width 28 height 28
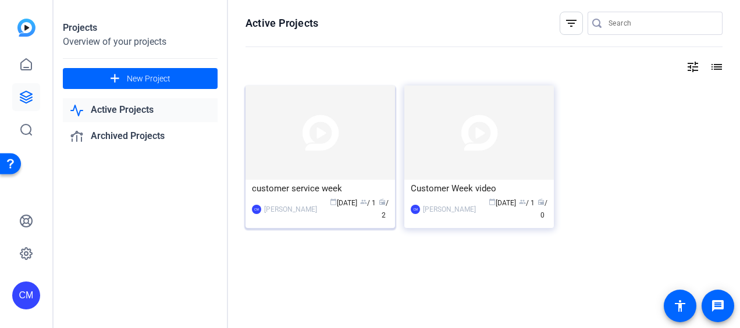
click at [282, 122] on img at bounding box center [321, 133] width 150 height 94
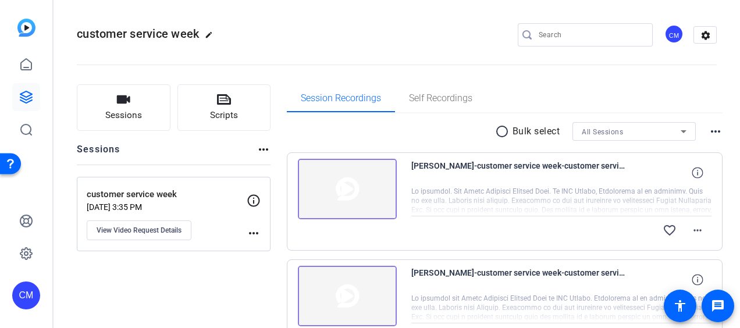
click at [351, 180] on img at bounding box center [347, 189] width 99 height 61
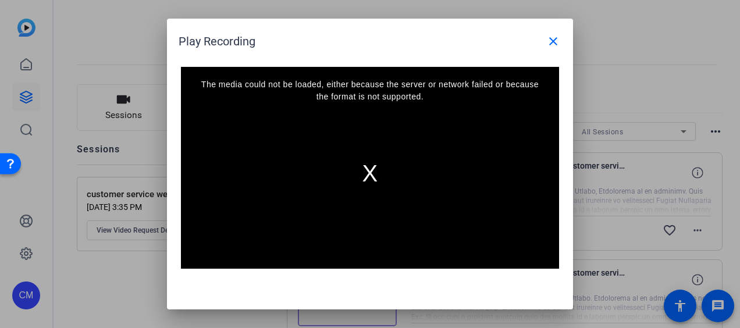
click at [374, 174] on div "The media could not be loaded, either because the server or network failed or b…" at bounding box center [370, 173] width 378 height 213
click at [368, 170] on div "The media could not be loaded, either because the server or network failed or b…" at bounding box center [370, 173] width 378 height 213
click at [370, 168] on div "The media could not be loaded, either because the server or network failed or b…" at bounding box center [370, 173] width 378 height 213
click at [556, 43] on mat-icon "close" at bounding box center [553, 41] width 14 height 14
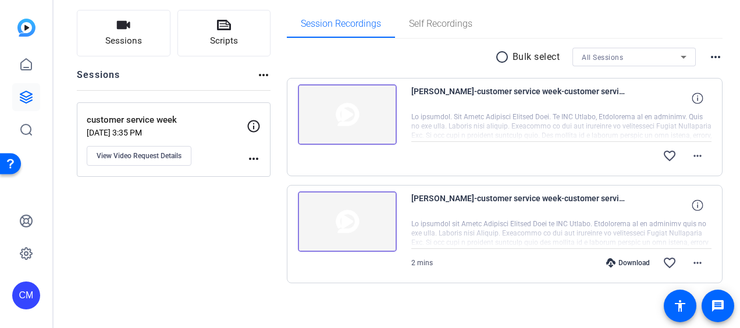
scroll to position [80, 0]
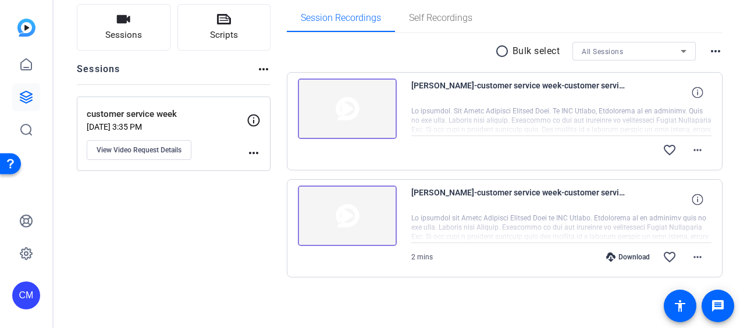
click at [611, 253] on div "Download" at bounding box center [627, 257] width 55 height 9
click at [620, 256] on div "Download" at bounding box center [627, 257] width 55 height 9
click at [696, 94] on icon at bounding box center [697, 92] width 11 height 11
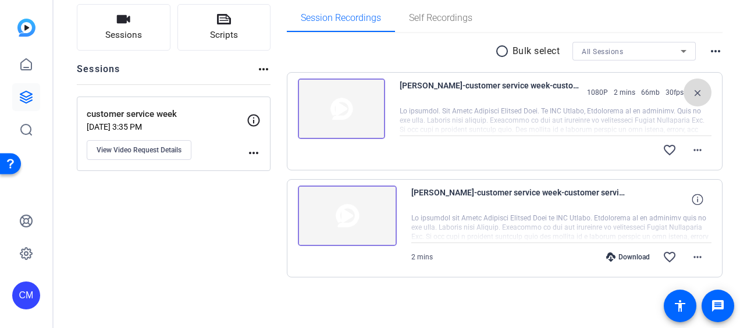
click at [696, 94] on mat-icon "close" at bounding box center [698, 93] width 14 height 15
click at [696, 94] on icon at bounding box center [697, 92] width 11 height 11
click at [699, 97] on span at bounding box center [698, 93] width 28 height 28
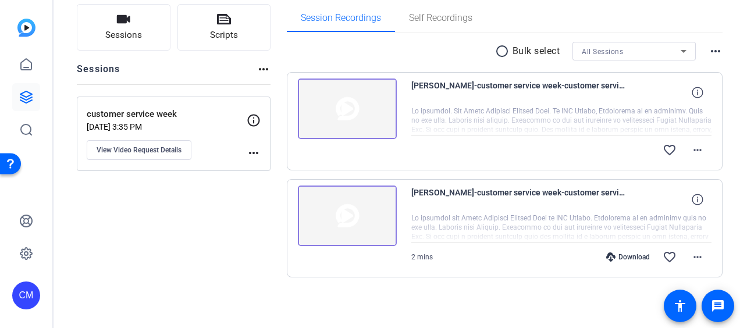
scroll to position [6, 0]
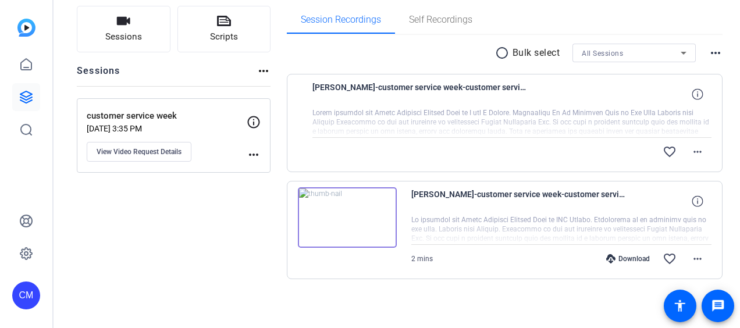
scroll to position [80, 0]
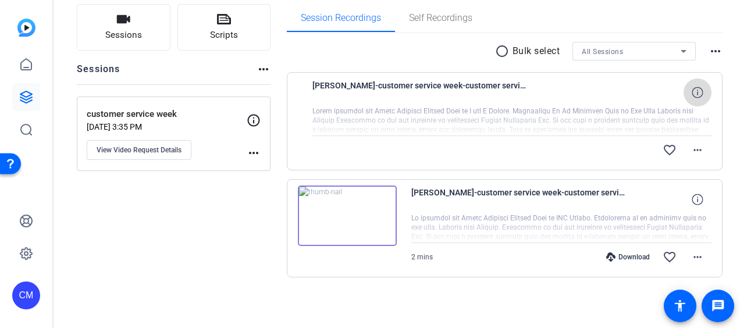
click at [690, 82] on span at bounding box center [698, 93] width 28 height 28
click at [692, 144] on mat-icon "more_horiz" at bounding box center [698, 150] width 14 height 14
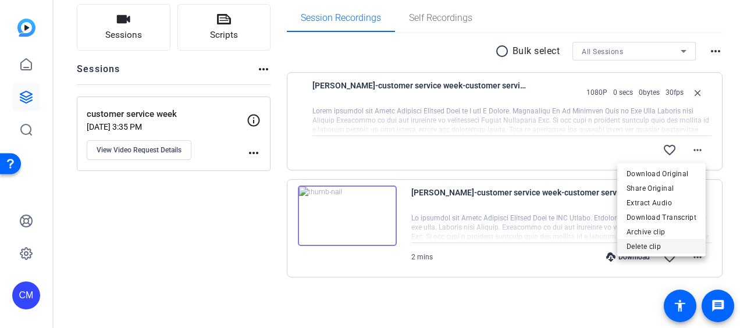
click at [657, 241] on span "Delete clip" at bounding box center [662, 247] width 70 height 14
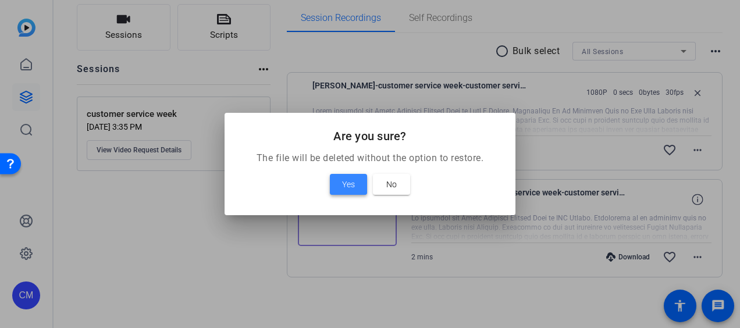
click at [350, 189] on span "Yes" at bounding box center [348, 184] width 13 height 14
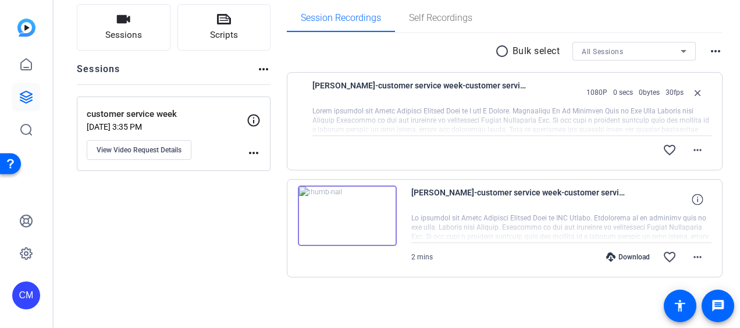
scroll to position [0, 0]
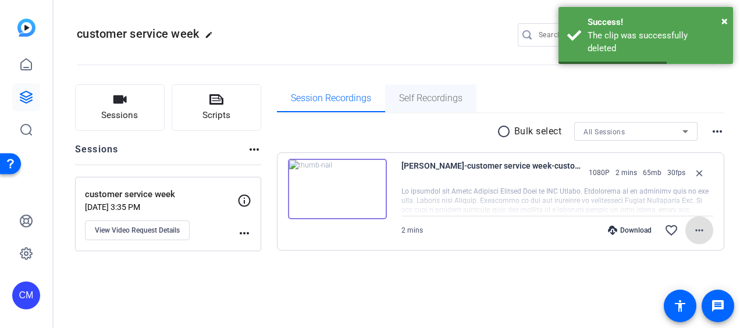
click at [434, 99] on span "Self Recordings" at bounding box center [430, 98] width 63 height 9
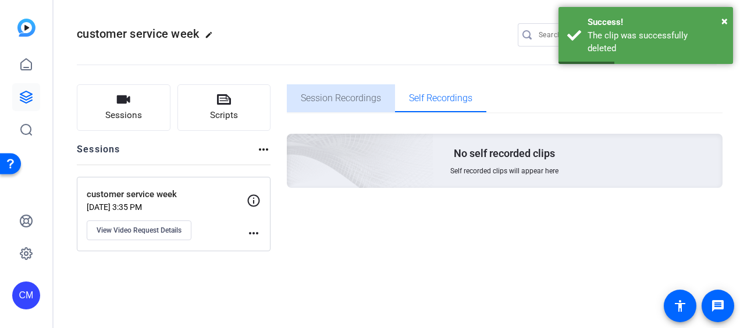
click at [337, 101] on span "Session Recordings" at bounding box center [341, 98] width 80 height 9
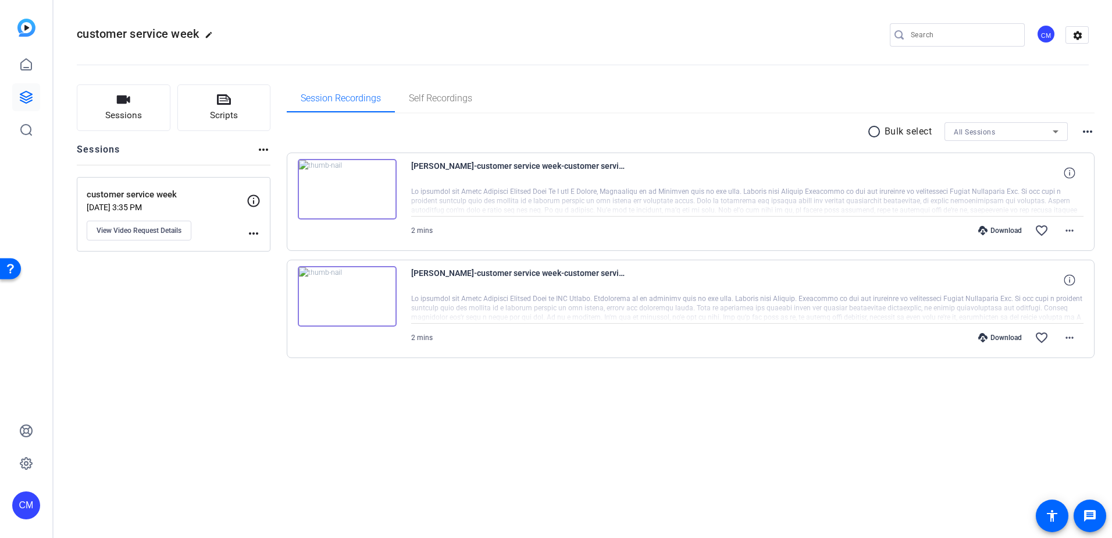
click at [346, 184] on img at bounding box center [347, 189] width 99 height 61
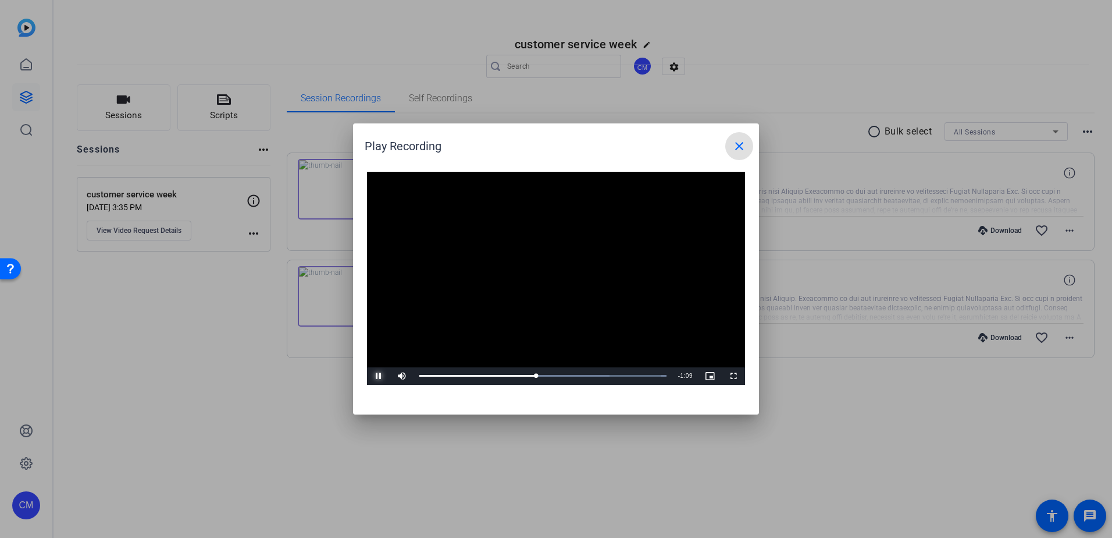
click at [376, 376] on span "Video Player" at bounding box center [378, 376] width 23 height 0
click at [746, 148] on mat-icon "close" at bounding box center [740, 146] width 14 height 14
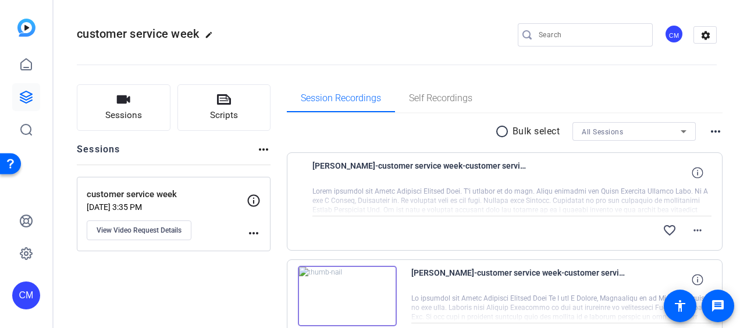
click at [620, 187] on div at bounding box center [512, 201] width 400 height 29
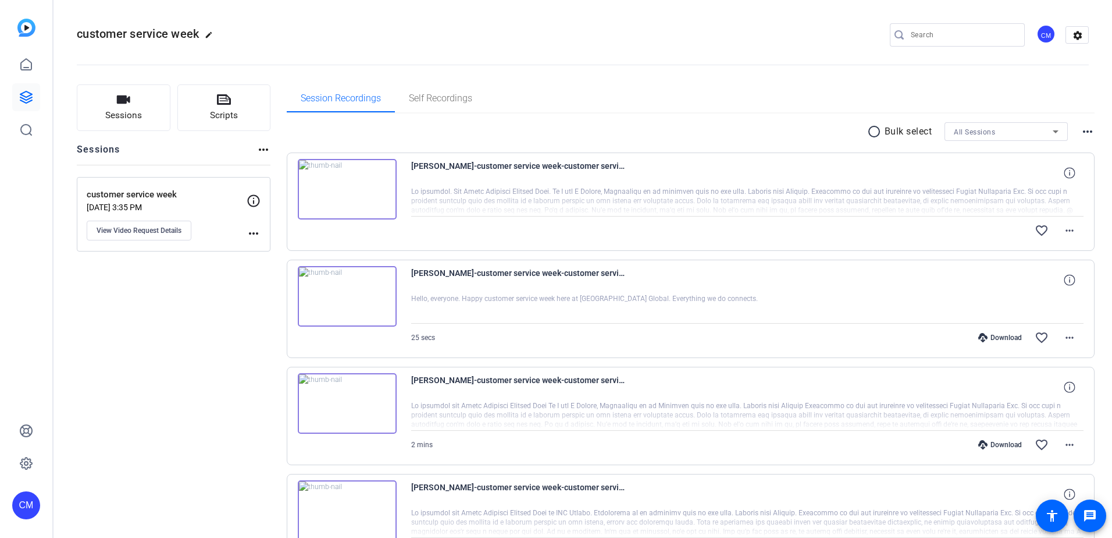
click at [335, 184] on img at bounding box center [347, 189] width 99 height 61
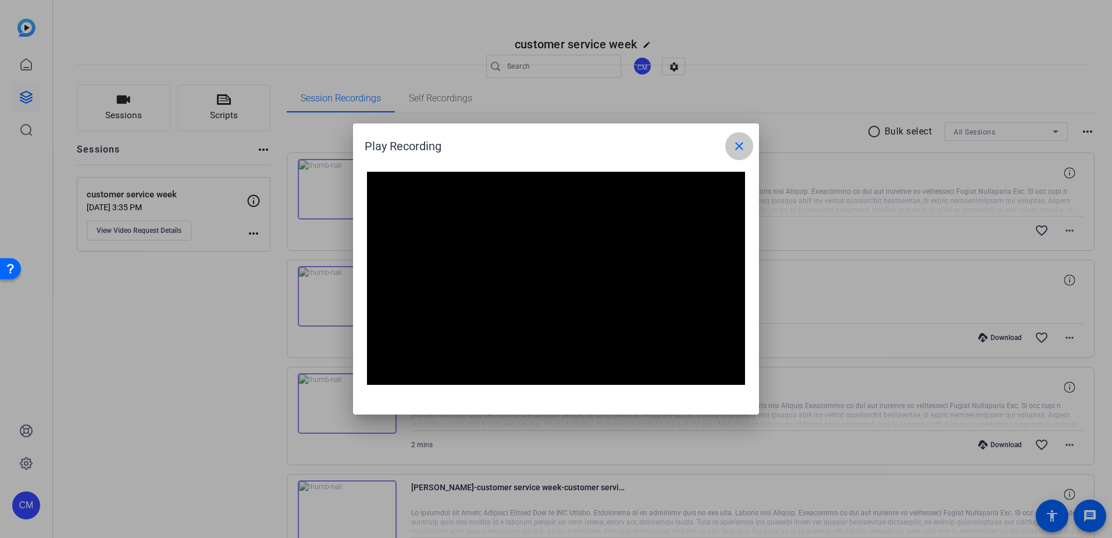
click at [737, 154] on span at bounding box center [740, 146] width 28 height 28
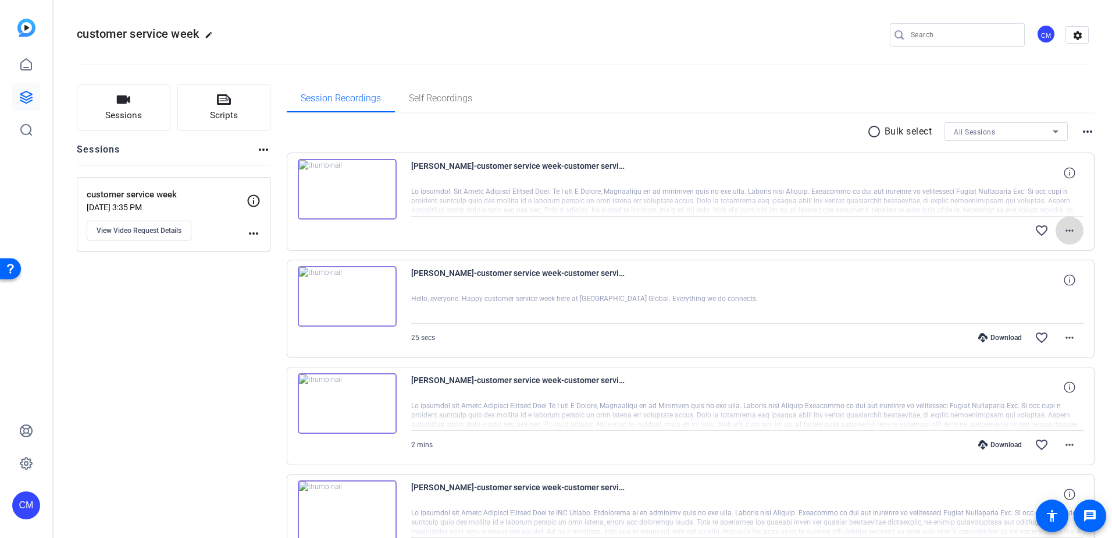
click at [1064, 236] on mat-icon "more_horiz" at bounding box center [1070, 230] width 14 height 14
click at [1031, 259] on span "Download Original" at bounding box center [1034, 255] width 70 height 14
click at [1064, 232] on mat-icon "more_horiz" at bounding box center [1070, 230] width 14 height 14
click at [1039, 259] on span "Download Original" at bounding box center [1034, 255] width 70 height 14
